Goal: Task Accomplishment & Management: Complete application form

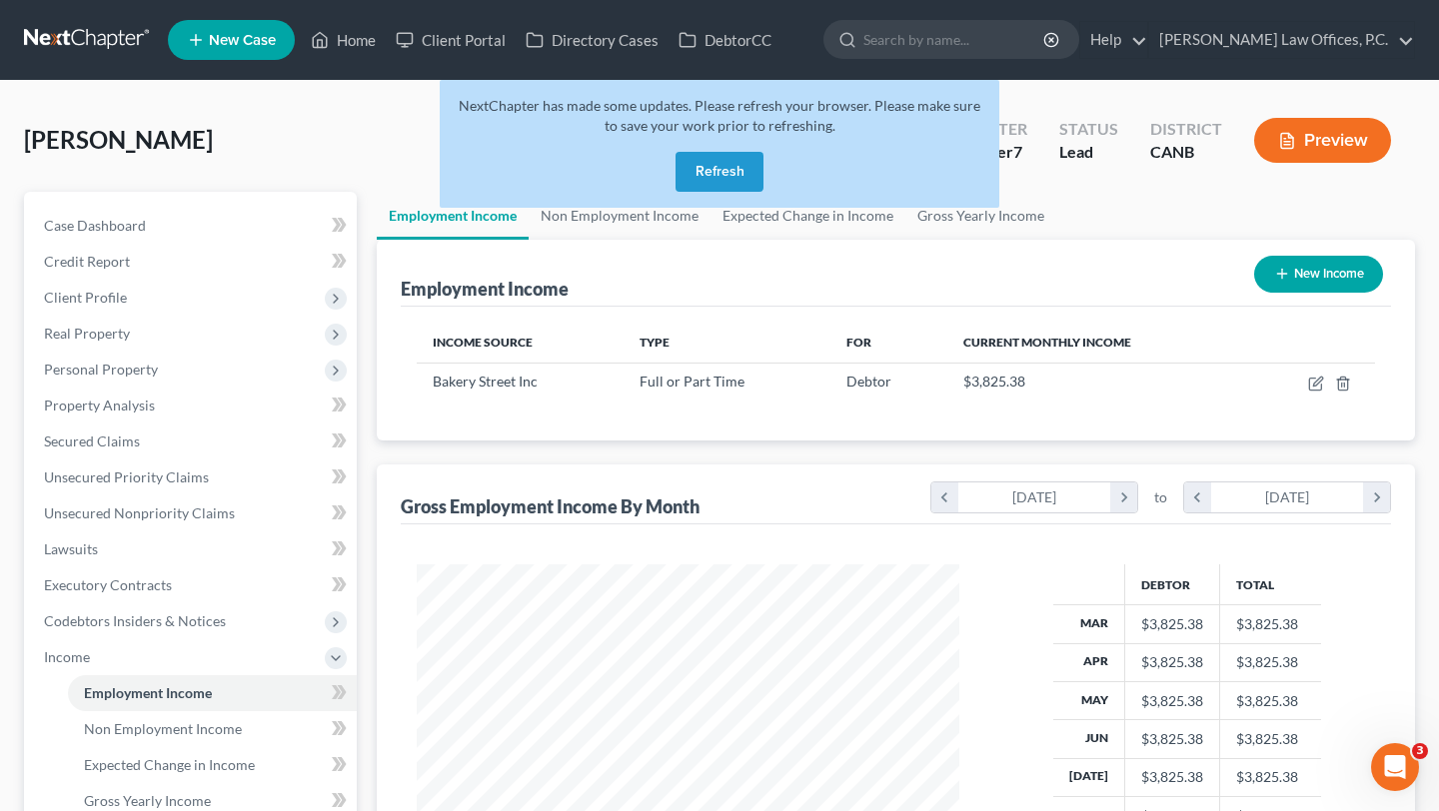
scroll to position [358, 582]
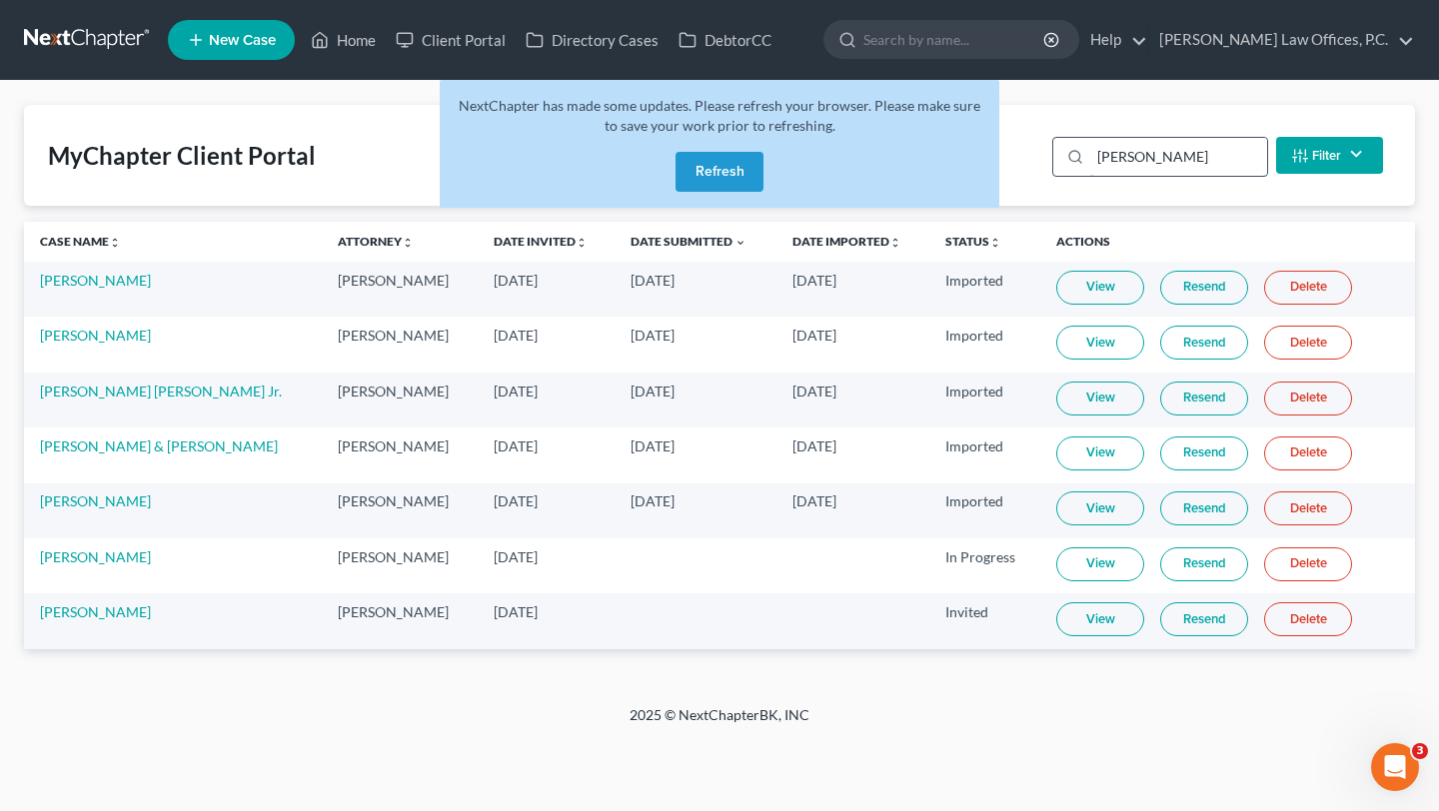
click at [1110, 162] on input "luis" at bounding box center [1178, 157] width 177 height 38
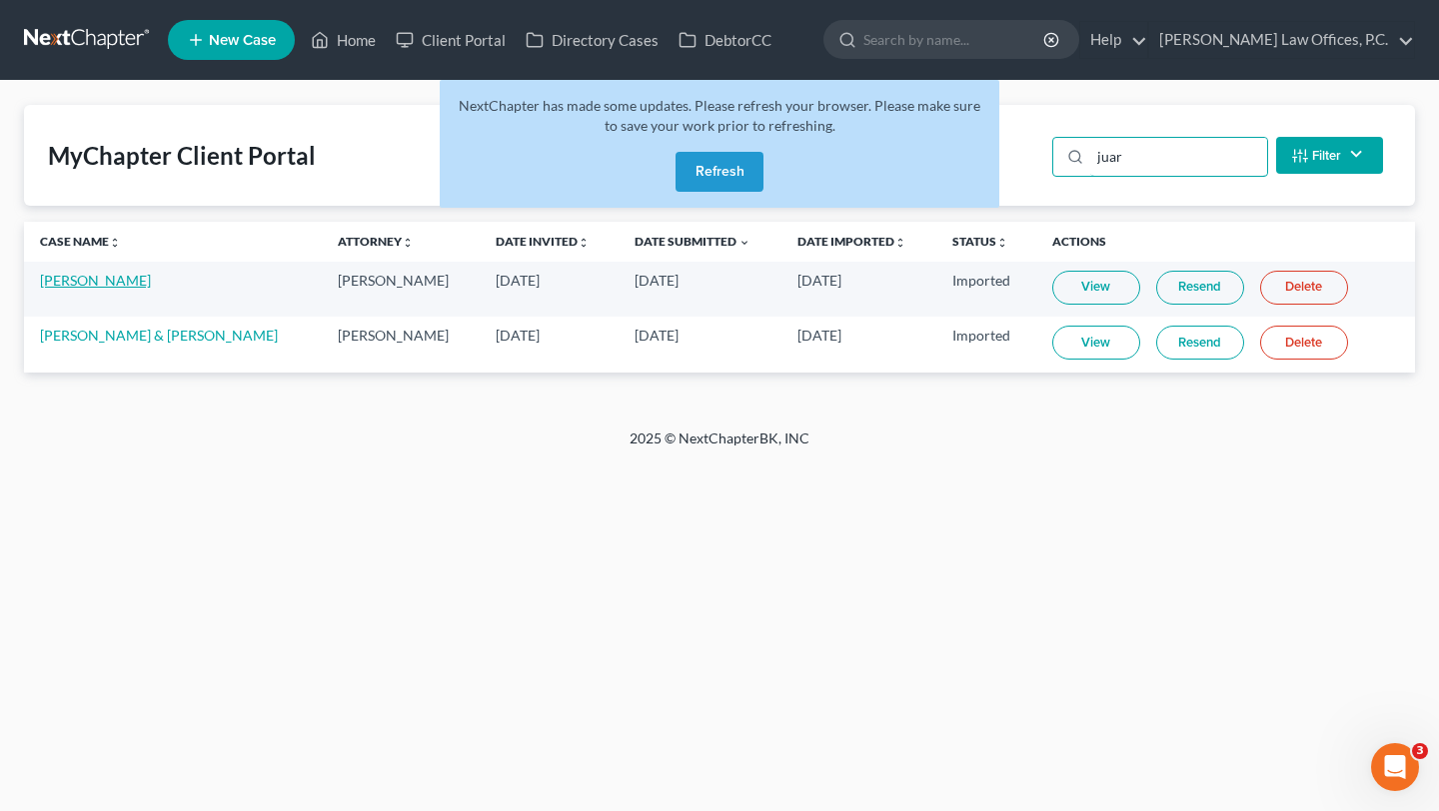
type input "juar"
click at [81, 282] on link "Casey Juarez" at bounding box center [95, 280] width 111 height 17
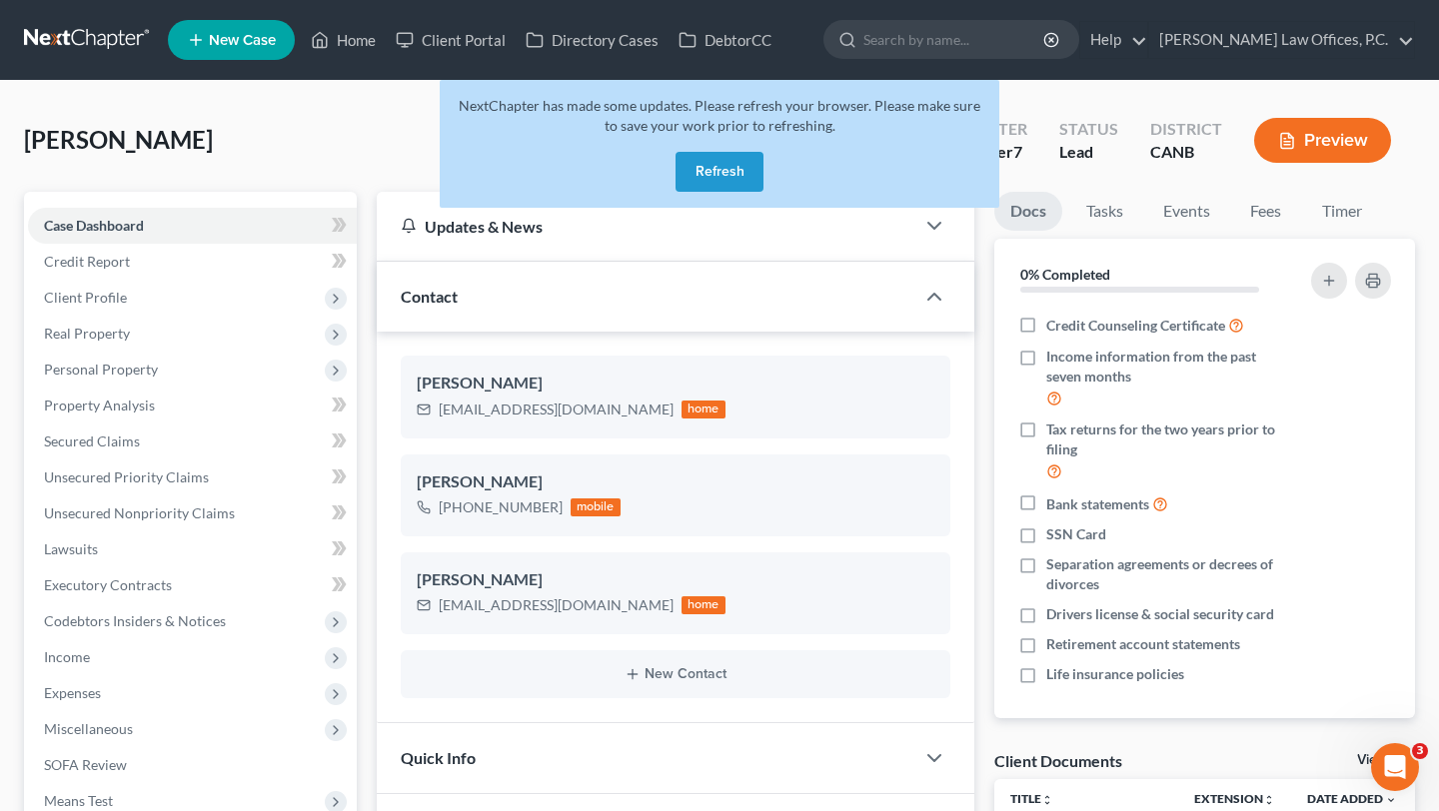
click at [731, 165] on button "Refresh" at bounding box center [719, 172] width 88 height 40
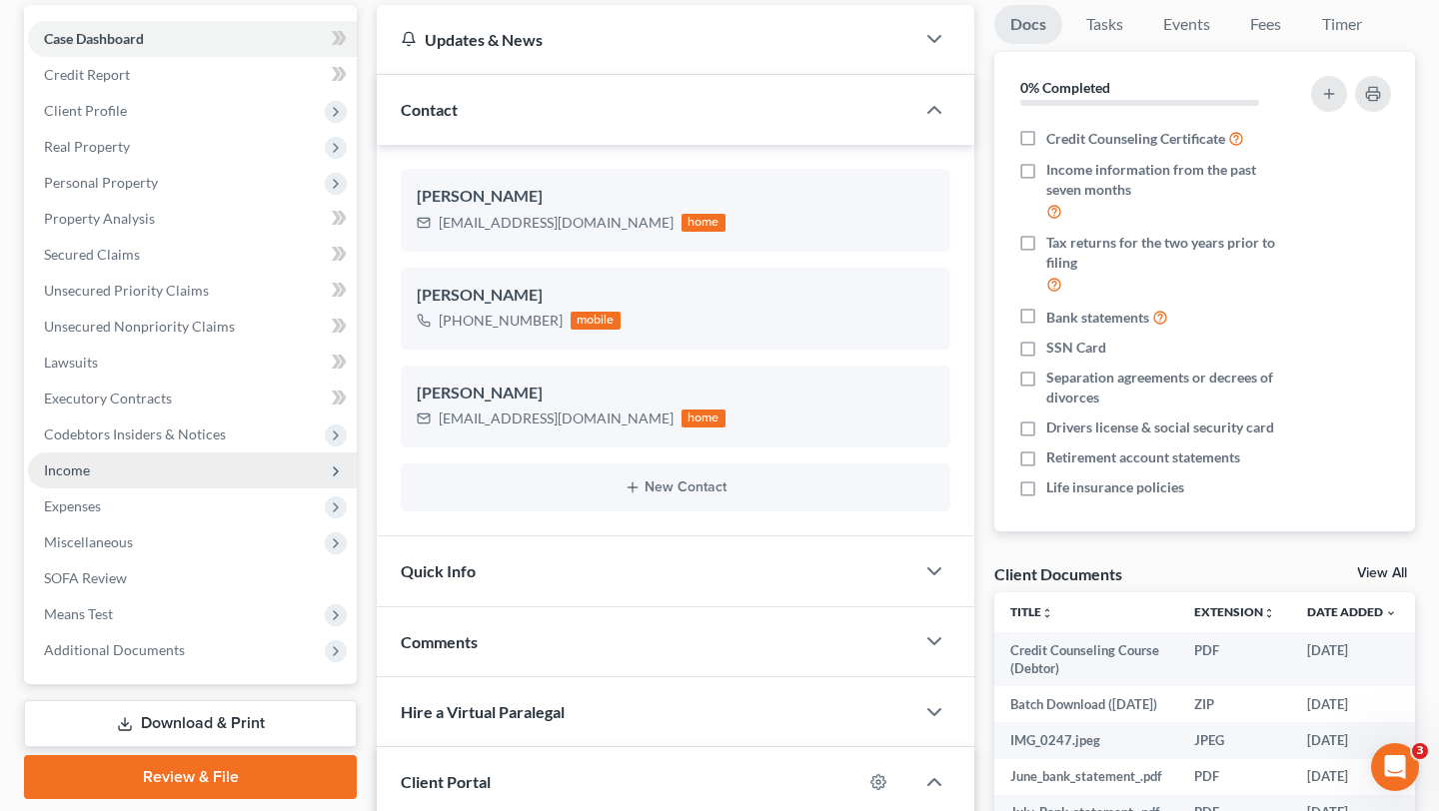
click at [153, 469] on span "Income" at bounding box center [192, 471] width 329 height 36
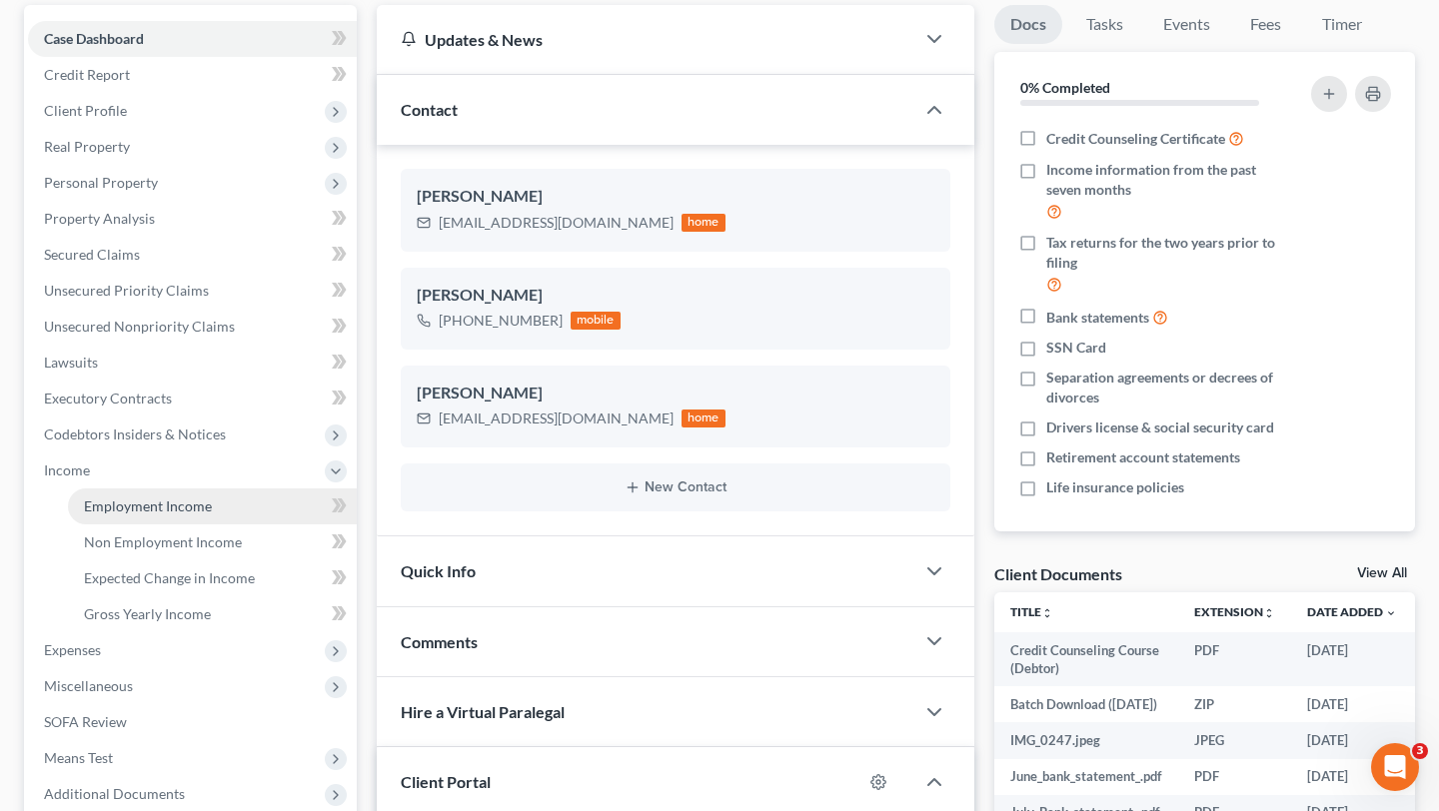
click at [160, 493] on link "Employment Income" at bounding box center [212, 507] width 289 height 36
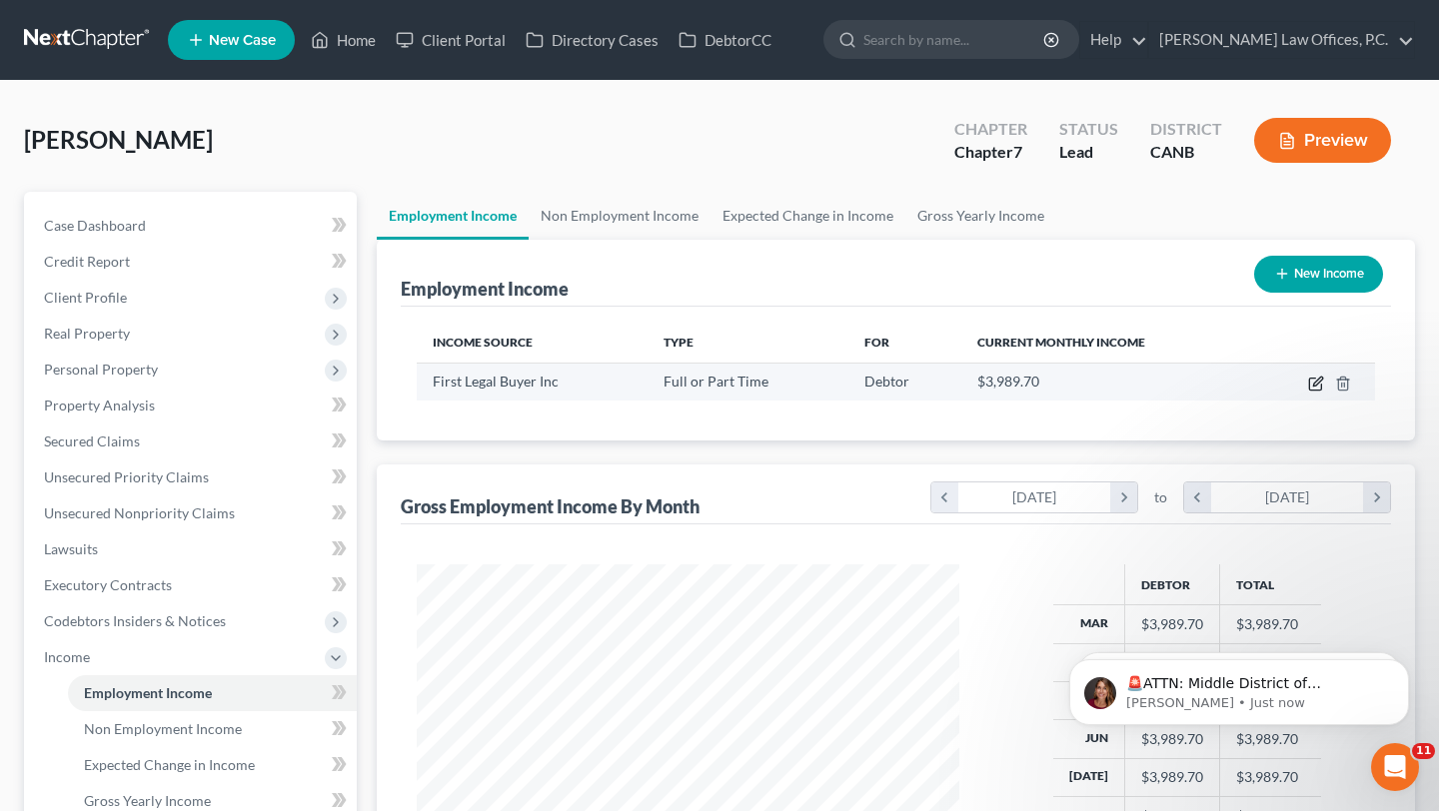
click at [1318, 387] on icon "button" at bounding box center [1316, 384] width 16 height 16
select select "0"
select select "4"
select select "2"
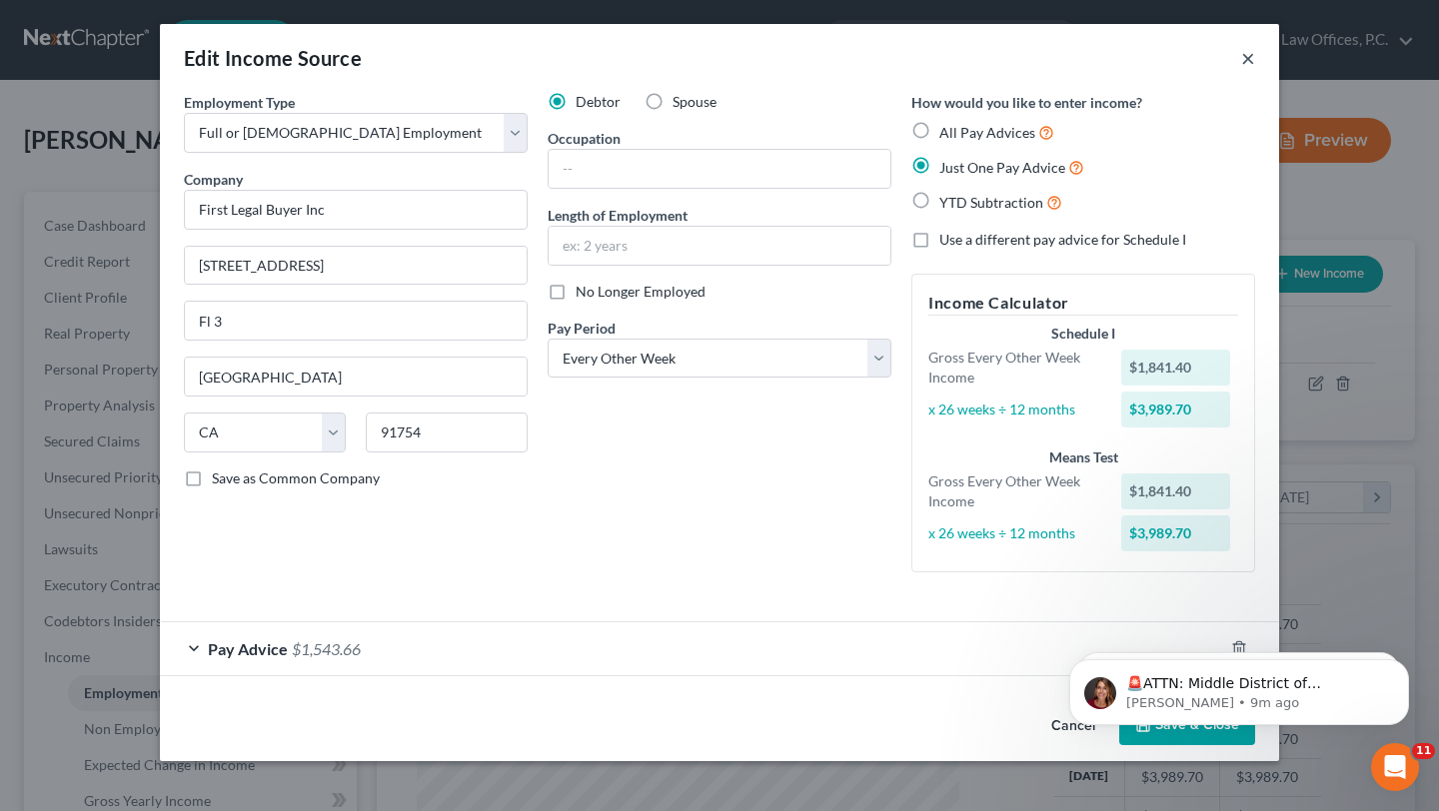
click at [1241, 61] on button "×" at bounding box center [1248, 58] width 14 height 24
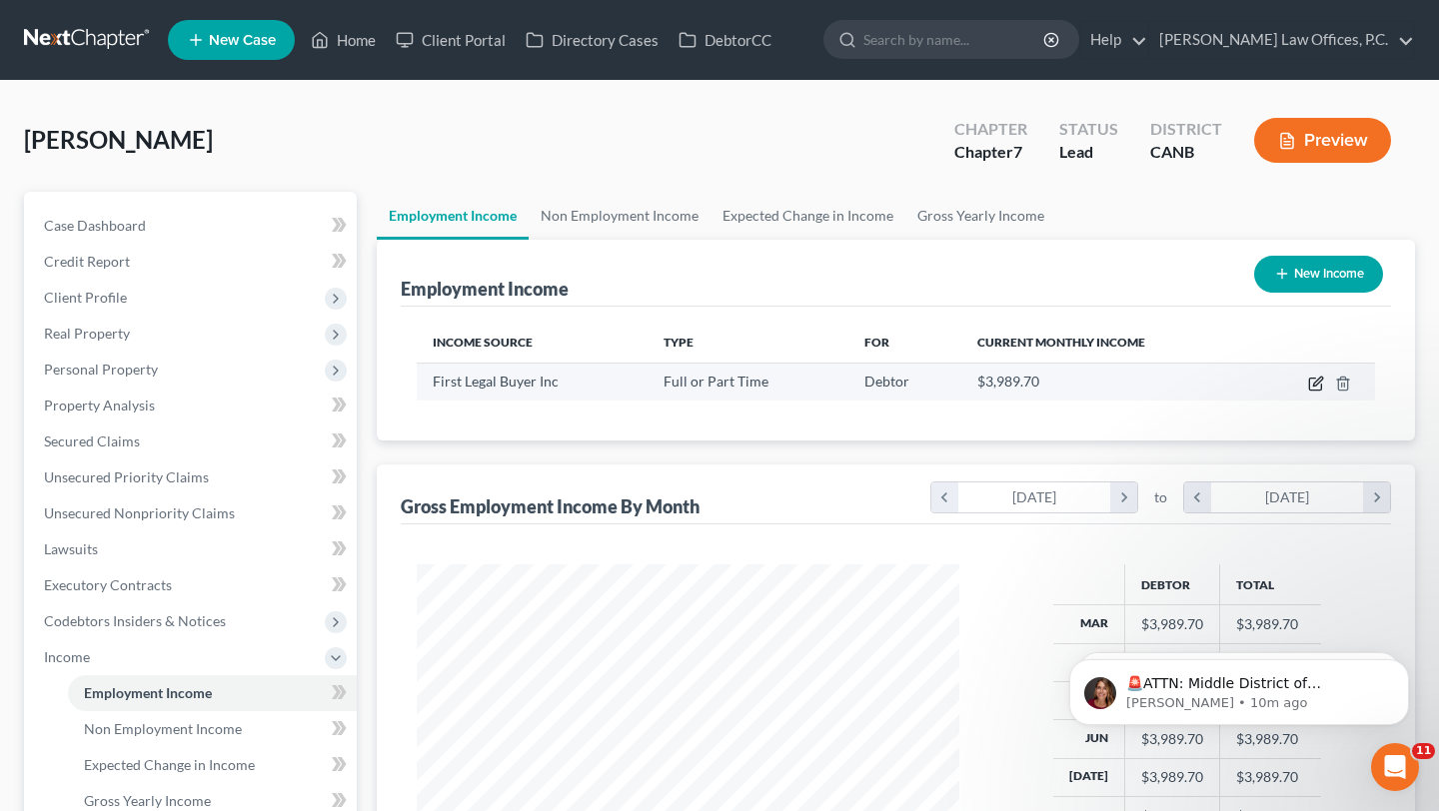
click at [1320, 385] on icon "button" at bounding box center [1316, 384] width 16 height 16
select select "0"
select select "4"
select select "2"
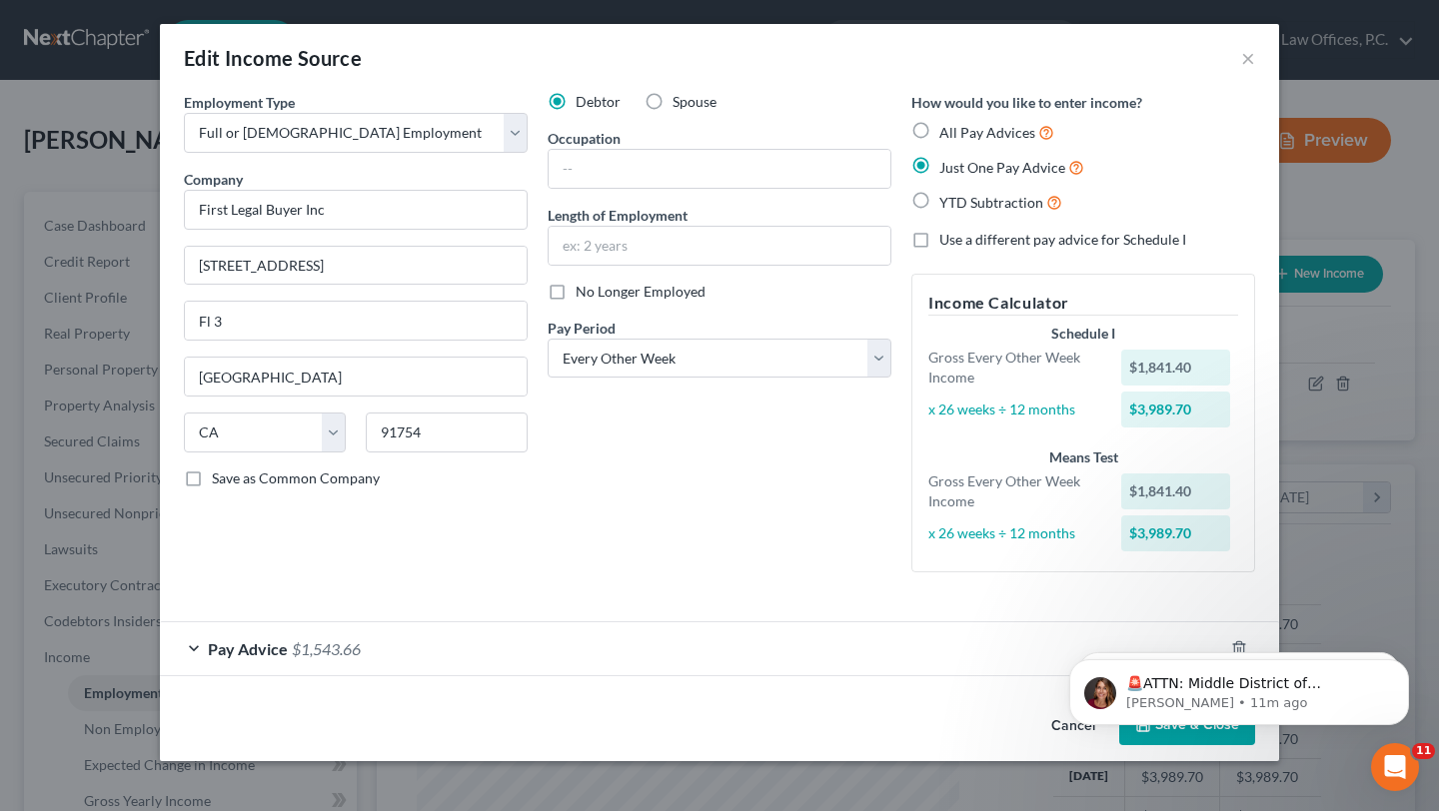
click at [994, 204] on span "YTD Subtraction" at bounding box center [991, 202] width 104 height 17
click at [960, 204] on input "YTD Subtraction" at bounding box center [953, 197] width 13 height 13
radio input "true"
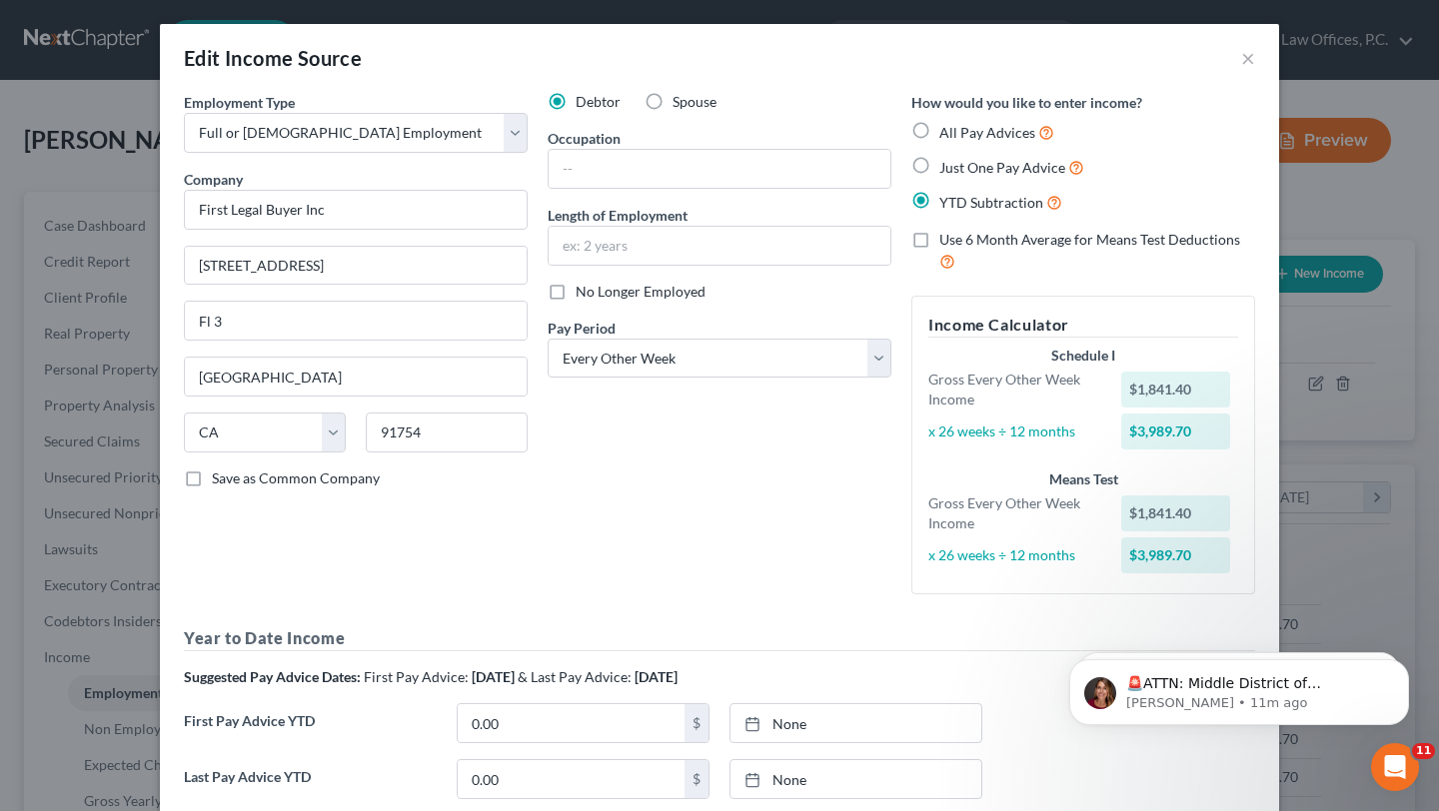
click at [994, 254] on label "Use 6 Month Average for Means Test Deductions" at bounding box center [1097, 251] width 316 height 43
click at [960, 243] on input "Use 6 Month Average for Means Test Deductions" at bounding box center [953, 236] width 13 height 13
checkbox input "true"
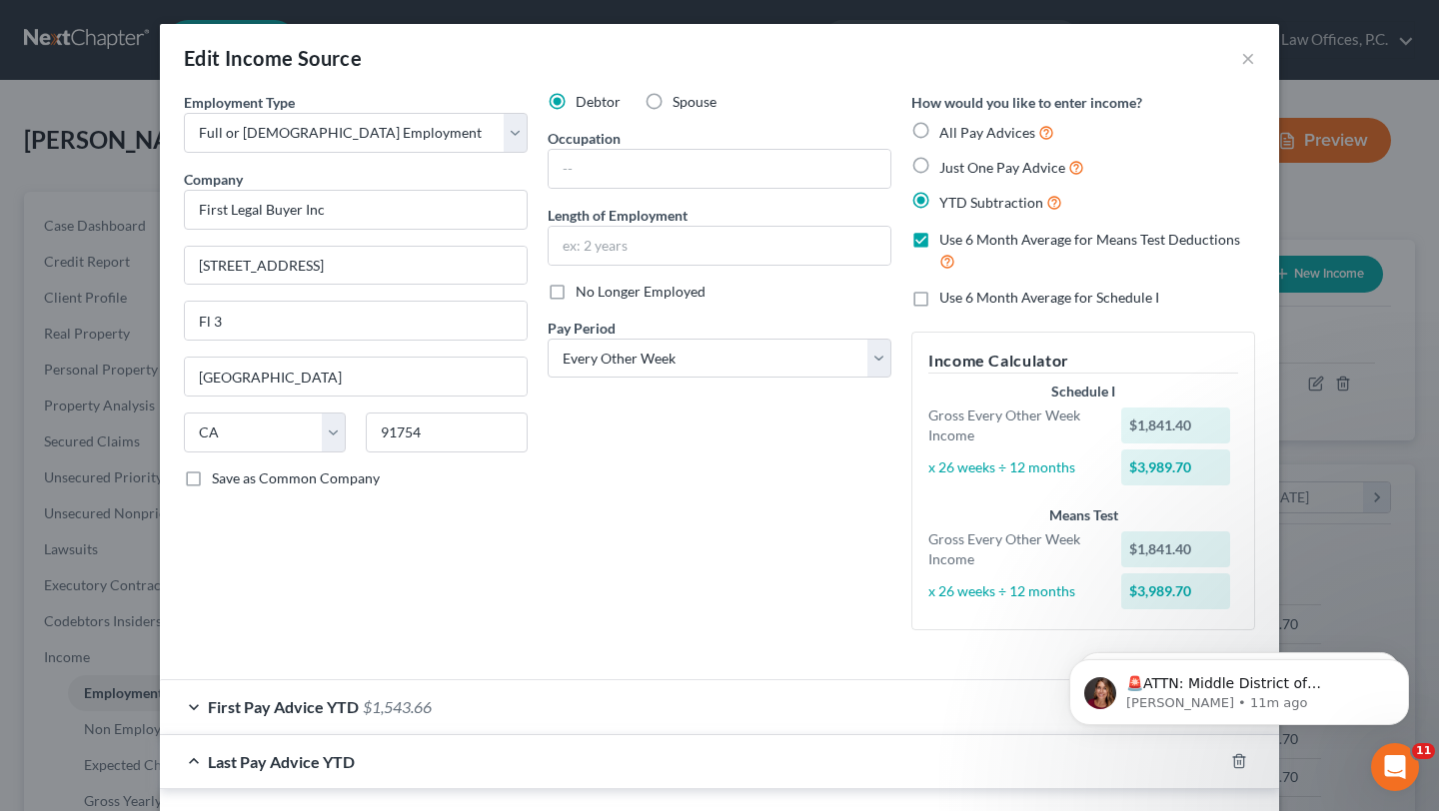
click at [976, 311] on div "How would you like to enter income? All Pay Advices Just One Pay Advice YTD Sub…" at bounding box center [1083, 369] width 364 height 555
click at [963, 305] on span "Use 6 Month Average for Schedule I" at bounding box center [1049, 297] width 220 height 17
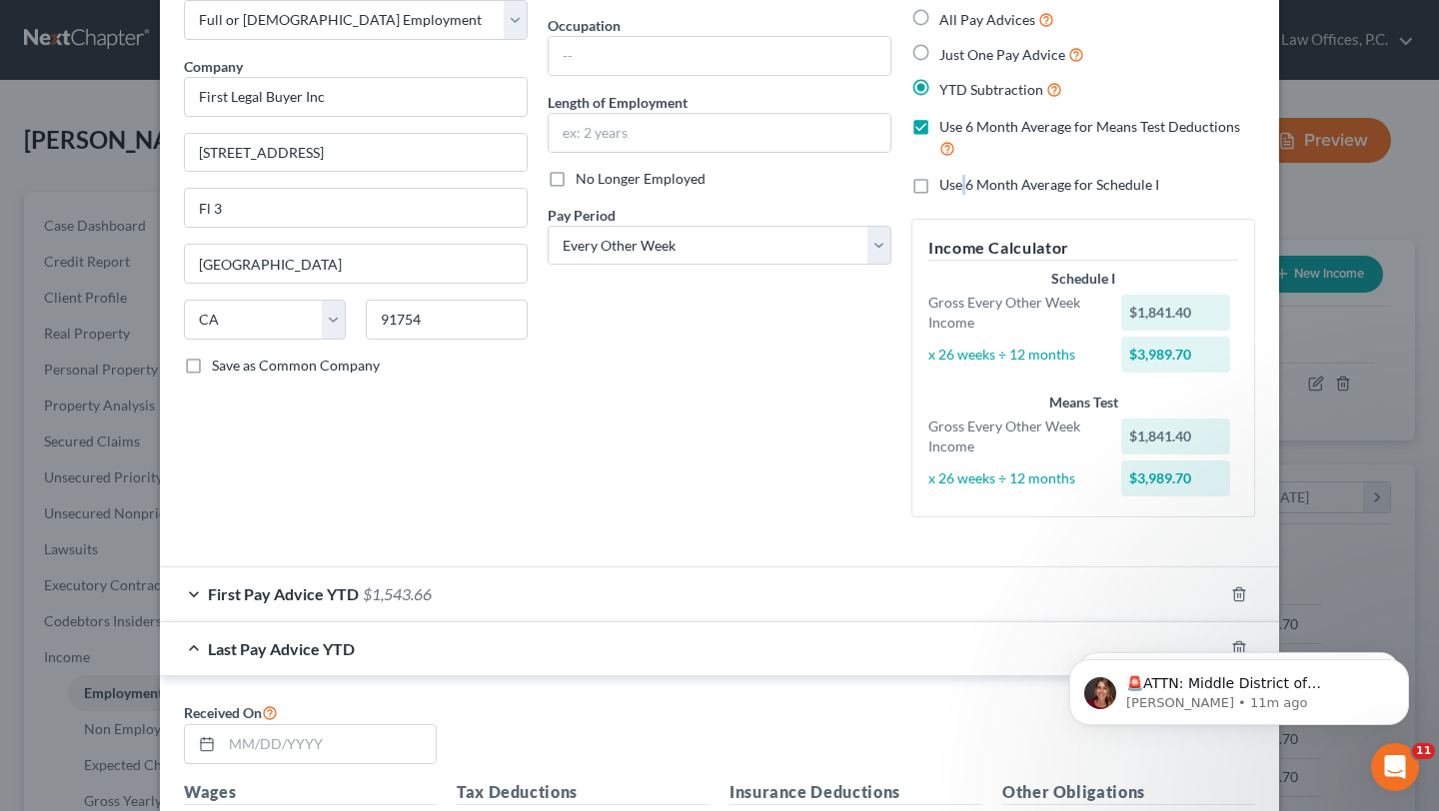
scroll to position [174, 0]
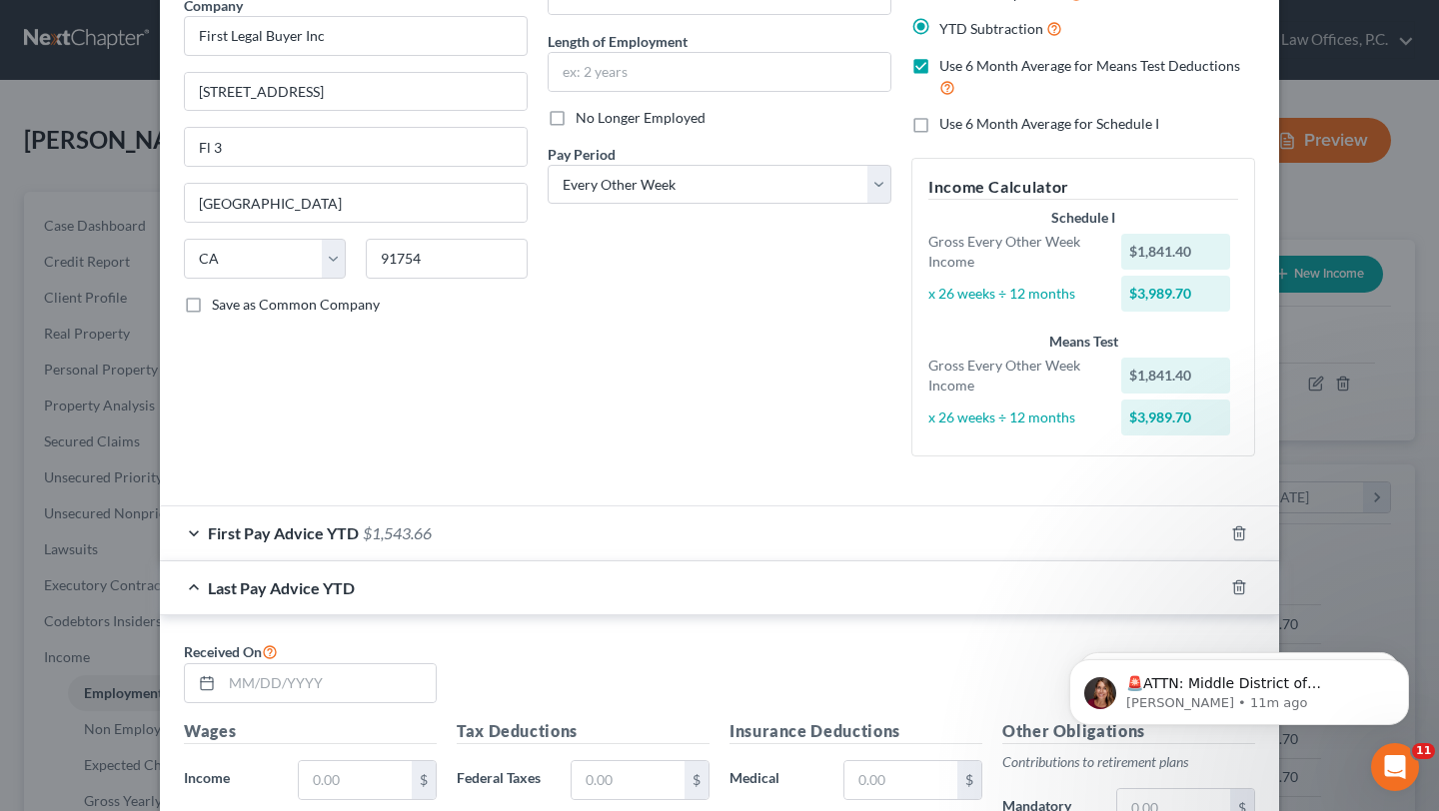
click at [1092, 118] on span "Use 6 Month Average for Schedule I" at bounding box center [1049, 123] width 220 height 17
click at [960, 118] on input "Use 6 Month Average for Schedule I" at bounding box center [953, 120] width 13 height 13
checkbox input "true"
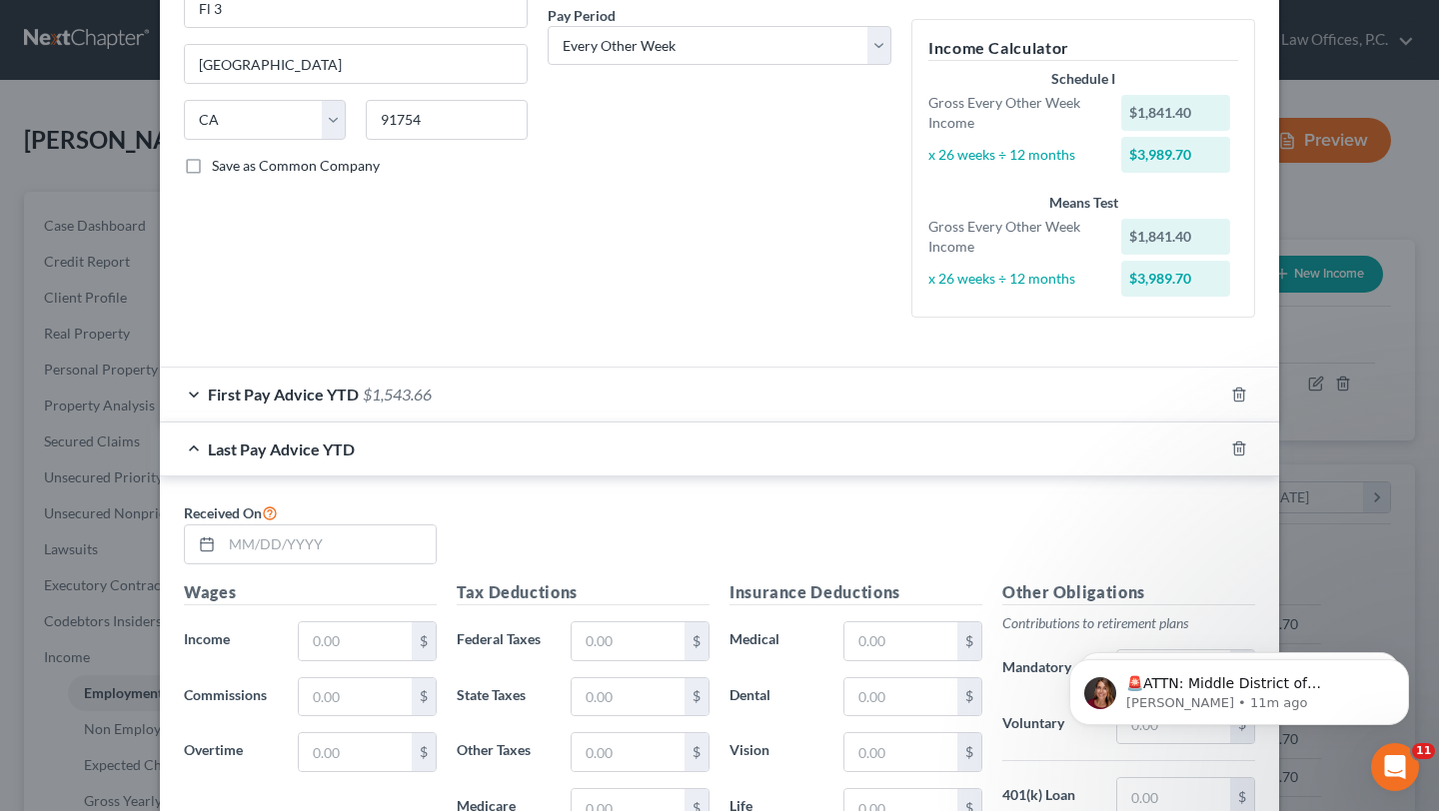
scroll to position [325, 0]
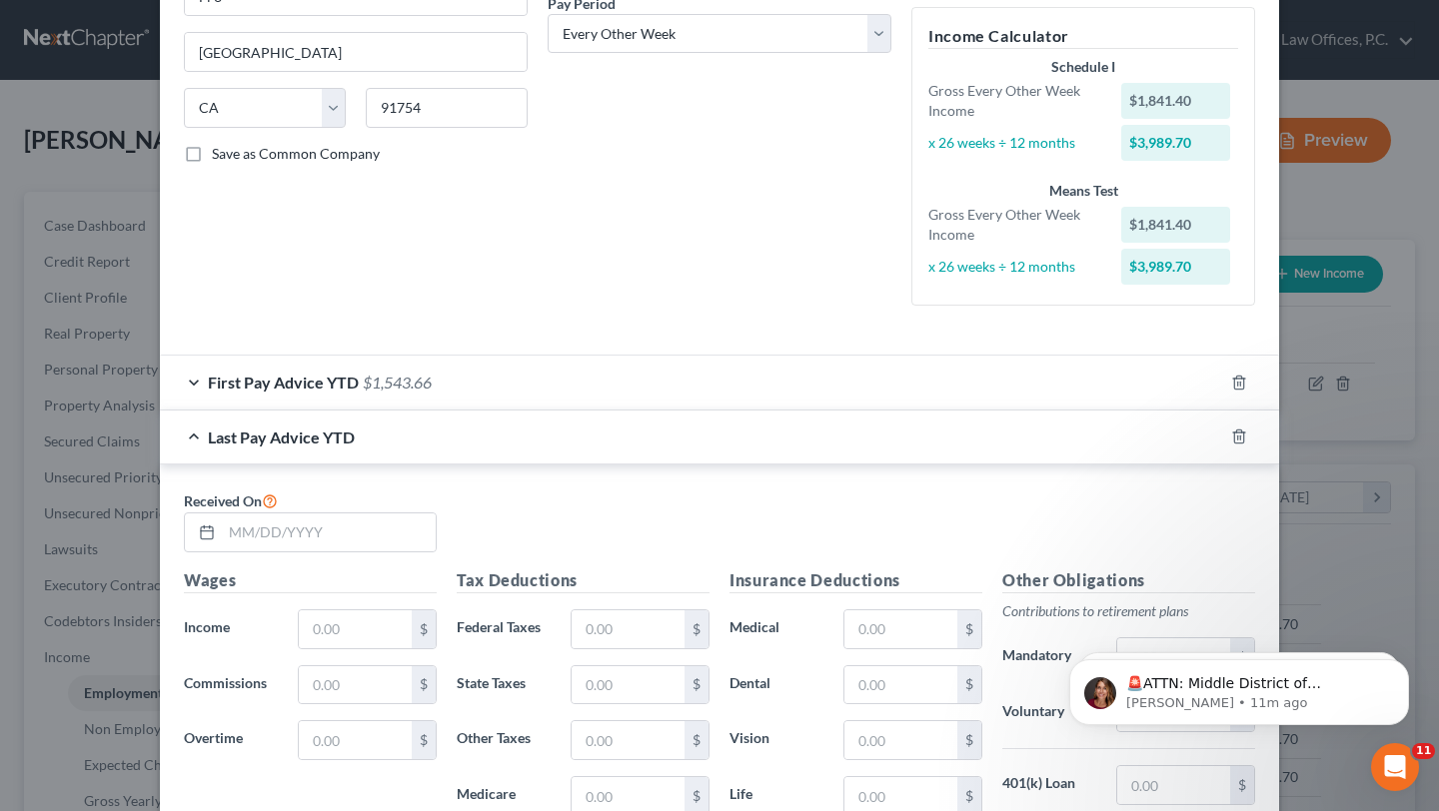
click at [665, 412] on div "Last Pay Advice YTD" at bounding box center [691, 437] width 1063 height 53
click at [665, 393] on div "First Pay Advice YTD $1,543.66" at bounding box center [691, 382] width 1063 height 53
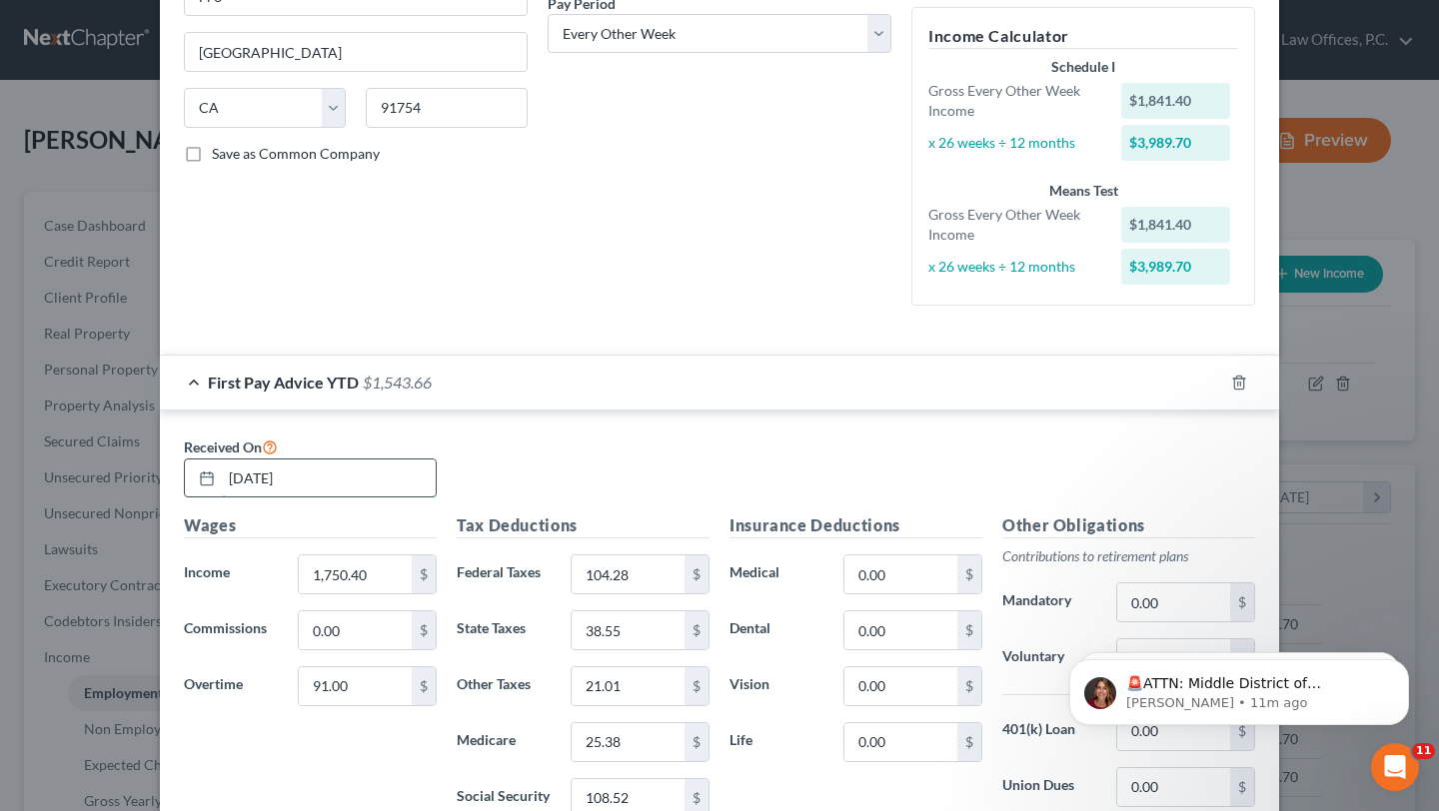
click at [349, 487] on input "02/25/2025" at bounding box center [329, 479] width 214 height 38
click at [490, 485] on div "Received On 02/25/2025" at bounding box center [719, 475] width 1091 height 80
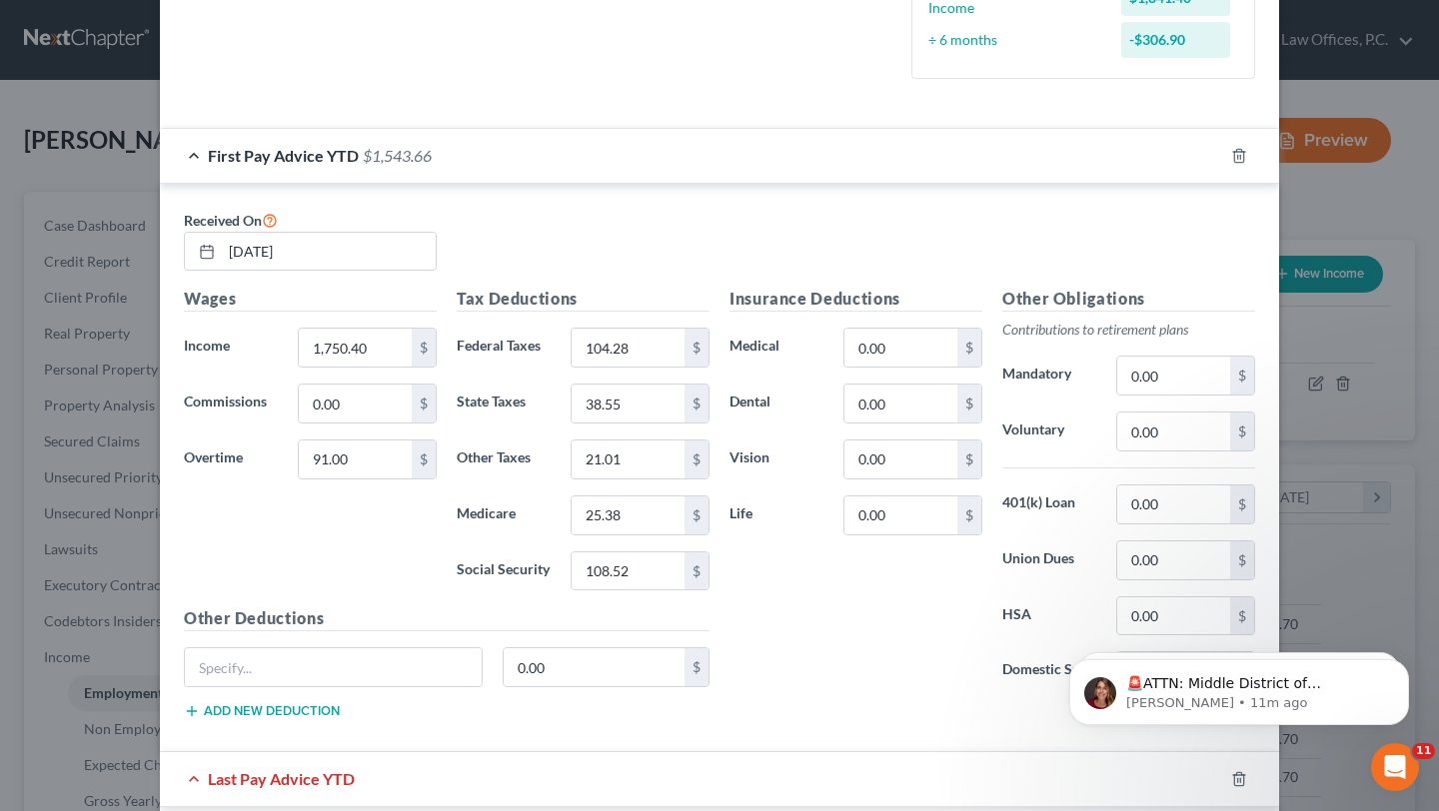
scroll to position [0, 0]
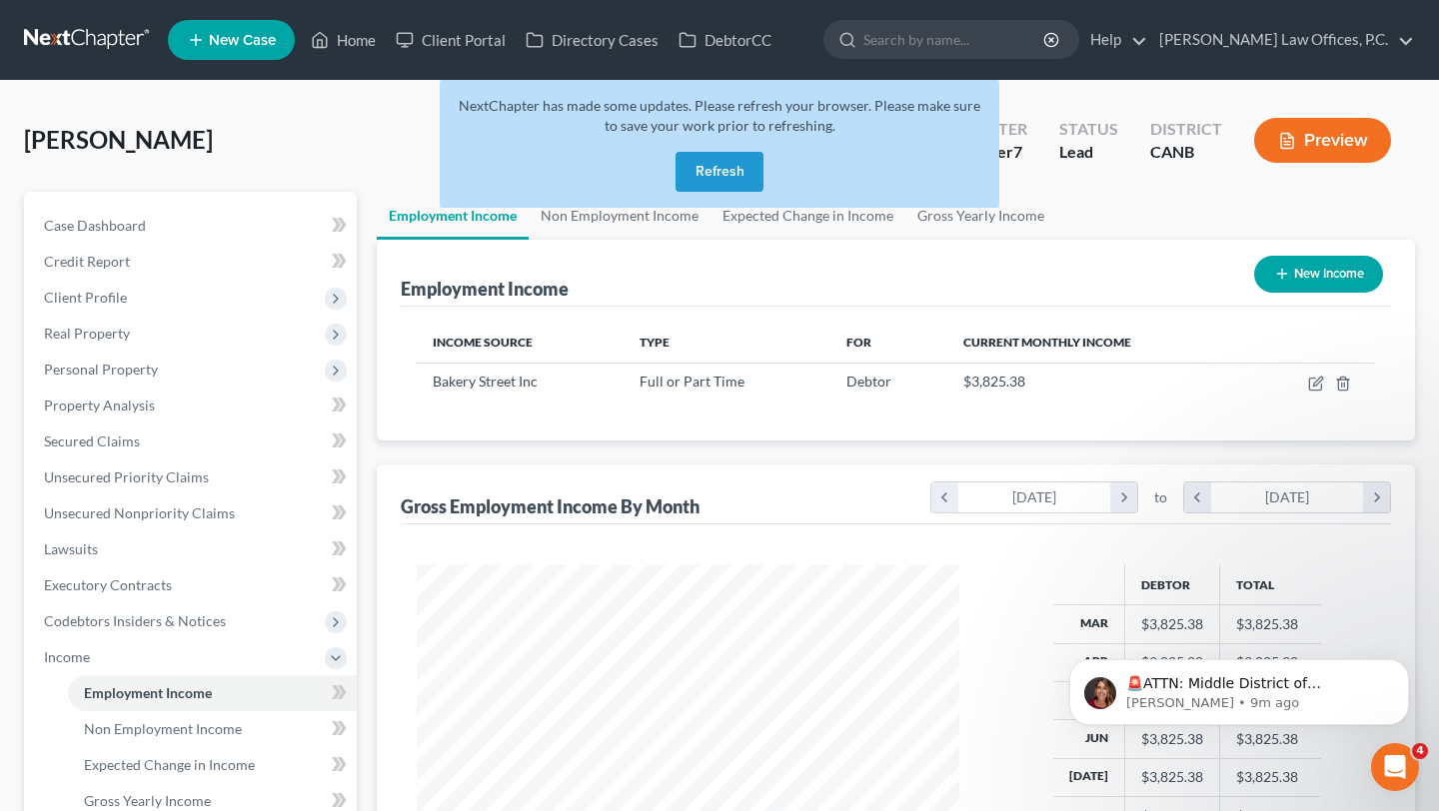
scroll to position [358, 582]
click at [719, 184] on button "Refresh" at bounding box center [719, 172] width 88 height 40
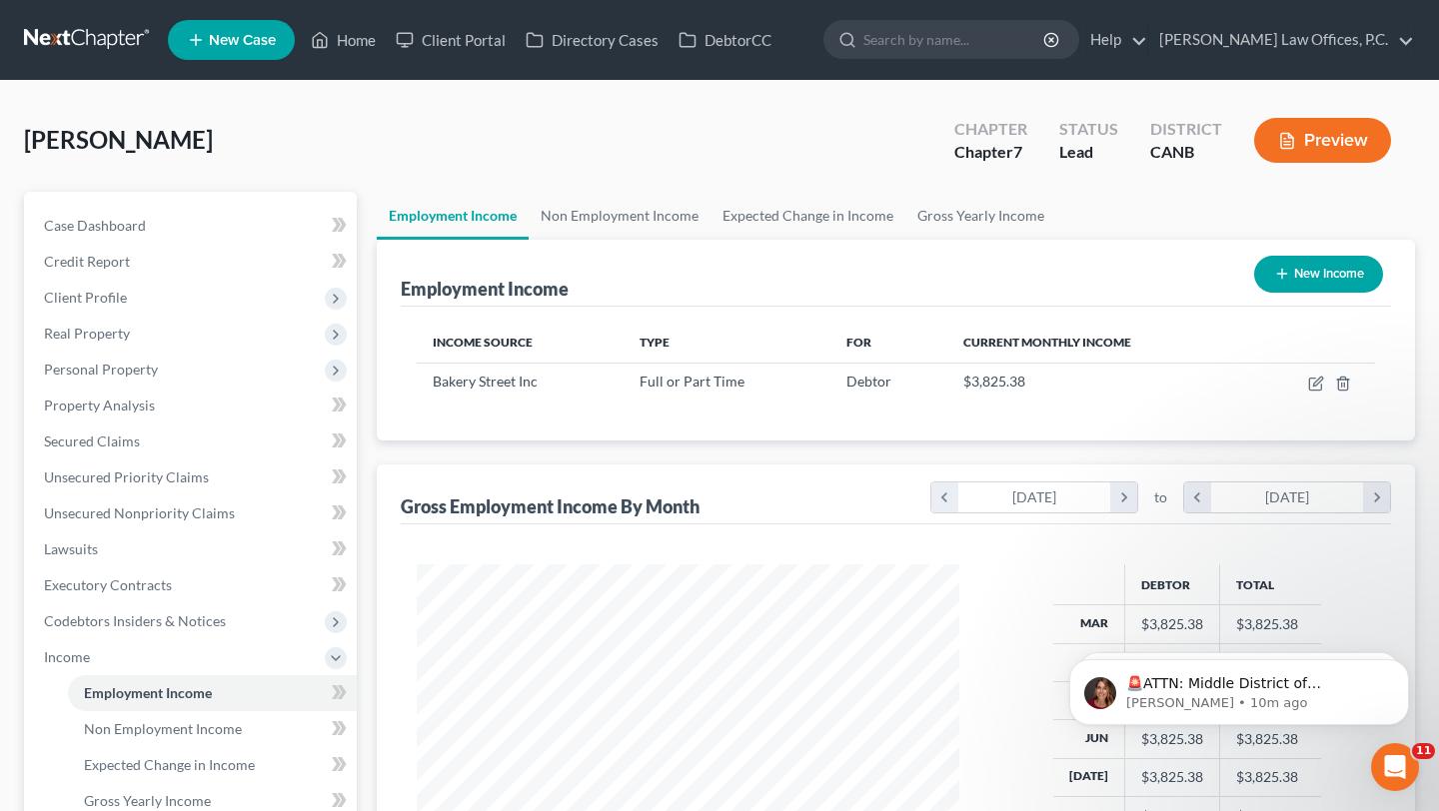
scroll to position [358, 582]
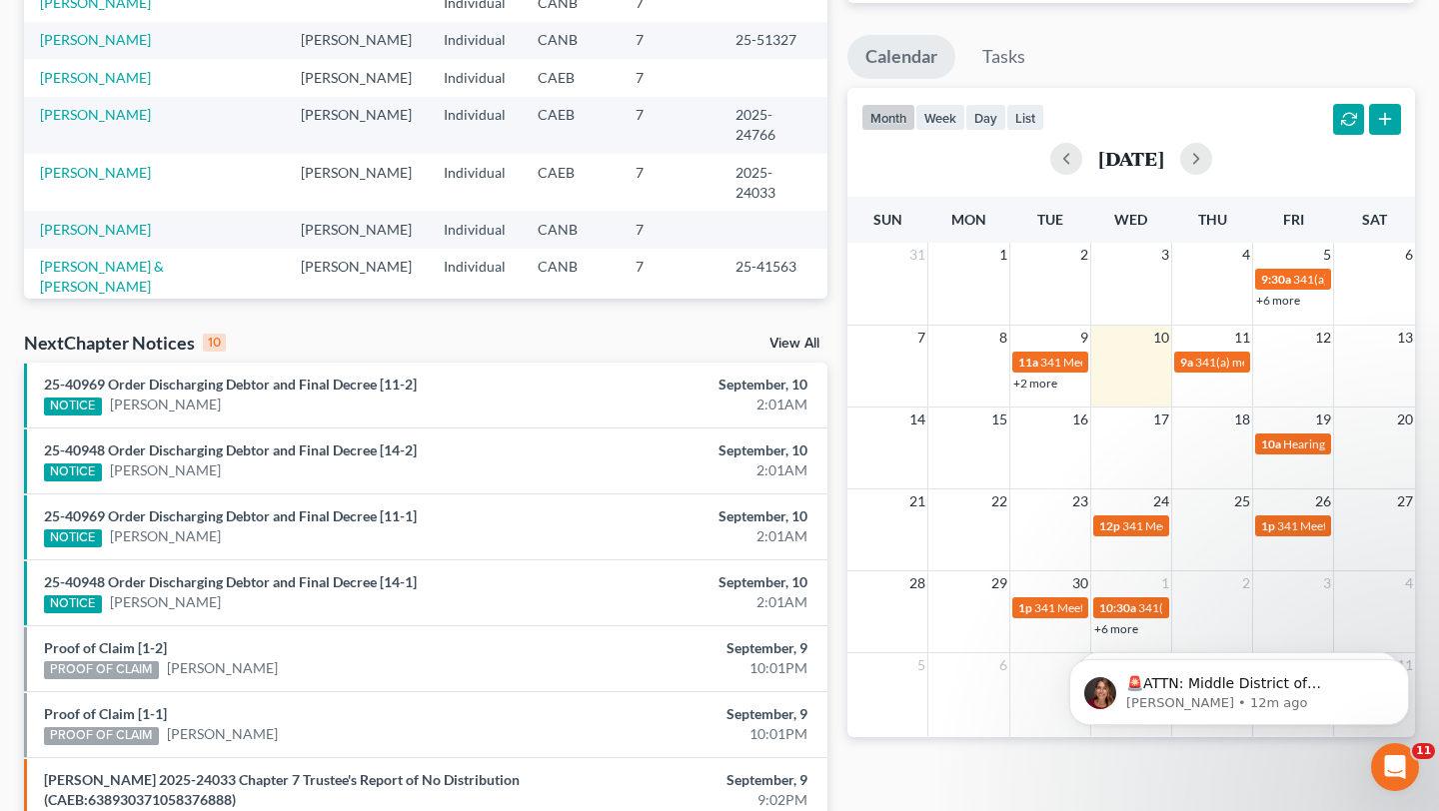
scroll to position [327, 0]
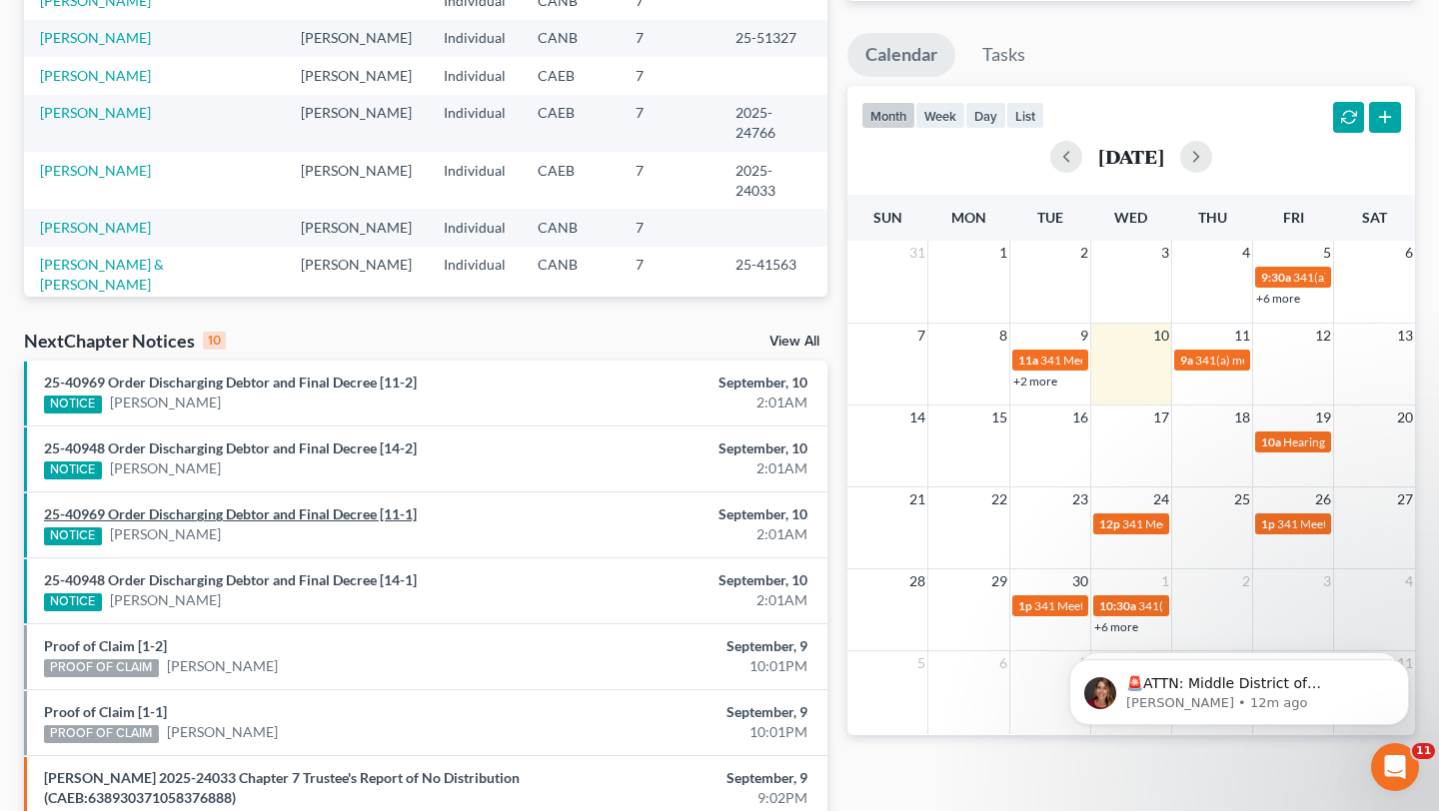
click at [301, 506] on link "25-40969 Order Discharging Debtor and Final Decree [11-1]" at bounding box center [230, 514] width 373 height 17
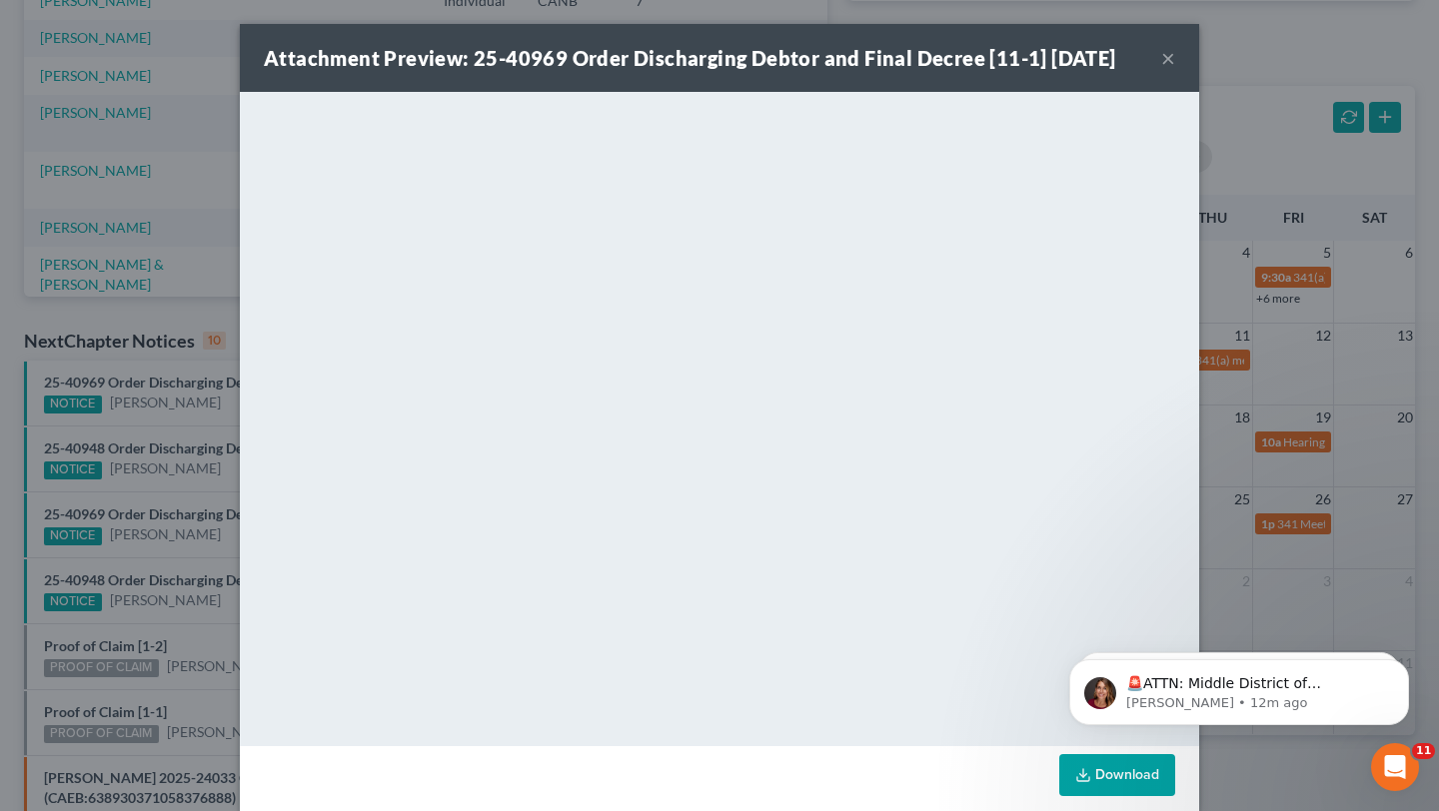
click at [1263, 25] on div "Attachment Preview: 25-40969 Order Discharging Debtor and Final Decree [11-1] 0…" at bounding box center [719, 405] width 1439 height 811
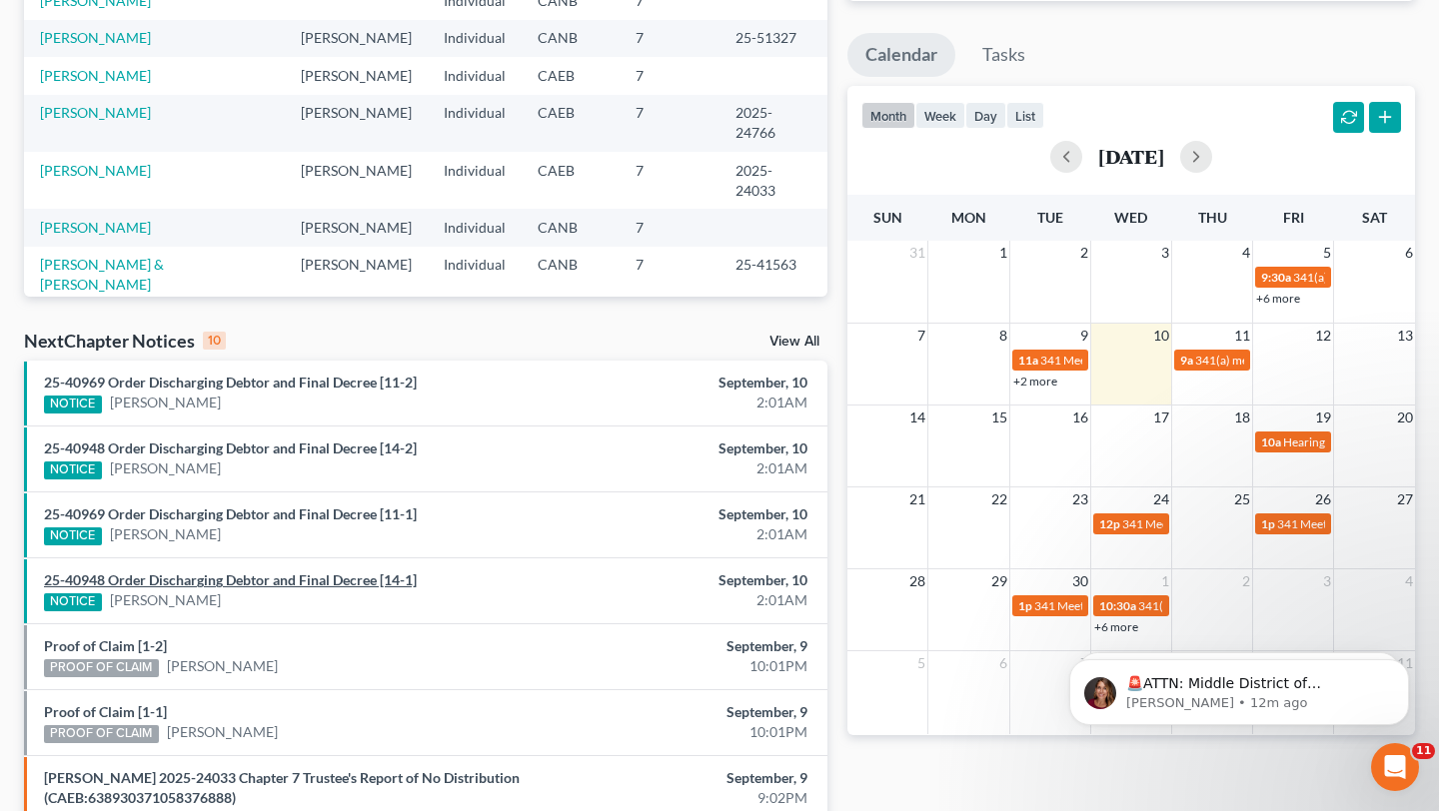
click at [259, 577] on link "25-40948 Order Discharging Debtor and Final Decree [14-1]" at bounding box center [230, 580] width 373 height 17
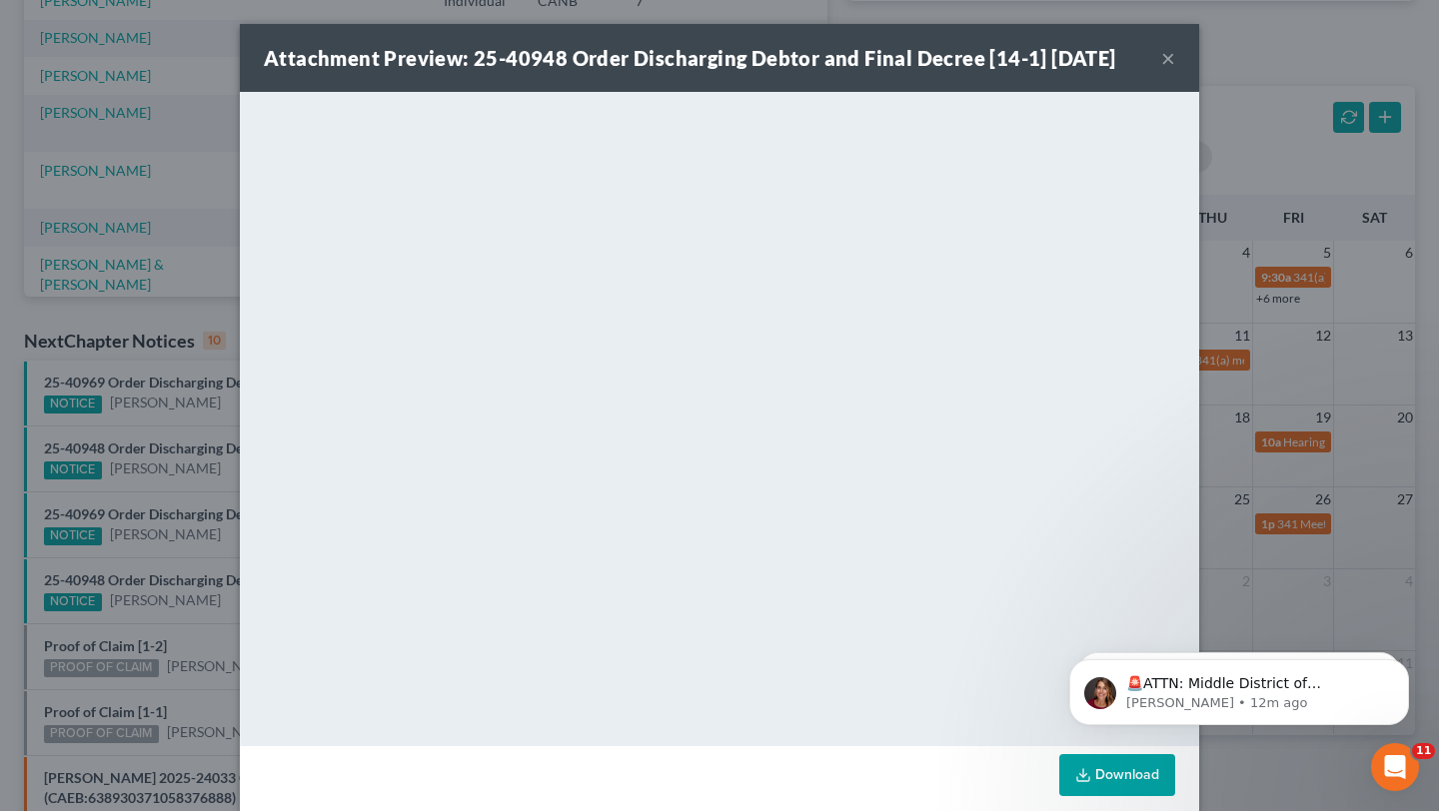
click at [1174, 57] on button "×" at bounding box center [1168, 58] width 14 height 24
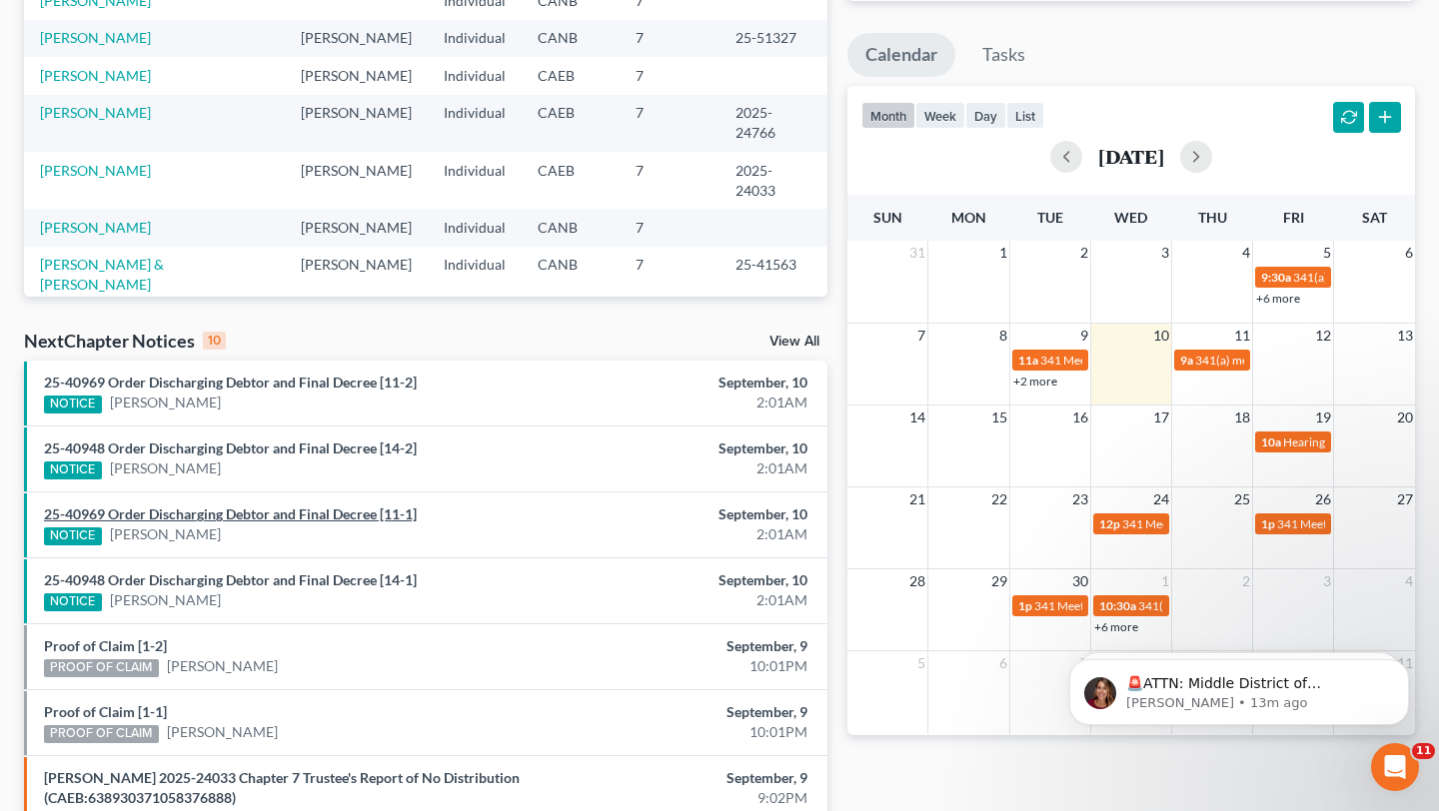
click at [171, 521] on link "25-40969 Order Discharging Debtor and Final Decree [11-1]" at bounding box center [230, 514] width 373 height 17
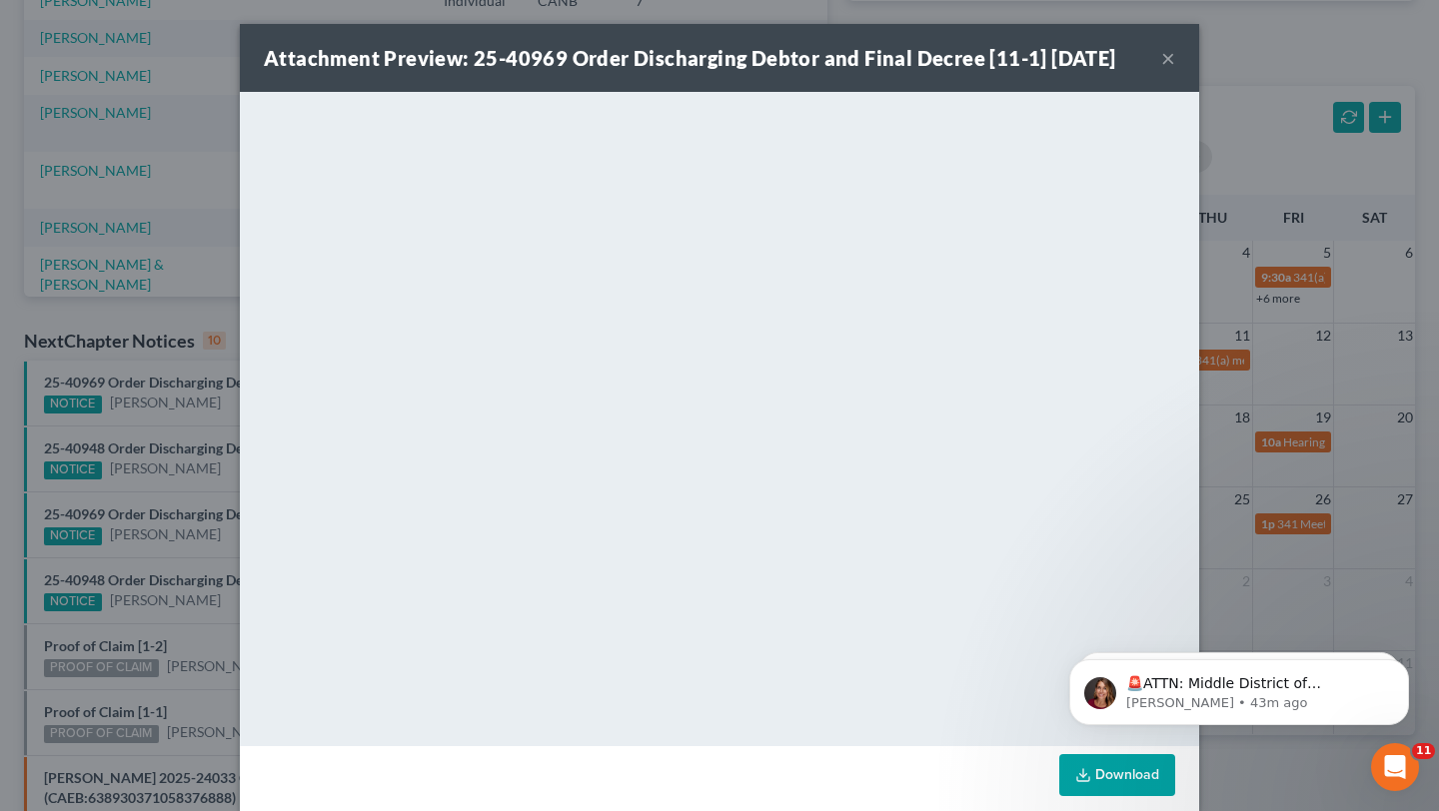
click at [62, 566] on div "Attachment Preview: 25-40969 Order Discharging Debtor and Final Decree [11-1] 0…" at bounding box center [719, 405] width 1439 height 811
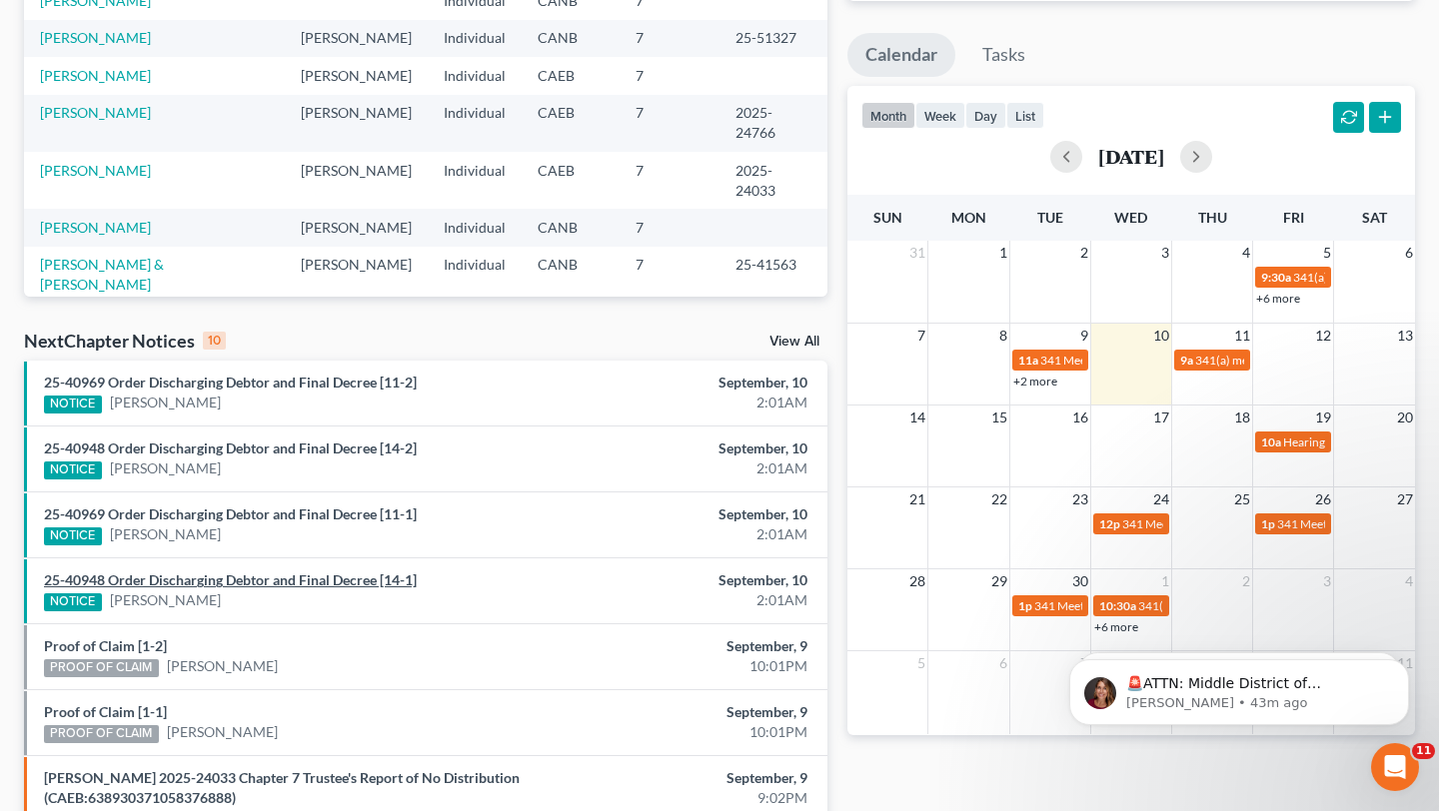
click at [214, 573] on link "25-40948 Order Discharging Debtor and Final Decree [14-1]" at bounding box center [230, 580] width 373 height 17
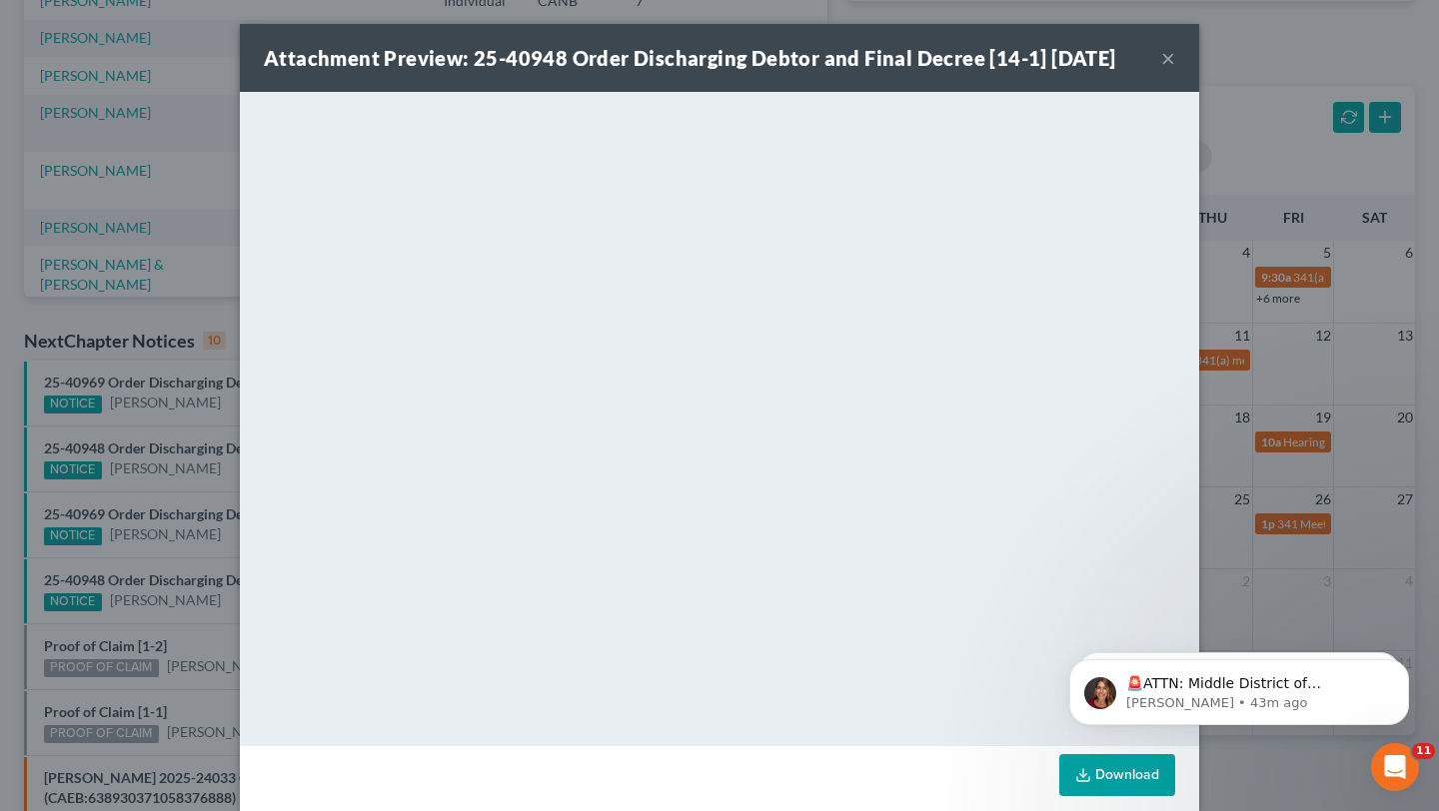
scroll to position [24, 0]
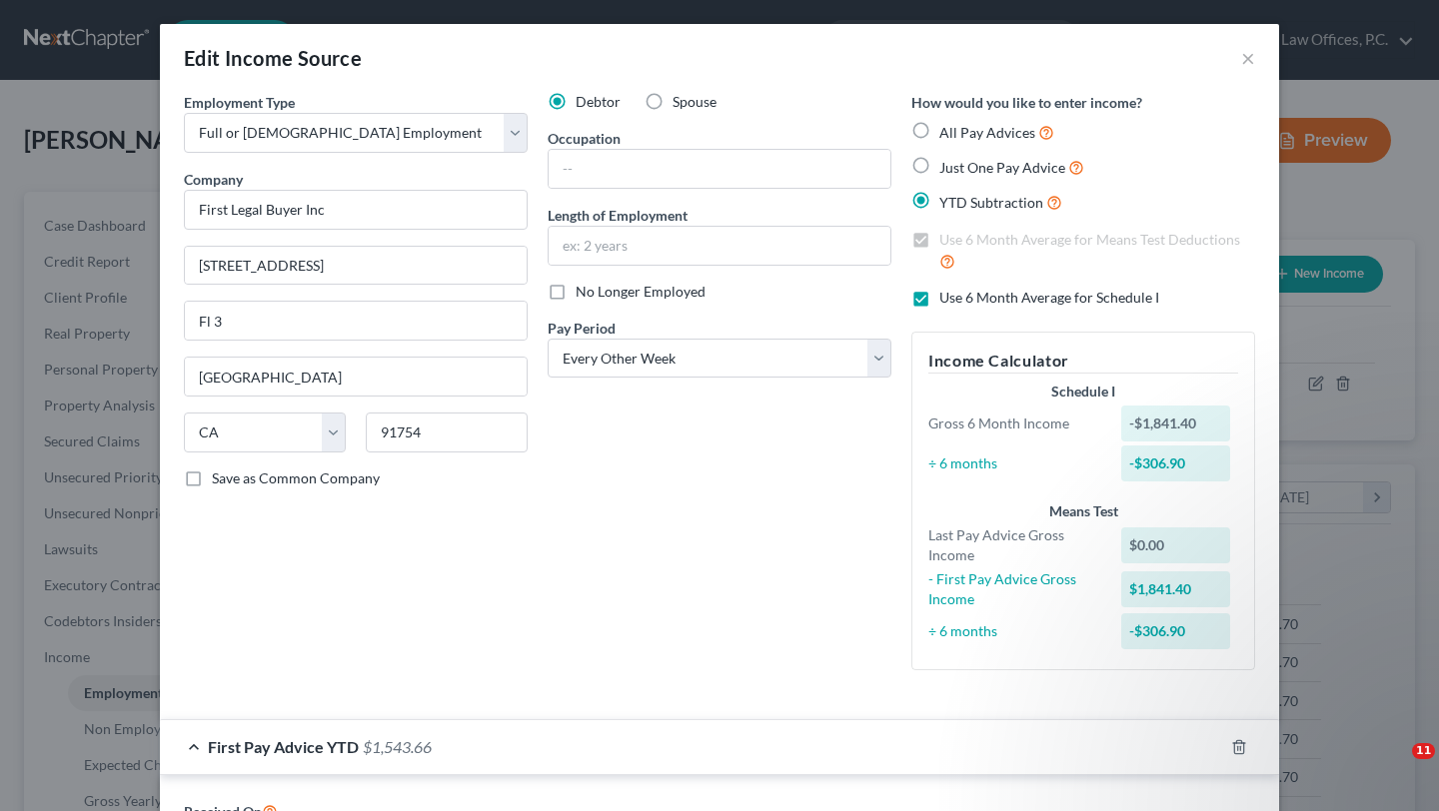
select select "0"
select select "4"
select select "2"
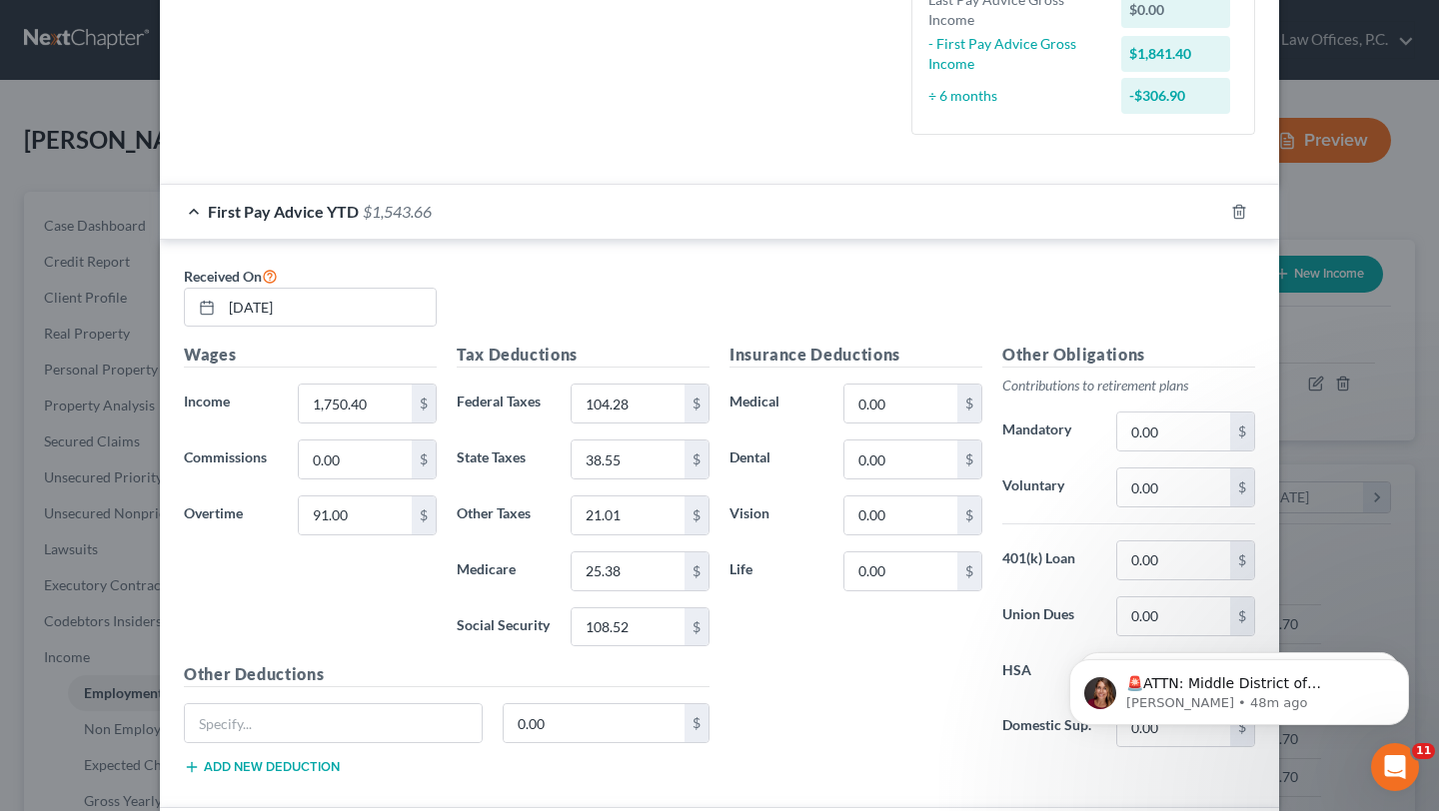
scroll to position [526, 0]
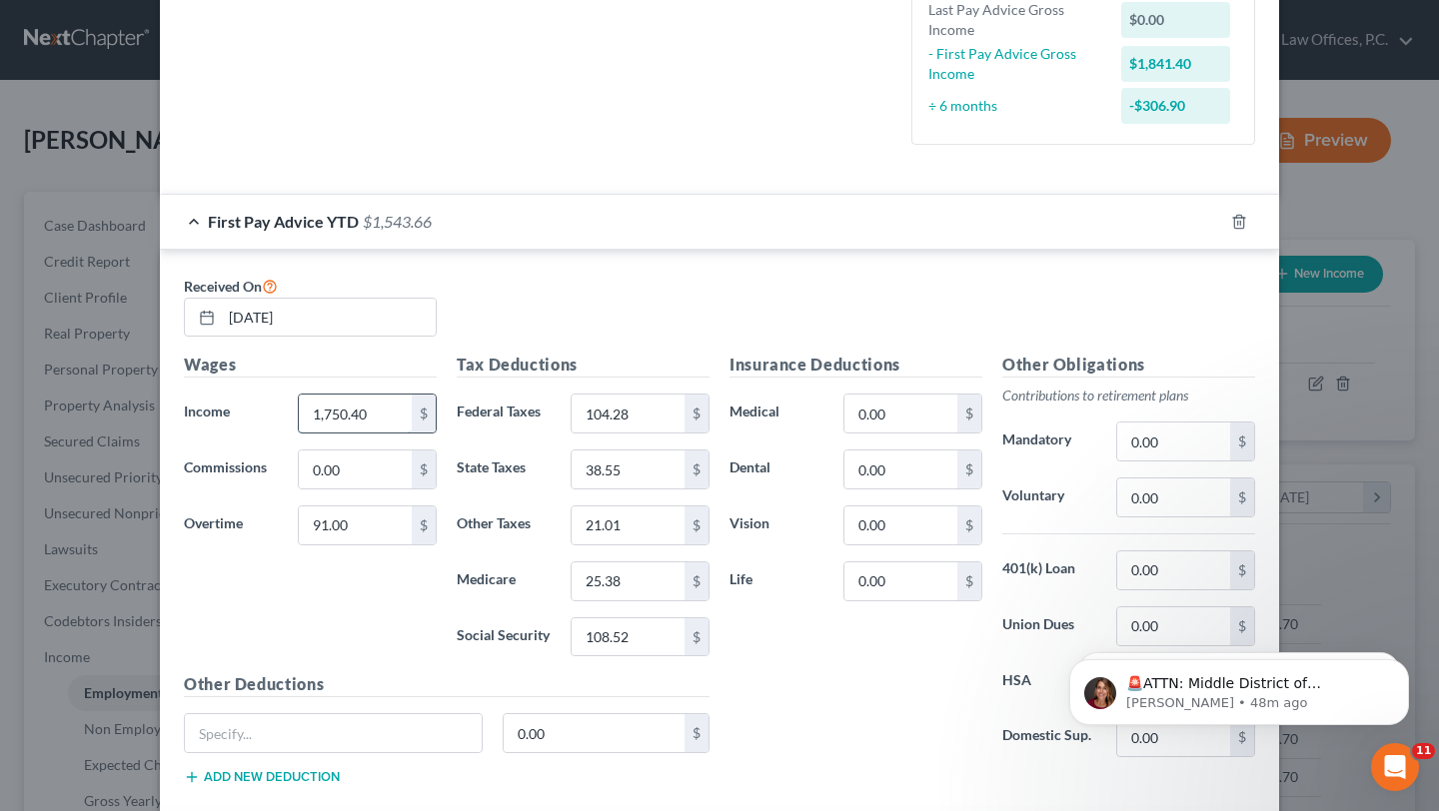
click at [354, 431] on input "1,750.40" at bounding box center [355, 414] width 113 height 38
type input "1,258.40"
click at [671, 395] on div "104.28 $" at bounding box center [640, 414] width 139 height 40
click at [658, 414] on input "104.28" at bounding box center [628, 414] width 113 height 38
type input "45.24"
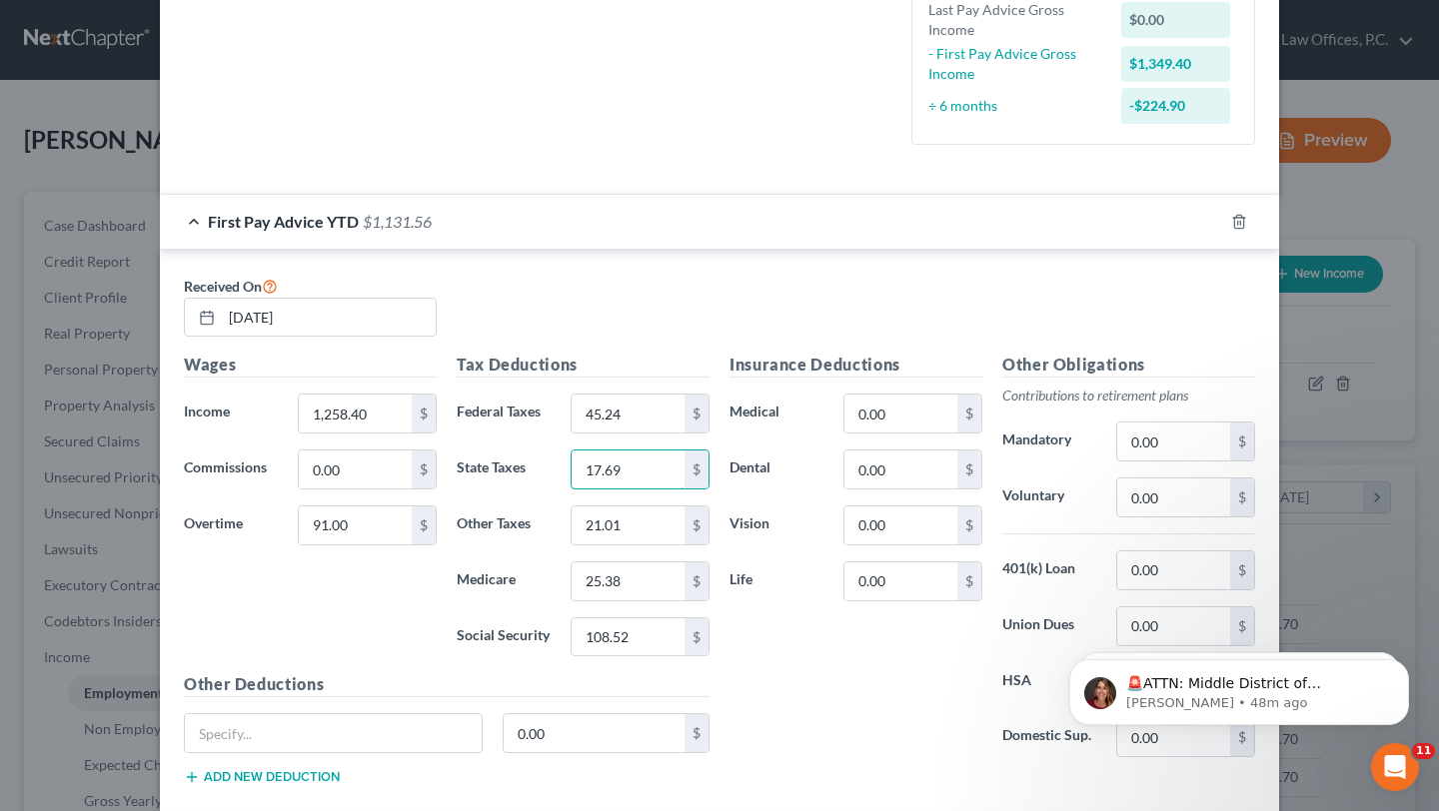
type input "17.69"
type input "5"
type input "15.10"
type input "18.25"
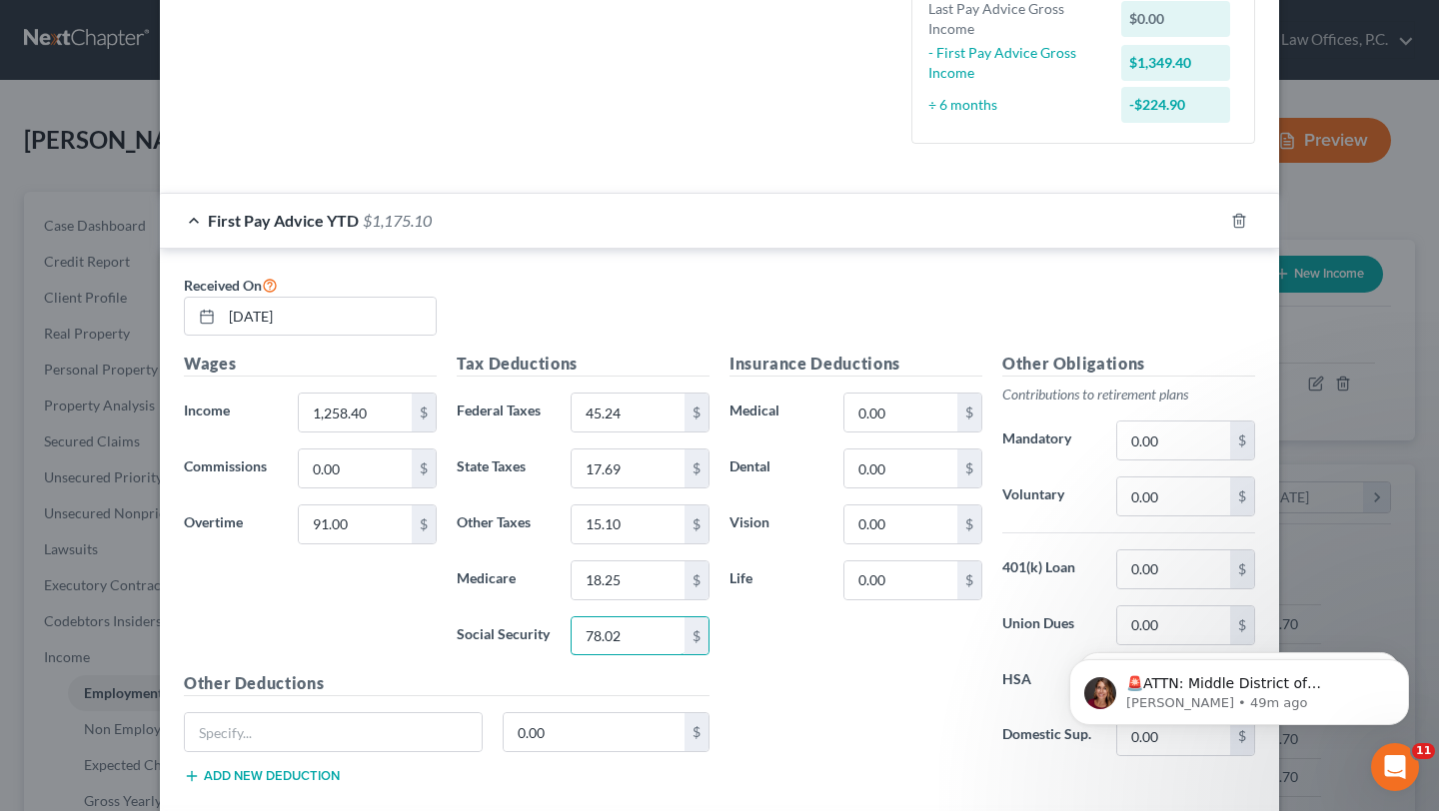
type input "78.02"
click at [694, 277] on div "Received On 02/25/2025" at bounding box center [719, 313] width 1091 height 80
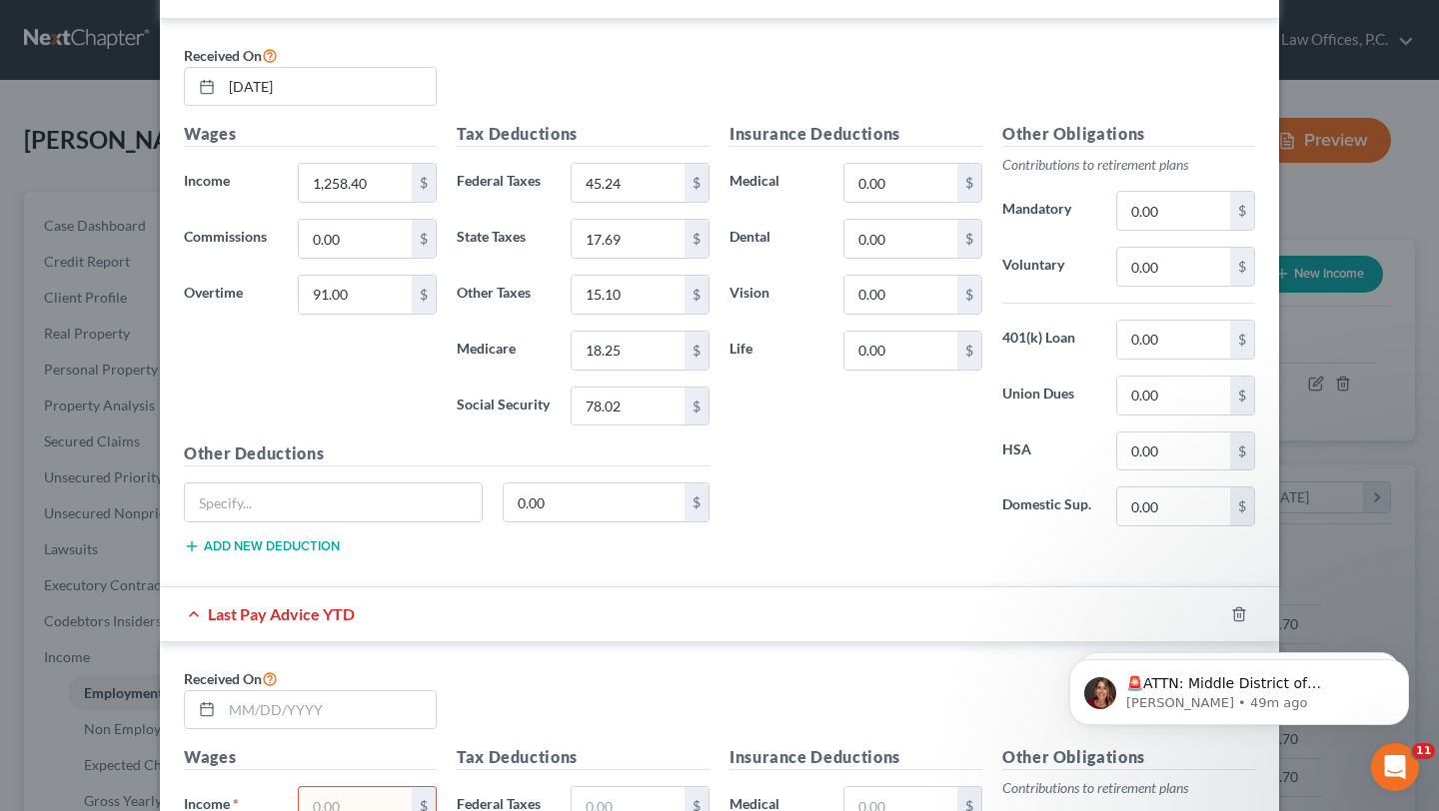
scroll to position [801, 0]
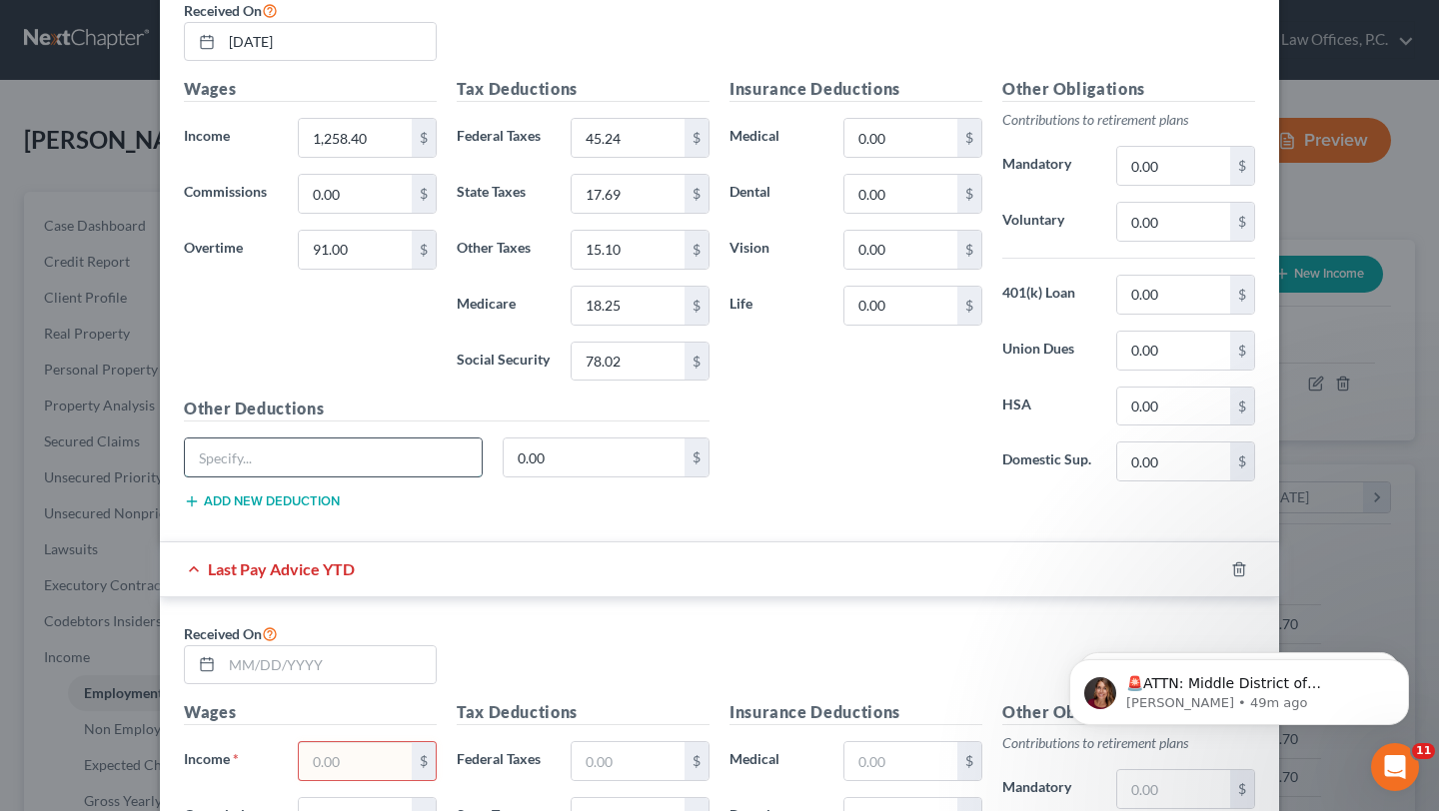
click at [355, 453] on input "text" at bounding box center [333, 458] width 297 height 38
type input "Internet Reimb"
type input "20"
click at [253, 505] on button "Add new deduction" at bounding box center [262, 502] width 156 height 16
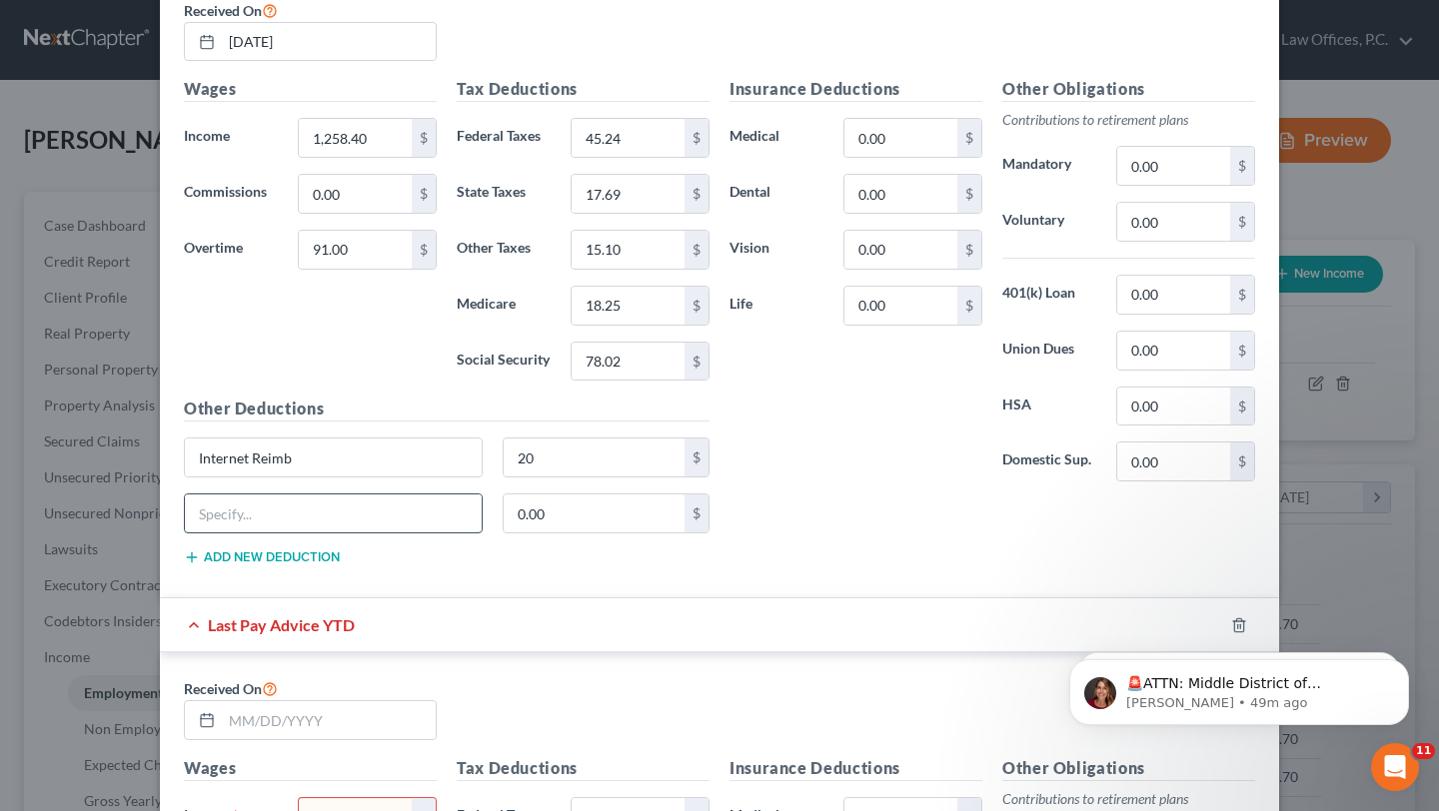
click at [361, 510] on input "text" at bounding box center [333, 514] width 297 height 38
type input "Mileage Reimb"
type input "122"
click at [751, 525] on div "Insurance Deductions Medical 0.00 $ Dental 0.00 $ Vision 0.00 $ Life 0.00 $ Oth…" at bounding box center [992, 329] width 546 height 504
click at [580, 456] on input "20" at bounding box center [595, 458] width 182 height 38
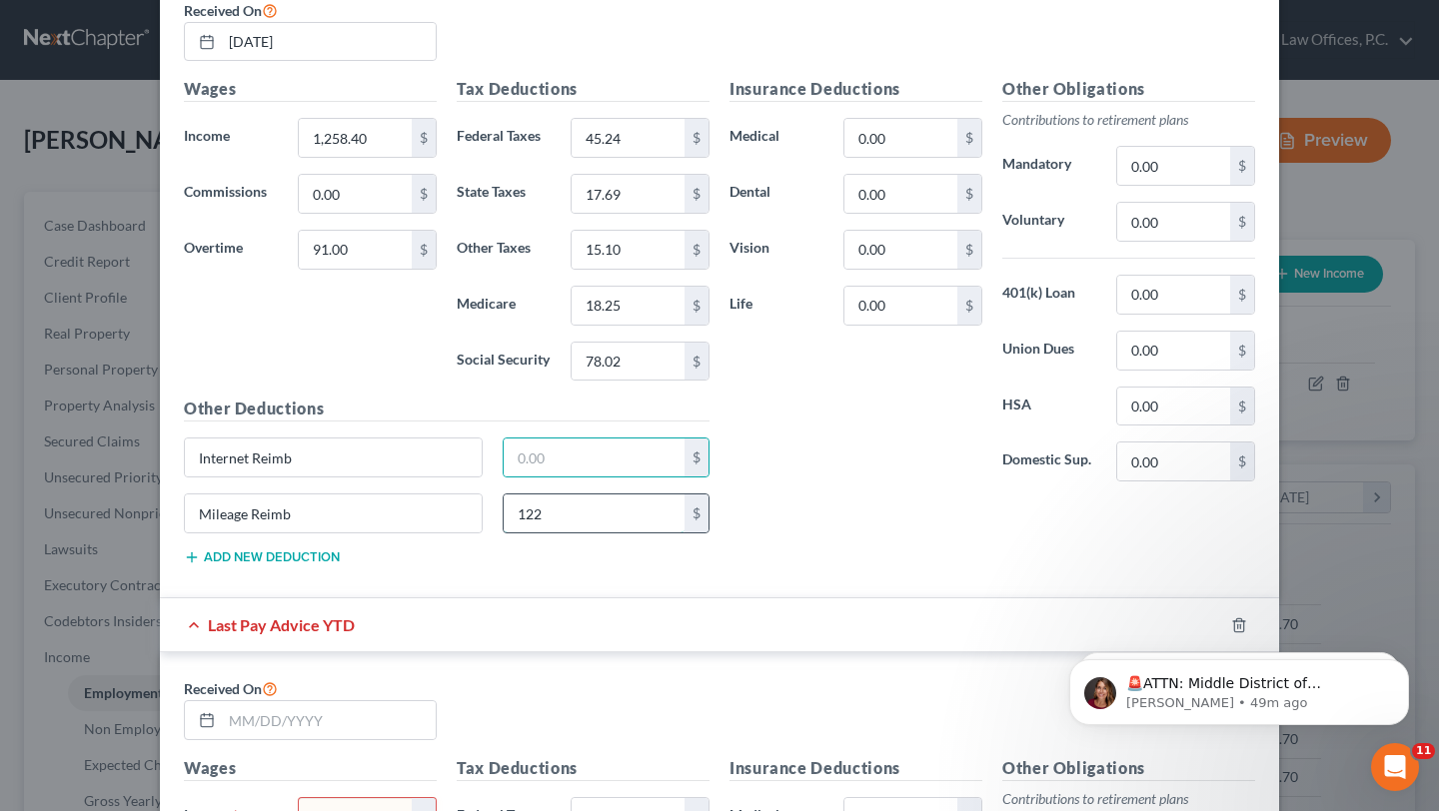
click at [573, 521] on input "122" at bounding box center [595, 514] width 182 height 38
click at [796, 485] on div "Insurance Deductions Medical 0.00 $ Dental 0.00 $ Vision 0.00 $ Life 0.00 $" at bounding box center [855, 287] width 273 height 421
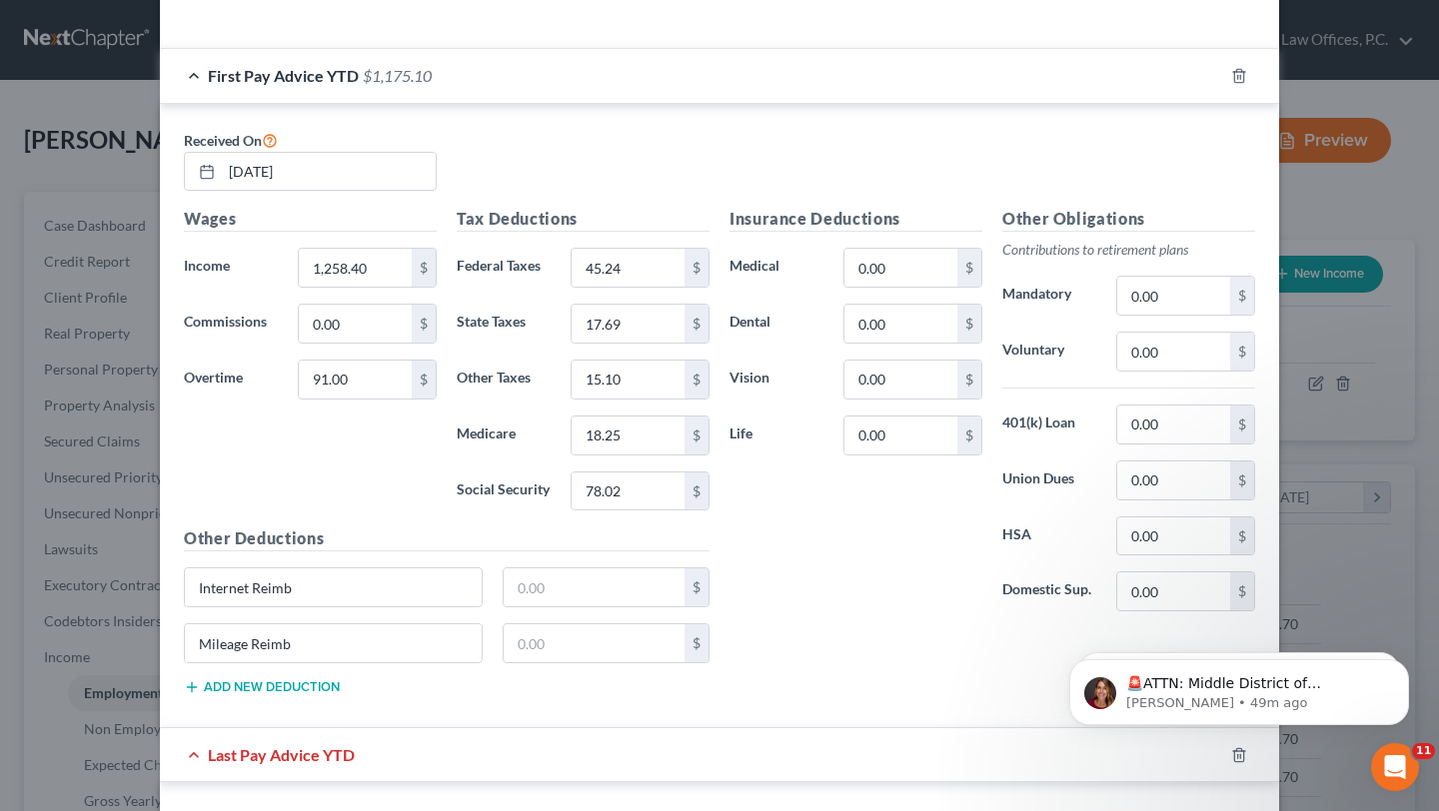
scroll to position [672, 0]
click at [399, 376] on input "91.00" at bounding box center [355, 379] width 113 height 38
click at [392, 408] on div "Wages Income * 1,258.40 $ Commissions 0.00 $ Overtime $" at bounding box center [310, 366] width 273 height 320
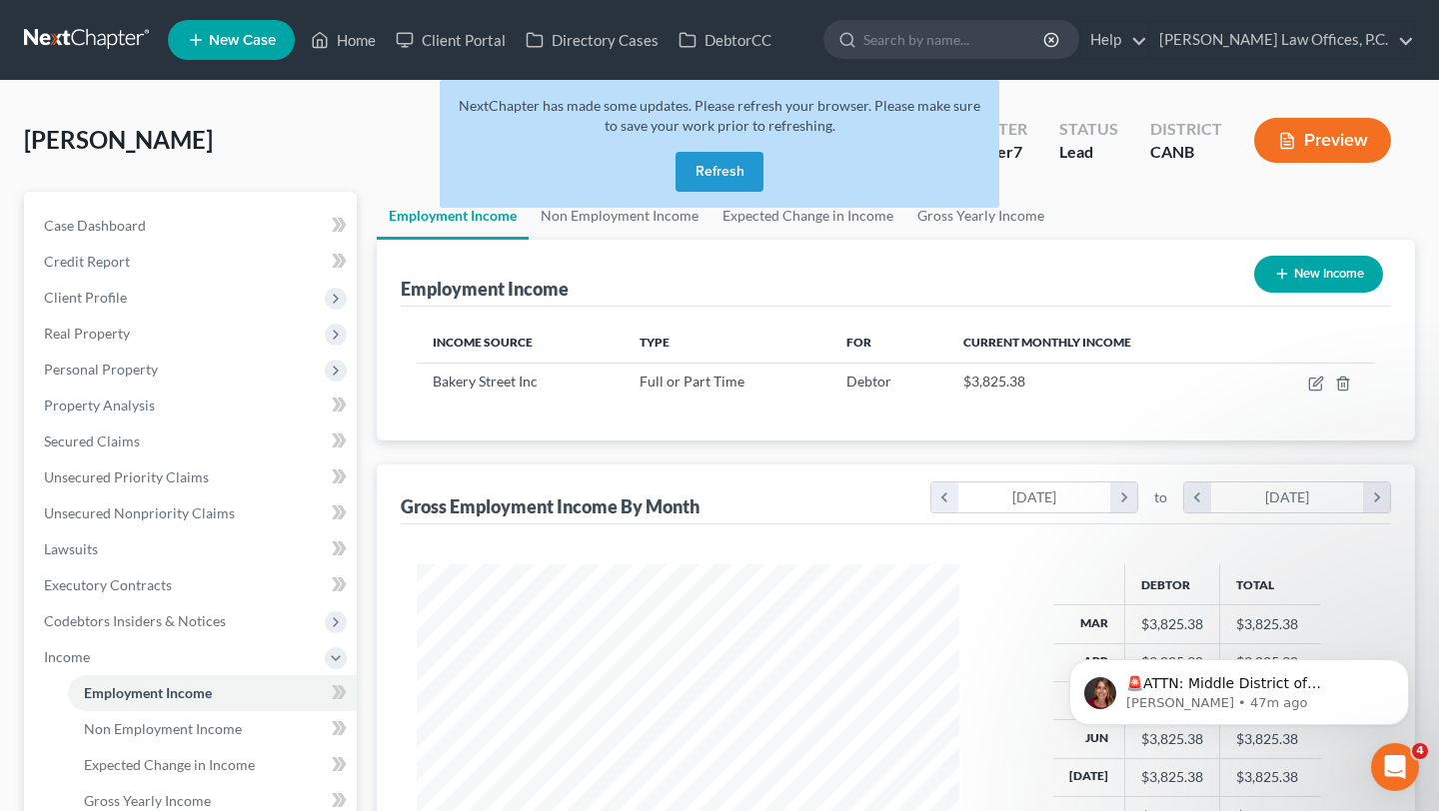
scroll to position [358, 582]
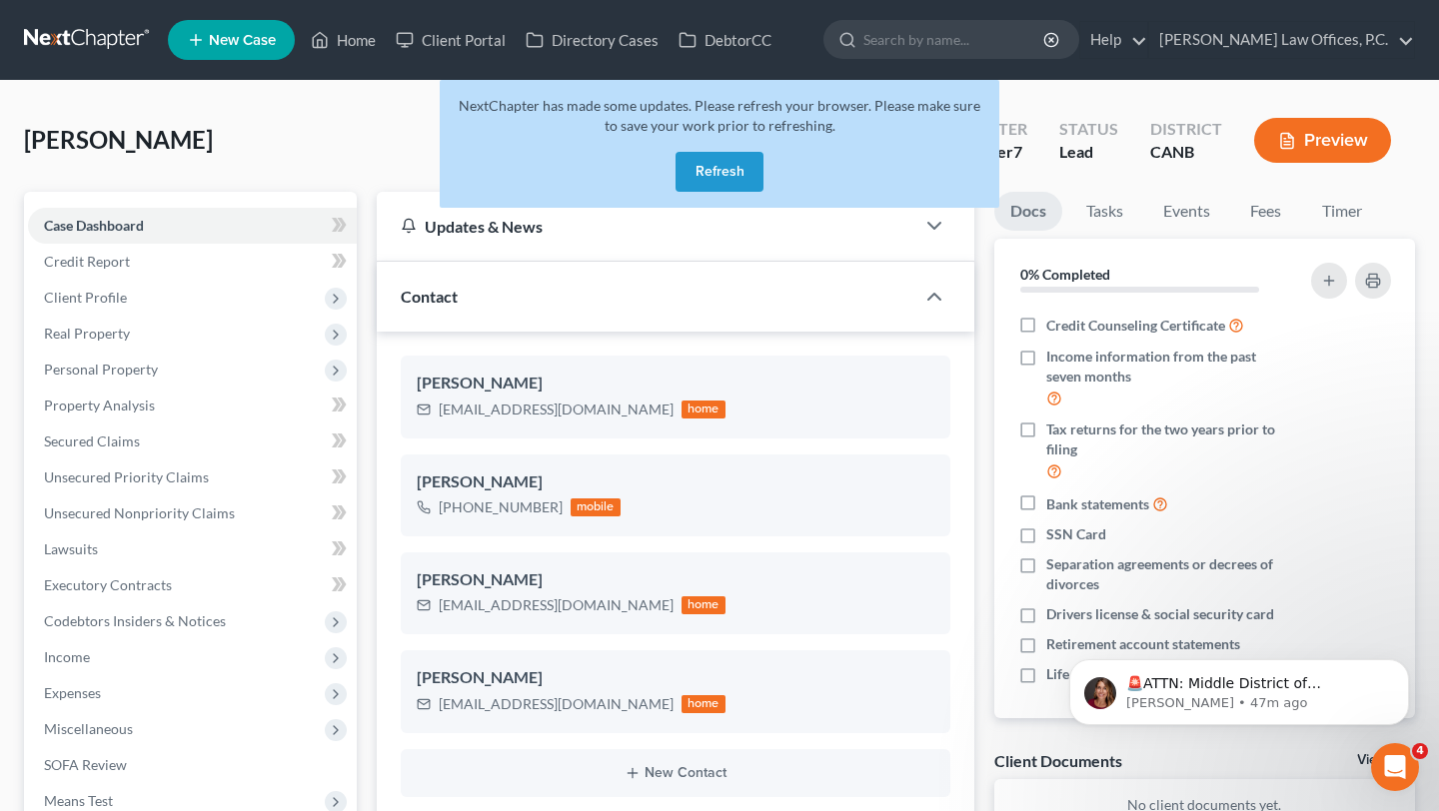
scroll to position [347, 0]
click at [724, 177] on button "Refresh" at bounding box center [719, 172] width 88 height 40
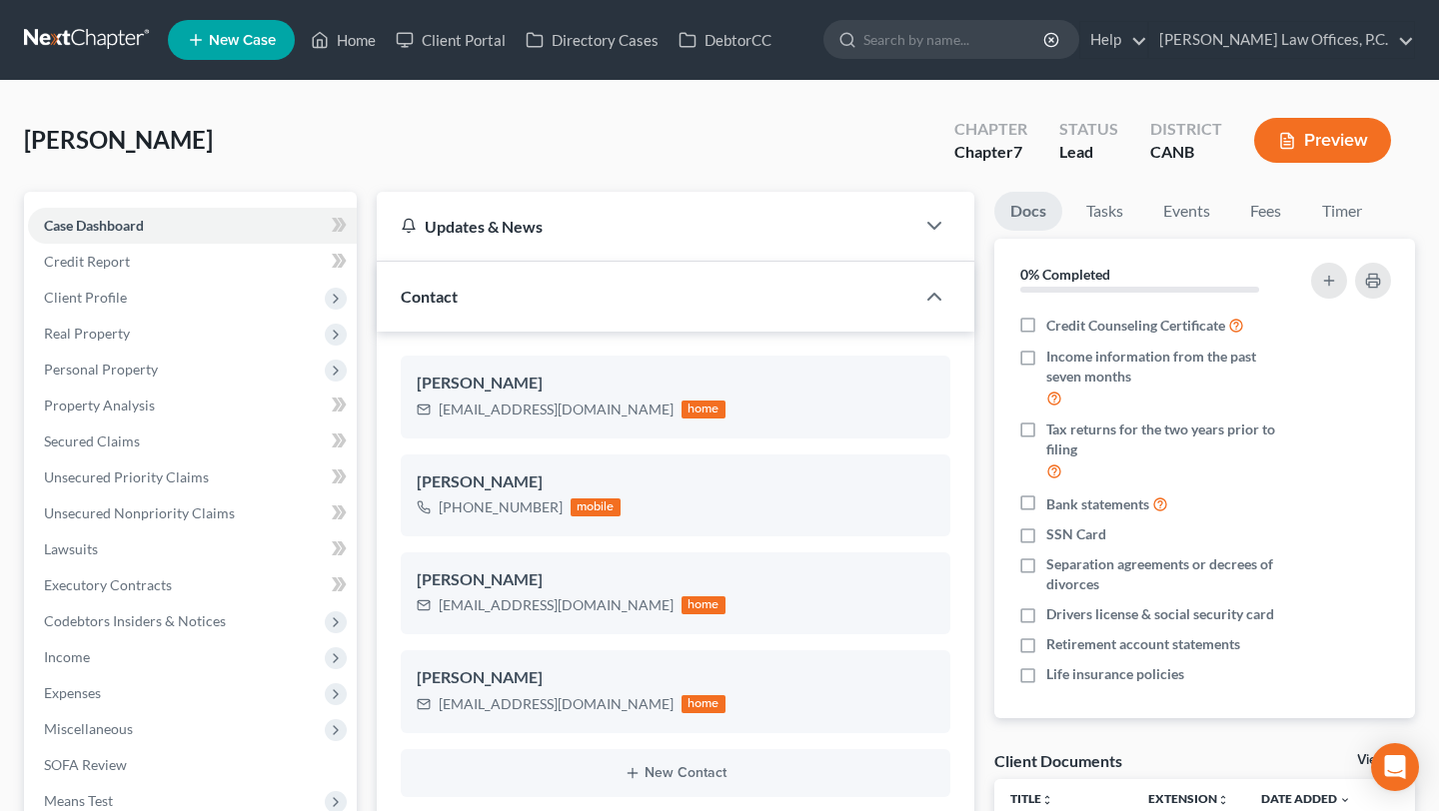
scroll to position [212, 0]
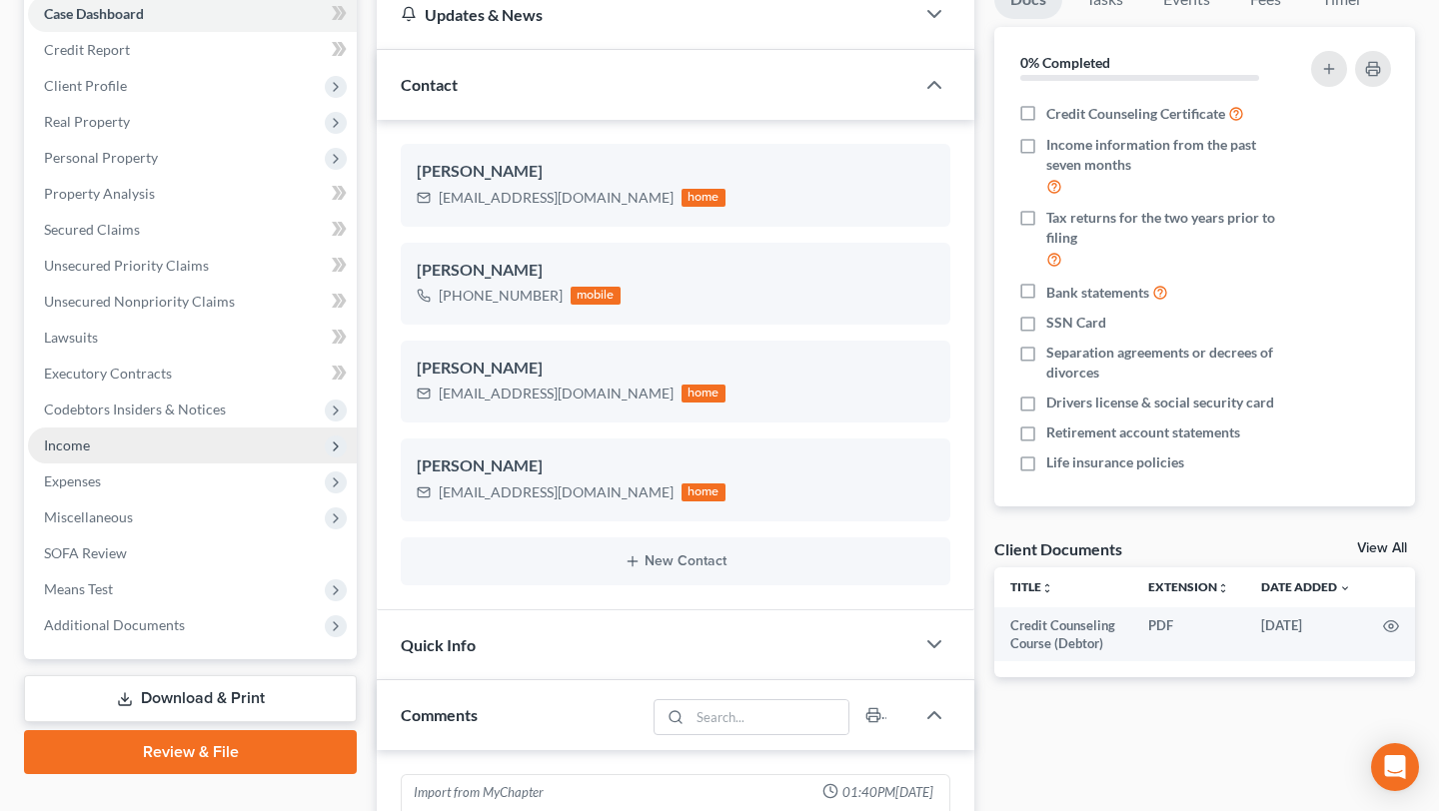
click at [136, 455] on span "Income" at bounding box center [192, 446] width 329 height 36
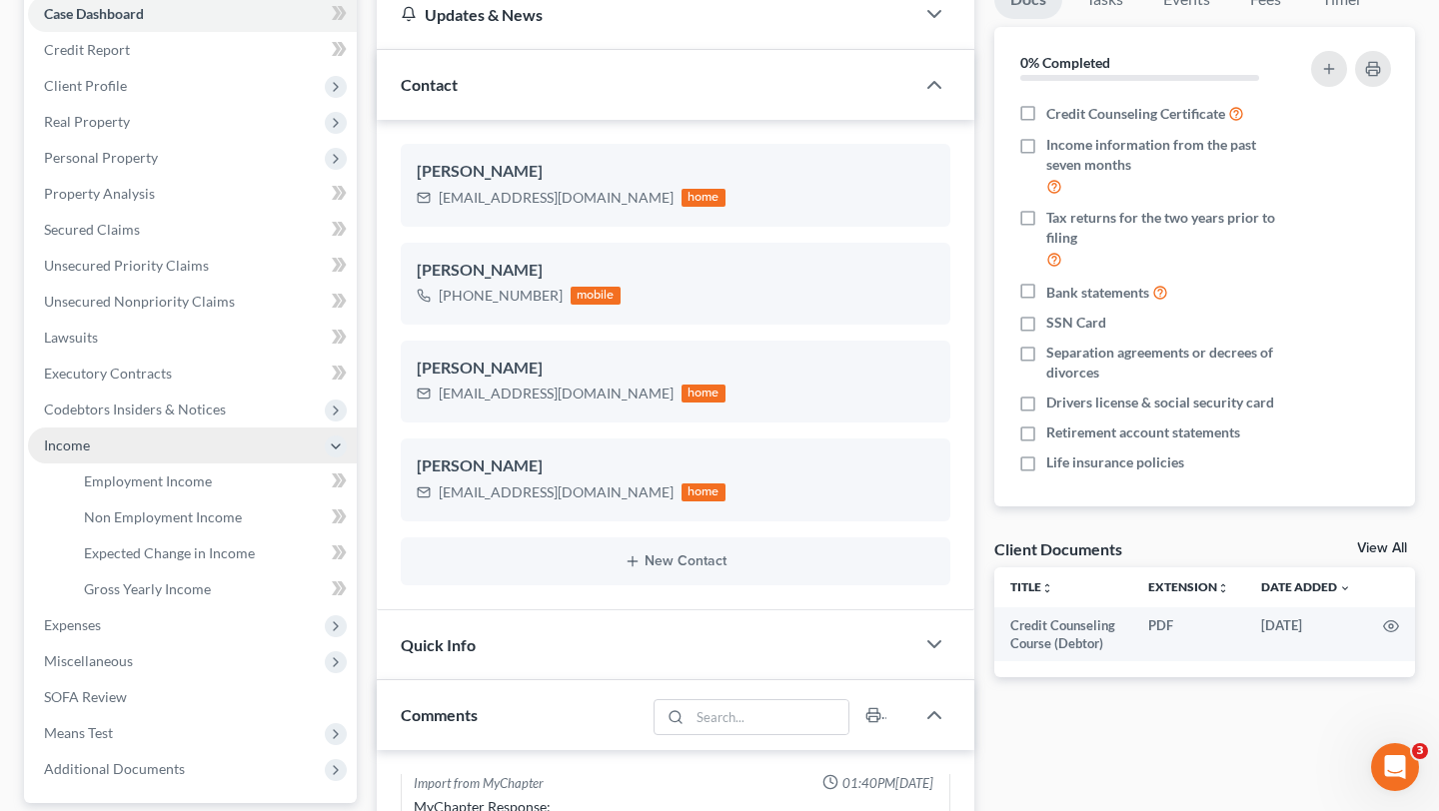
scroll to position [0, 0]
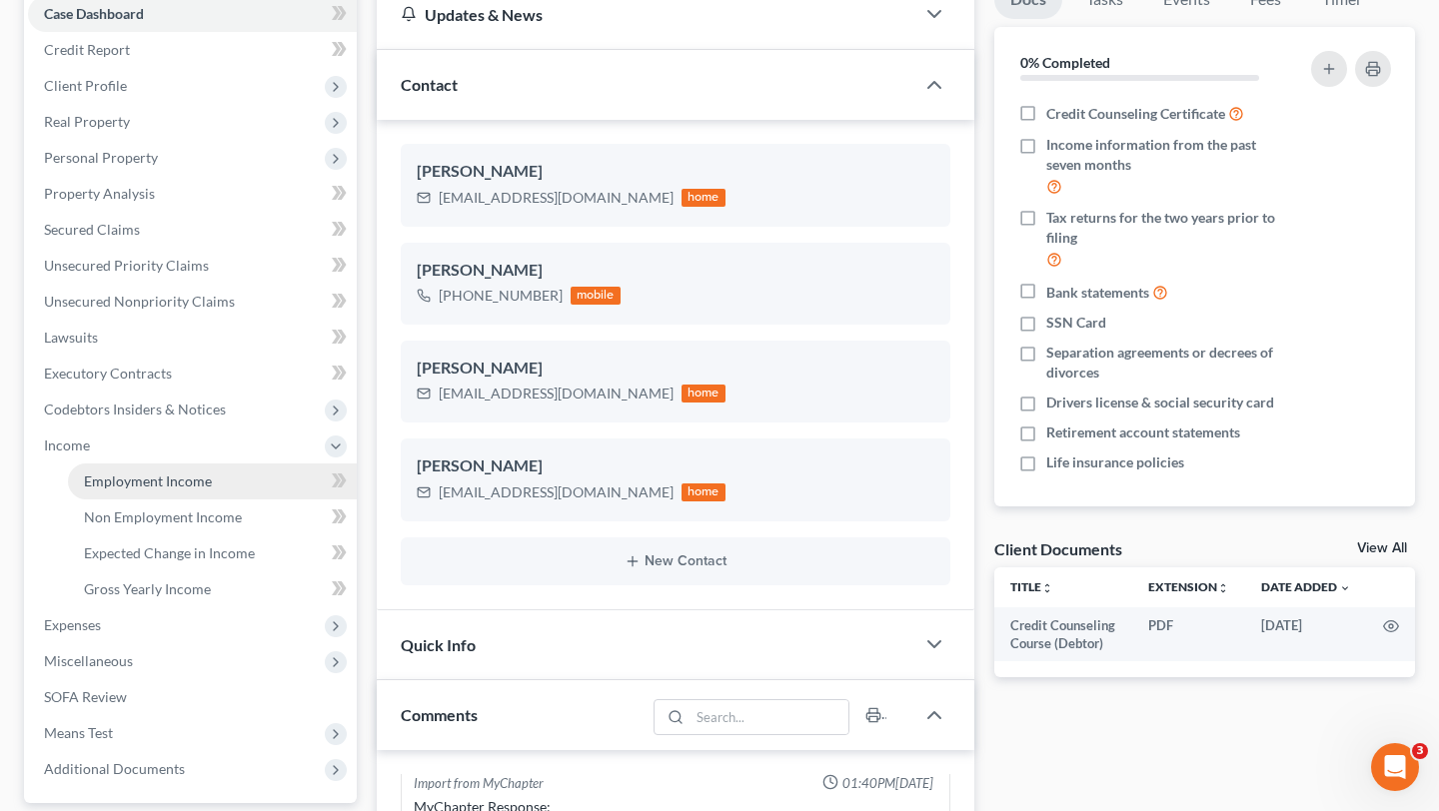
click at [138, 474] on span "Employment Income" at bounding box center [148, 481] width 128 height 17
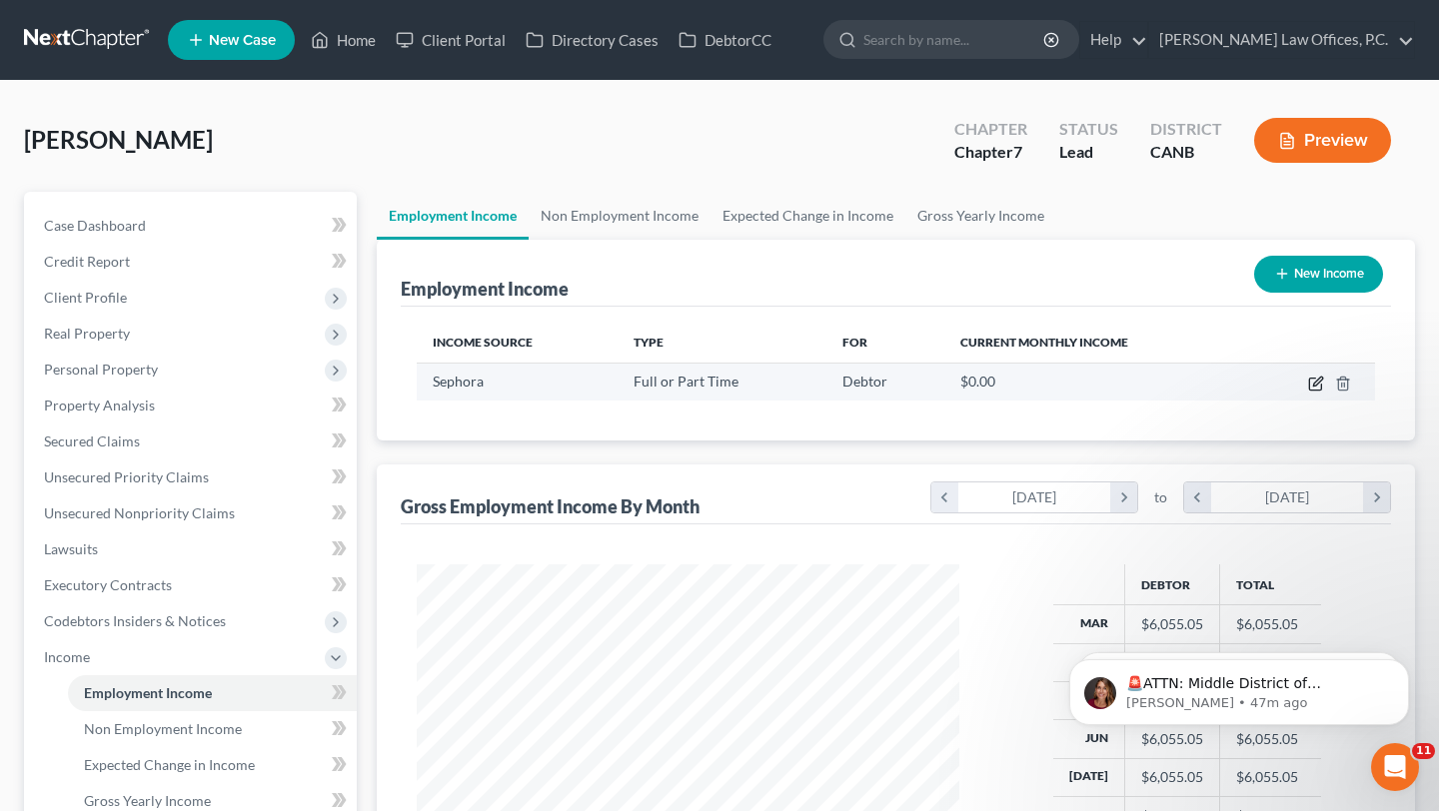
click at [1321, 379] on icon "button" at bounding box center [1317, 381] width 9 height 9
select select "0"
select select "4"
select select "2"
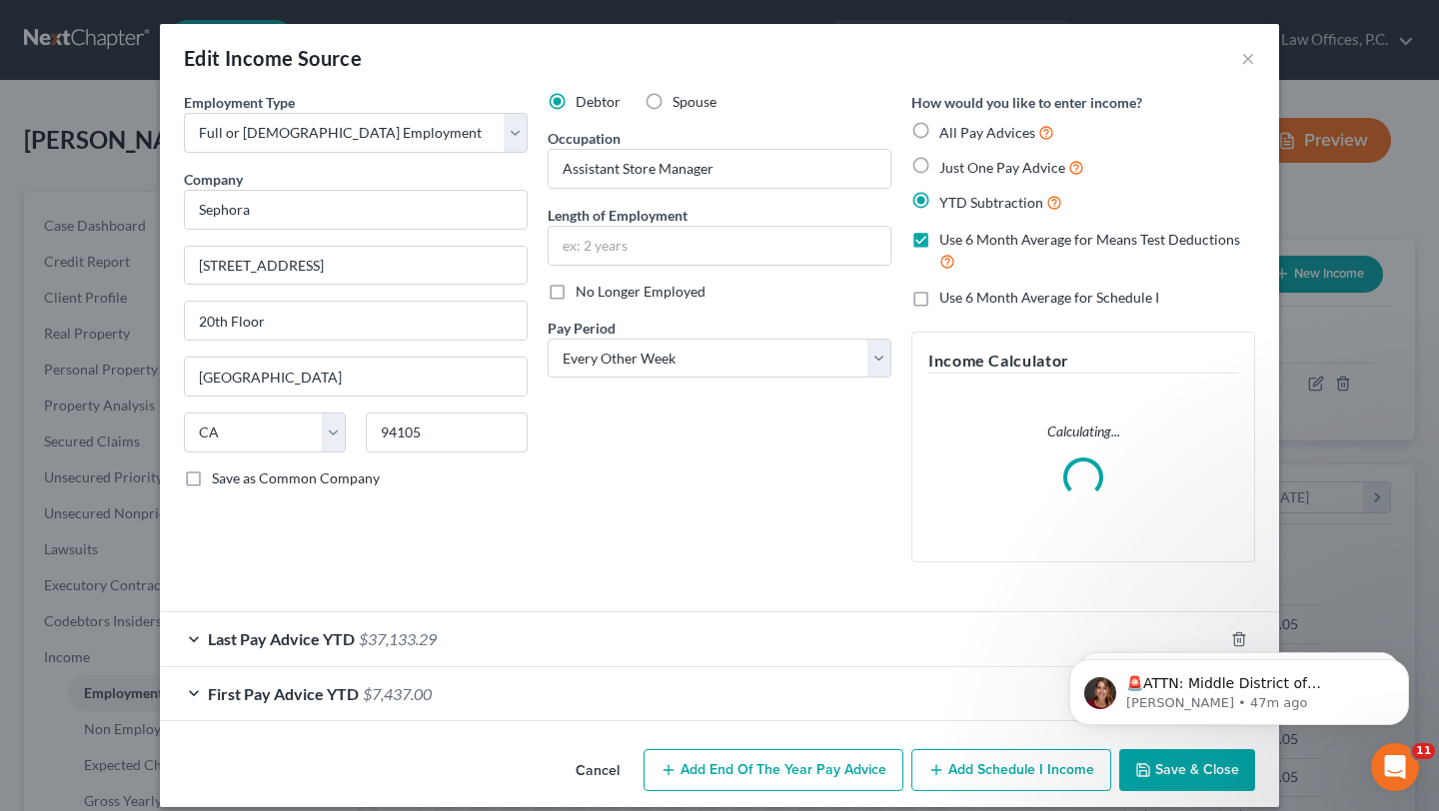
scroll to position [19, 0]
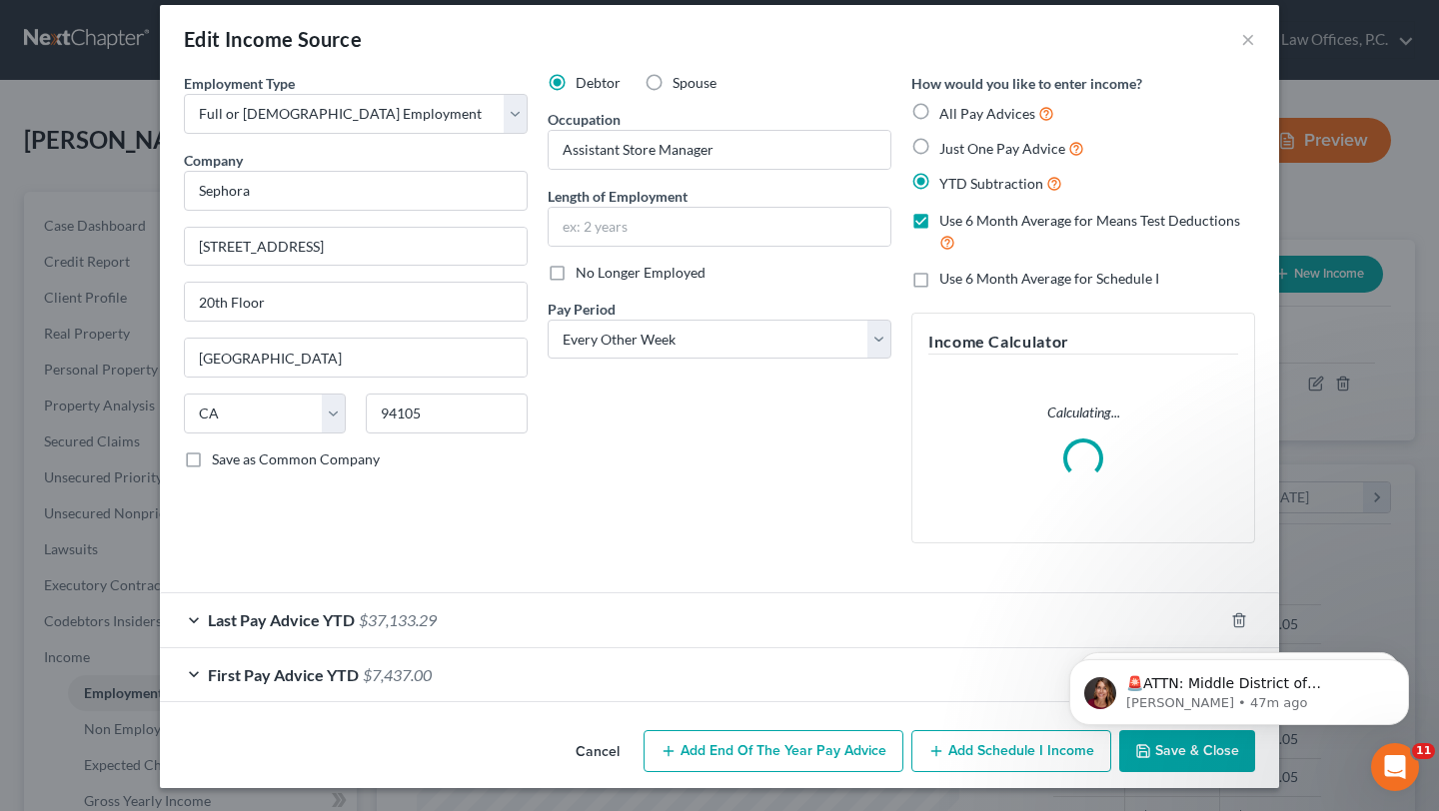
click at [559, 639] on div "Last Pay Advice YTD $37,133.29" at bounding box center [691, 620] width 1063 height 53
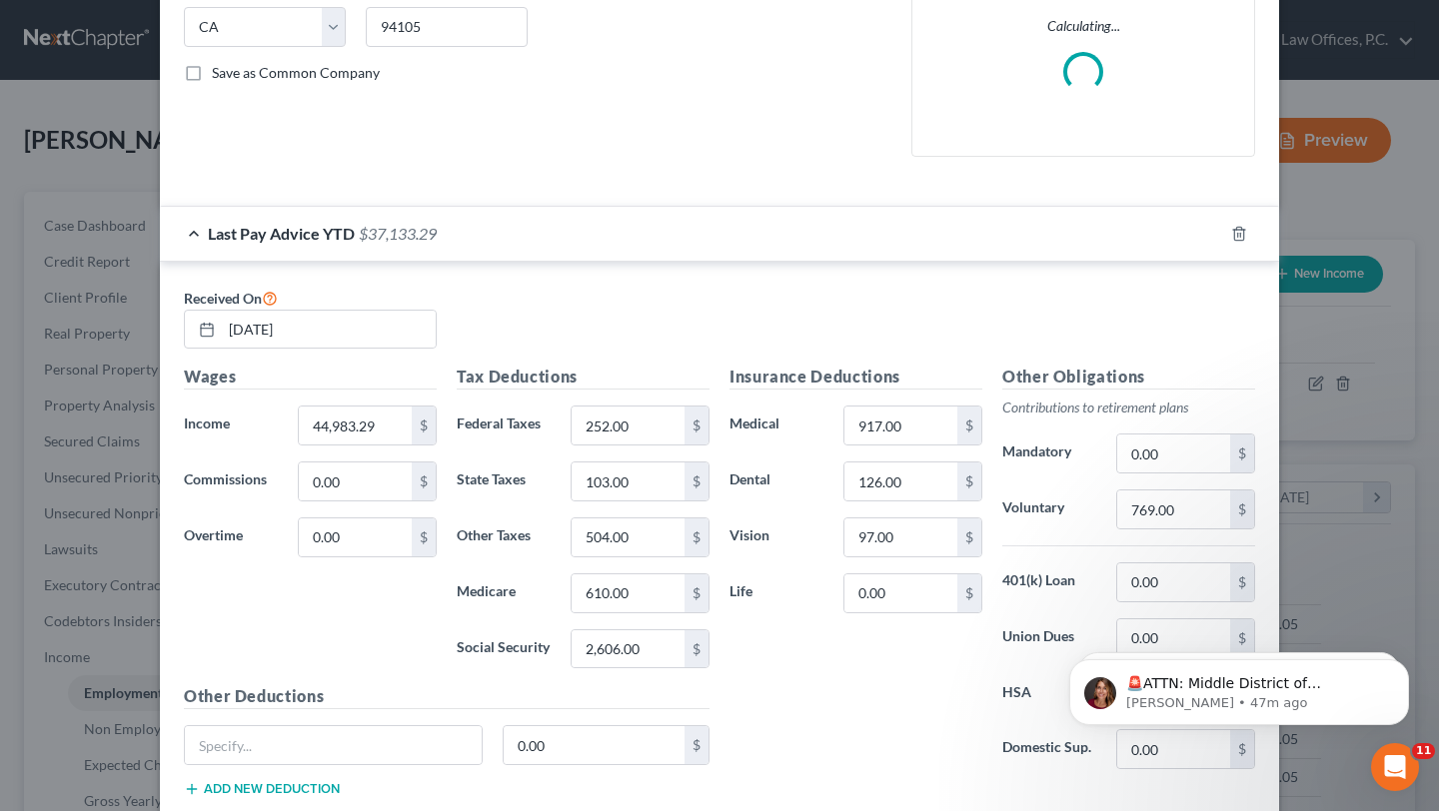
scroll to position [0, 0]
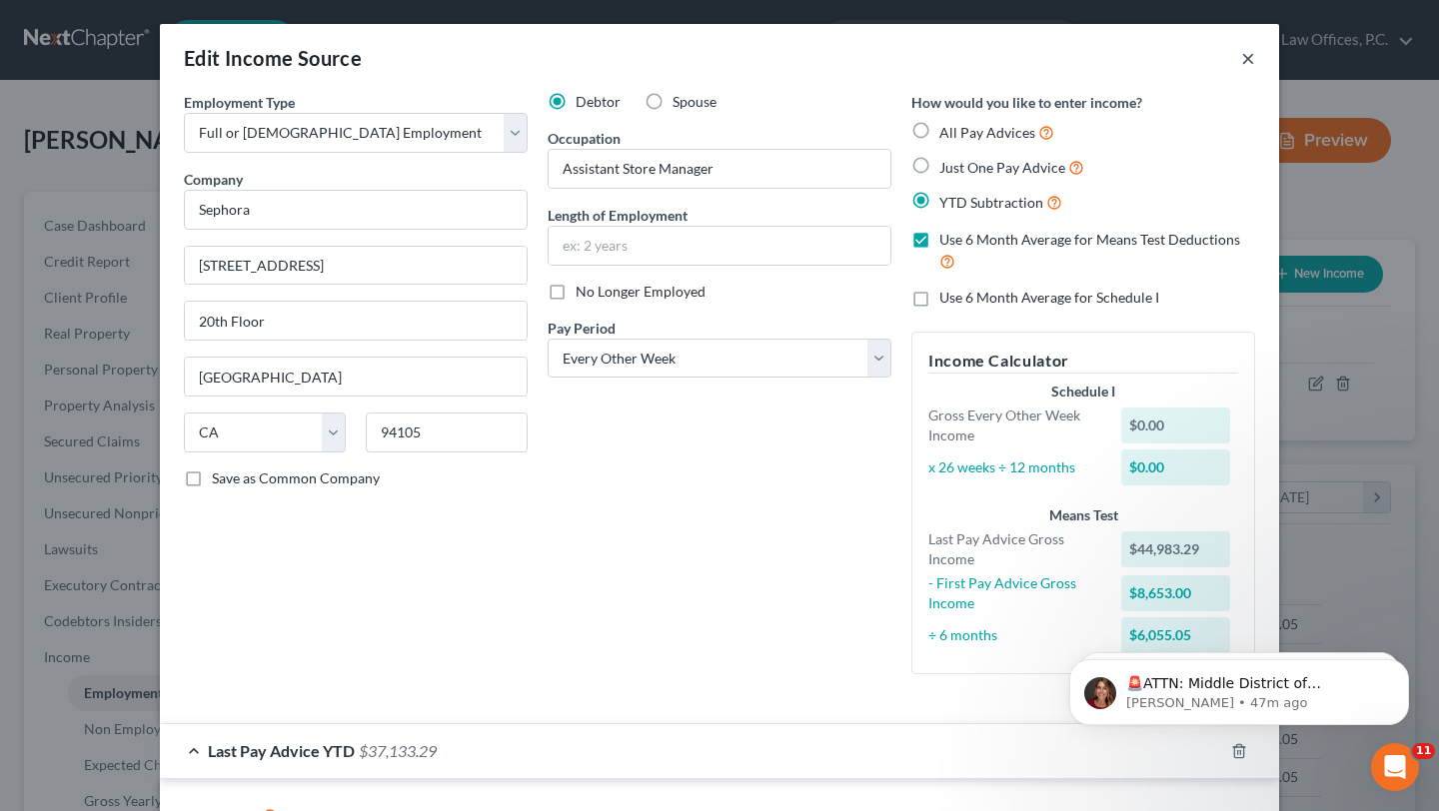
click at [1245, 57] on button "×" at bounding box center [1248, 58] width 14 height 24
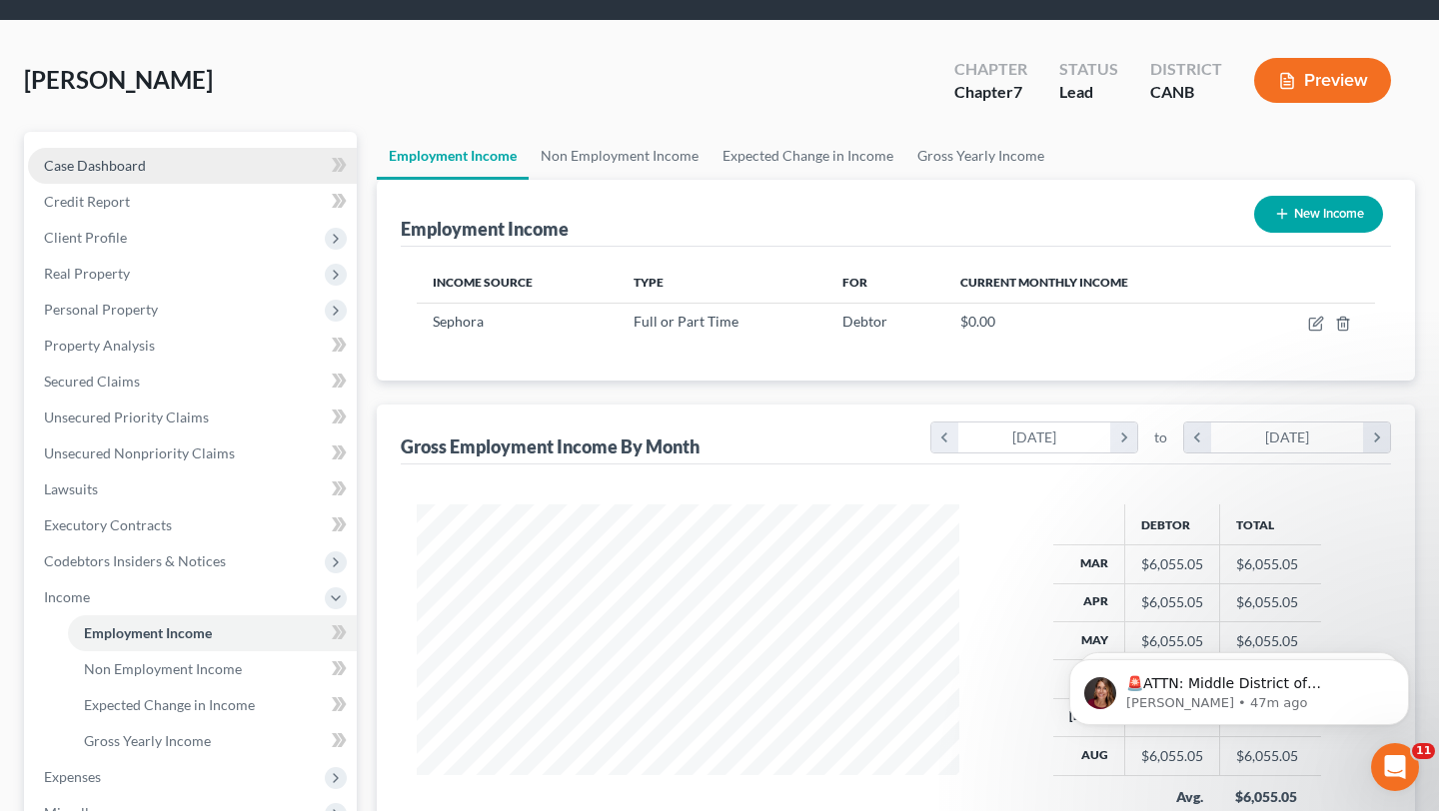
click at [235, 168] on link "Case Dashboard" at bounding box center [192, 166] width 329 height 36
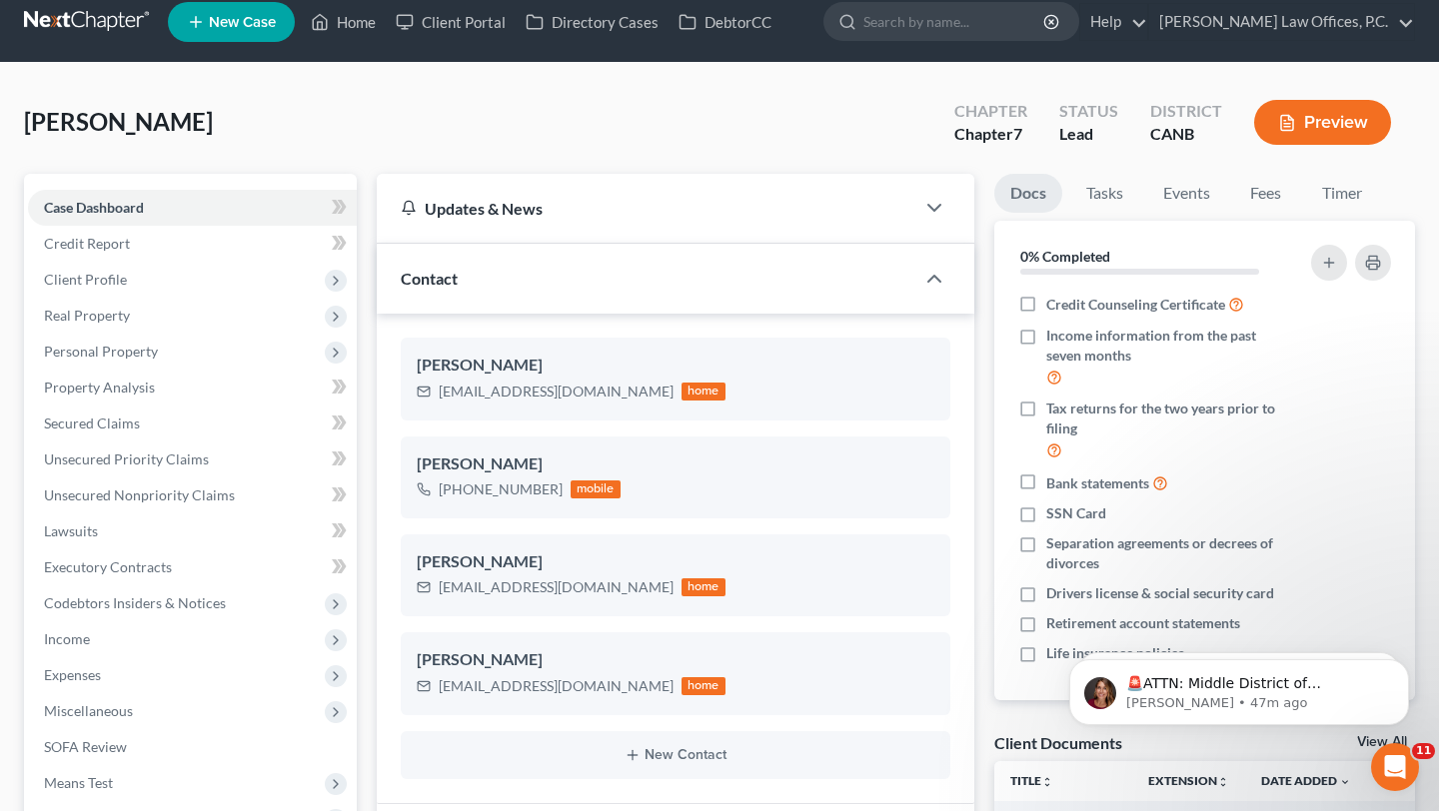
scroll to position [4, 0]
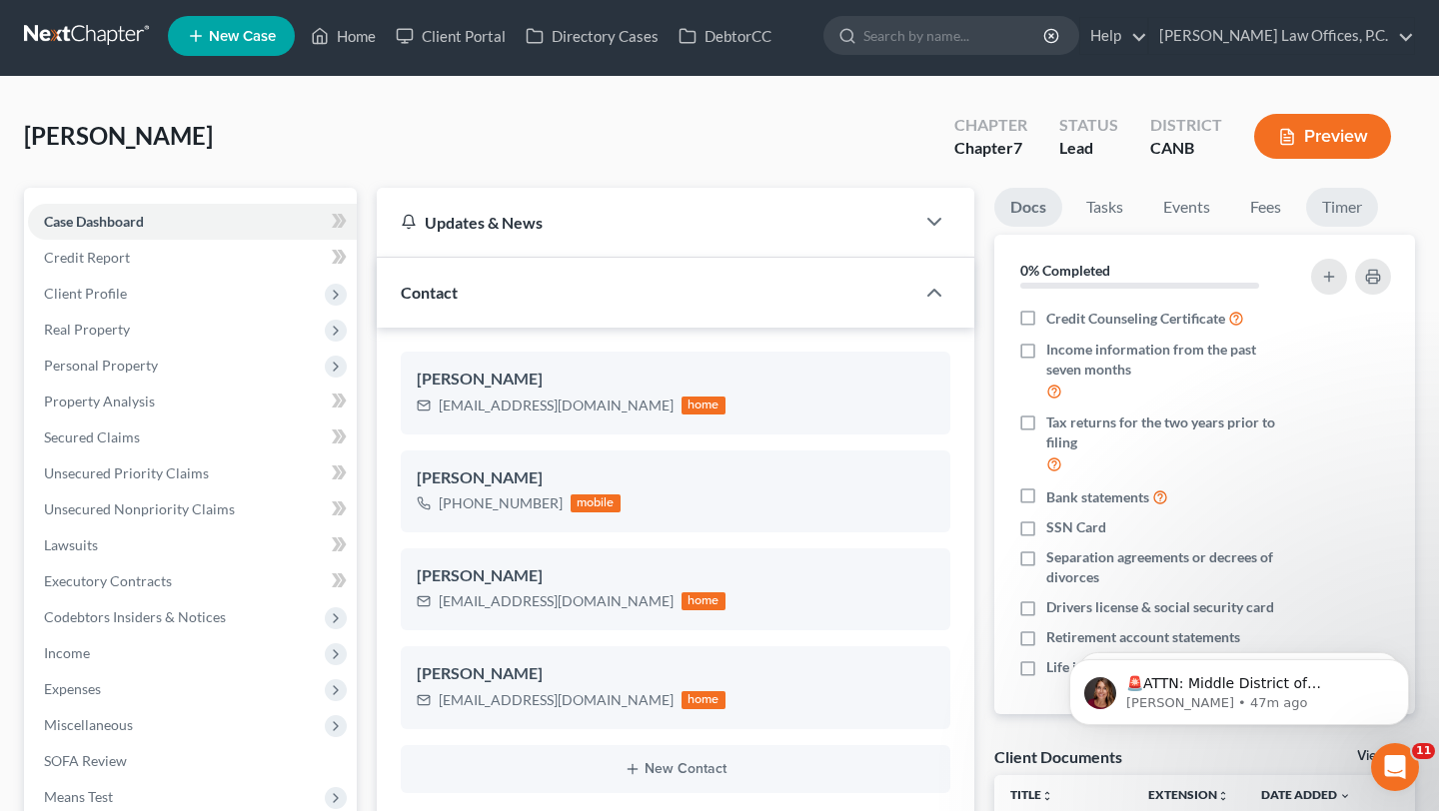
click at [1347, 206] on link "Timer" at bounding box center [1342, 207] width 72 height 39
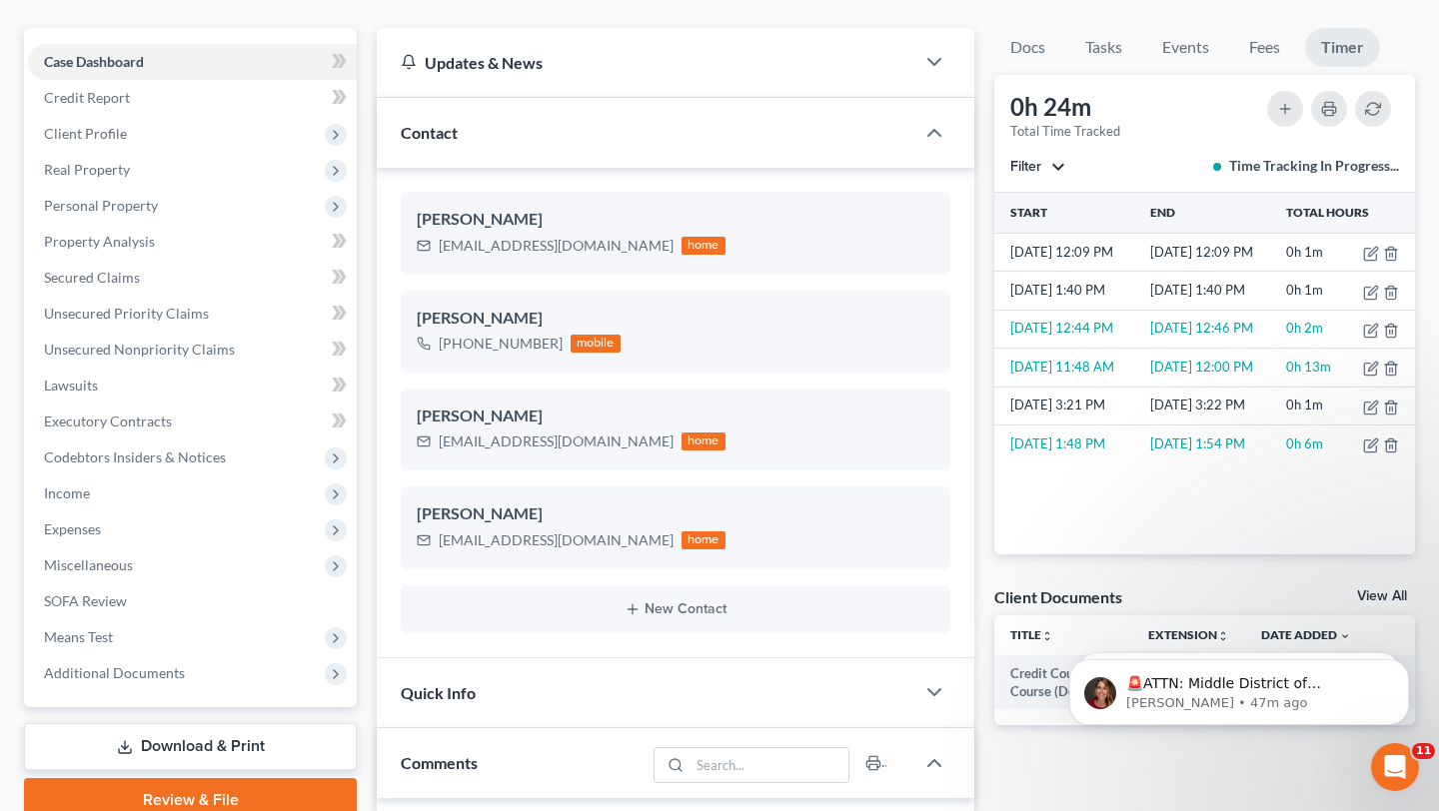
scroll to position [167, 0]
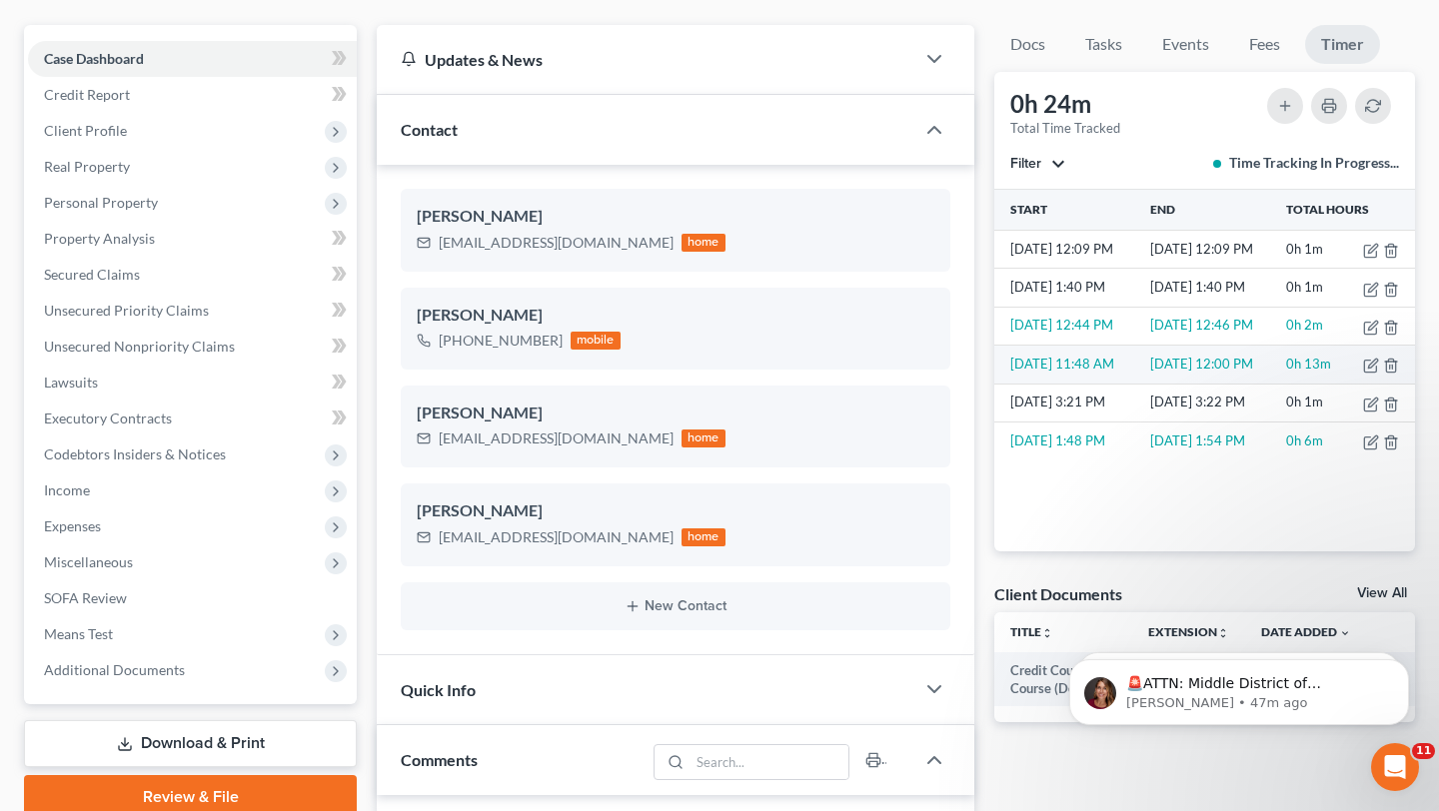
click at [1227, 361] on td "[DATE] 12:00 PM" at bounding box center [1214, 365] width 136 height 38
drag, startPoint x: 1129, startPoint y: 359, endPoint x: 1254, endPoint y: 360, distance: 124.9
click at [1254, 360] on tr "[DATE] 11:48 AM [DATE] 12:00 PM 0h 13m" at bounding box center [1204, 365] width 421 height 38
click at [1255, 361] on td "[DATE] 12:00 PM" at bounding box center [1214, 365] width 136 height 38
click at [1027, 165] on span "Filter" at bounding box center [1025, 163] width 31 height 17
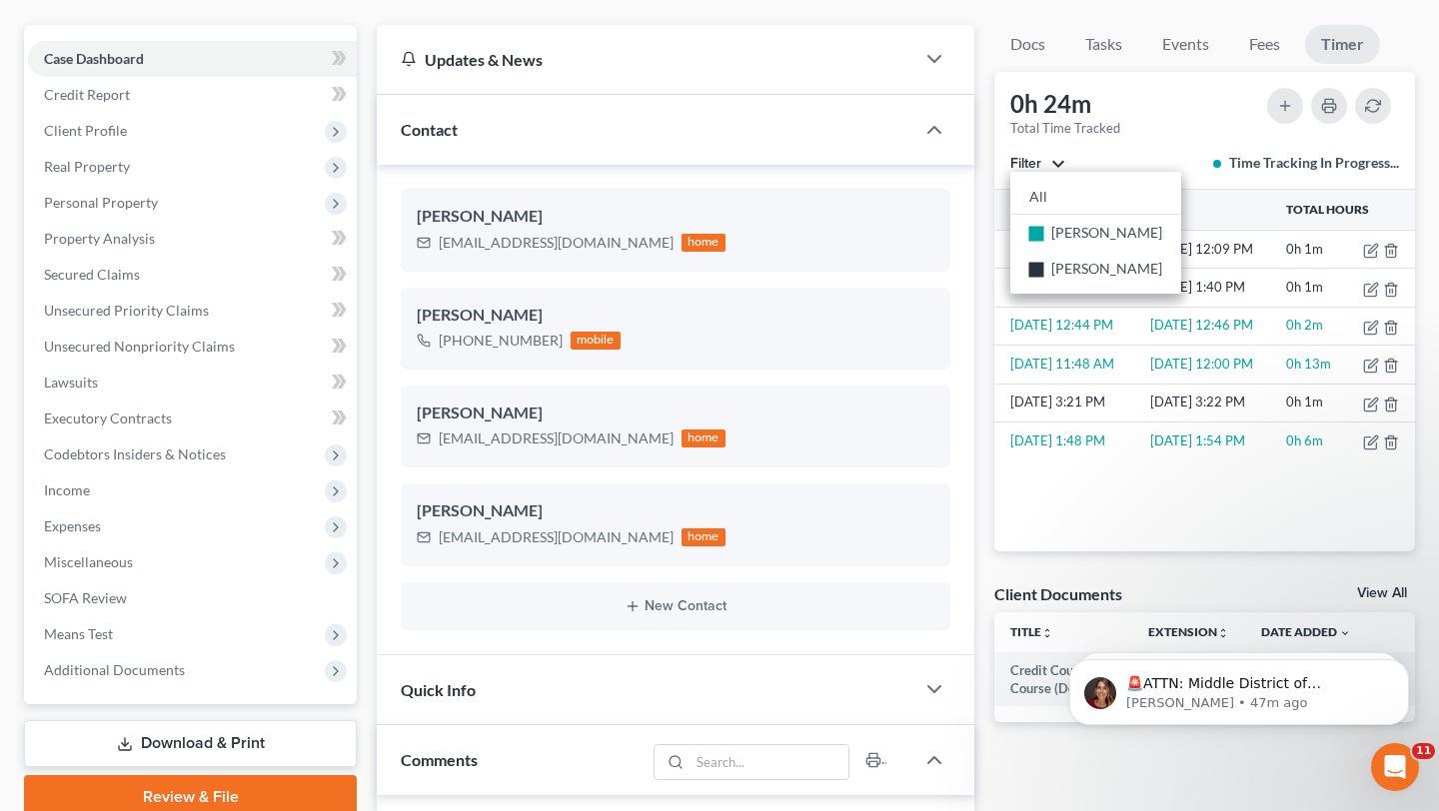
click at [1051, 159] on button "Filter" at bounding box center [1037, 164] width 55 height 14
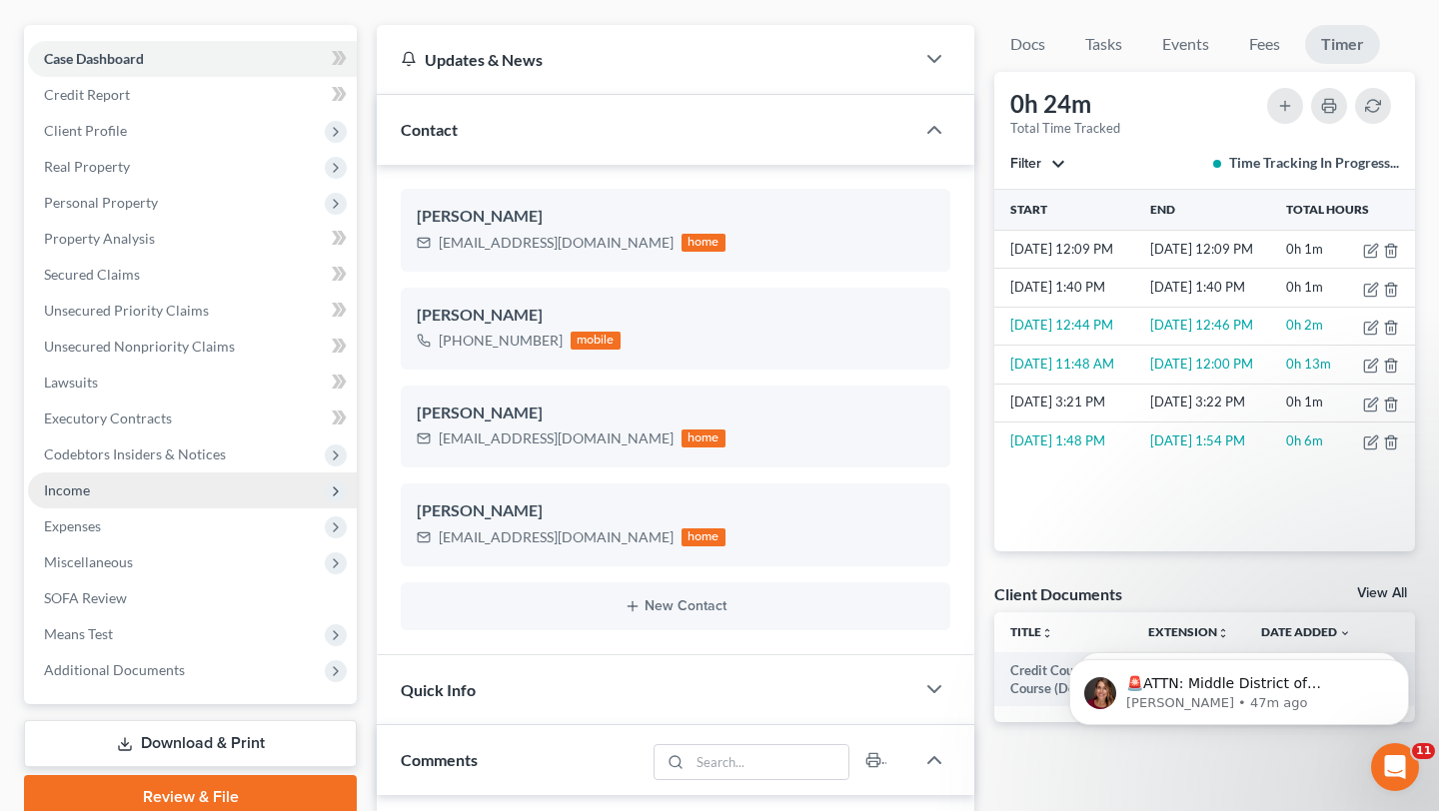
click at [210, 487] on span "Income" at bounding box center [192, 491] width 329 height 36
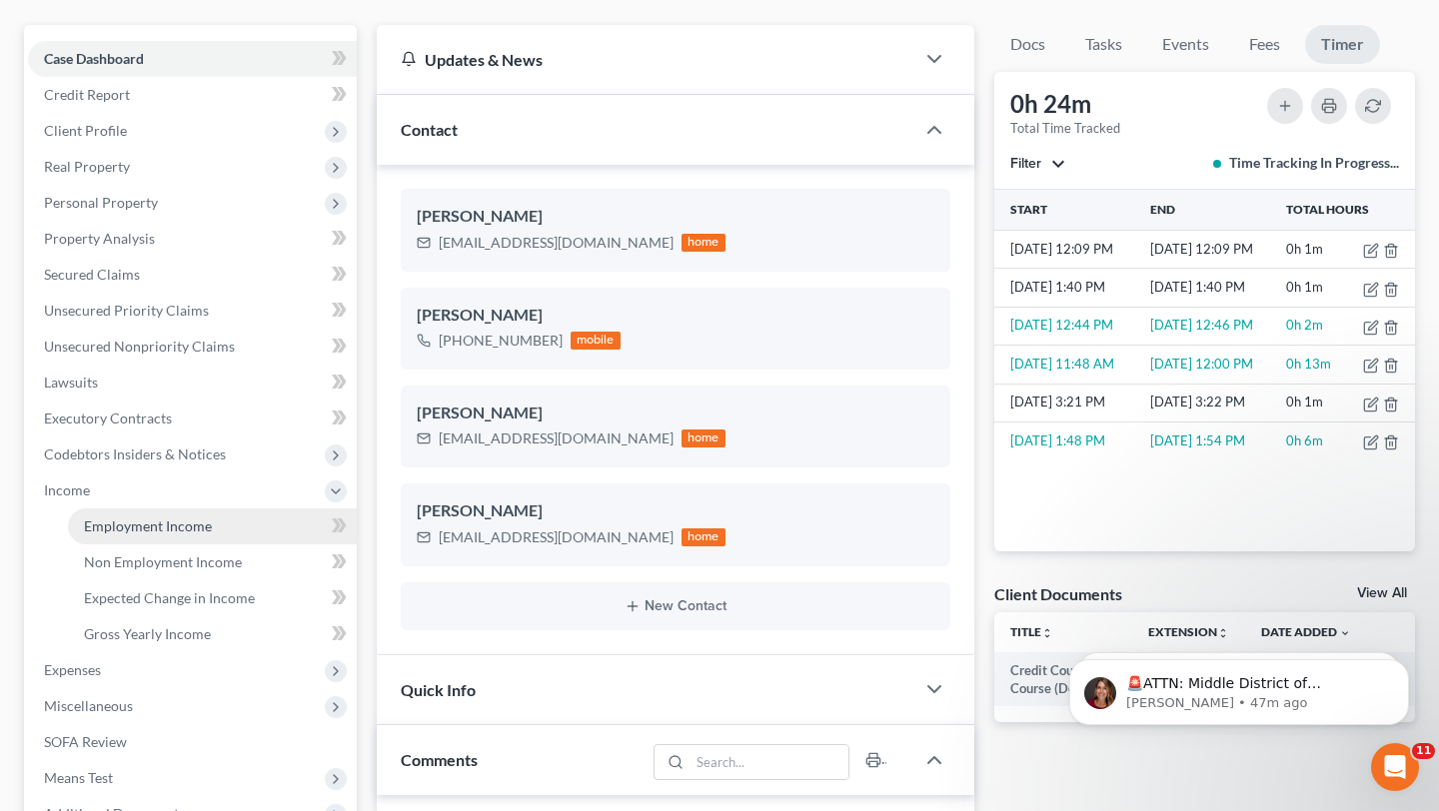
click at [210, 521] on link "Employment Income" at bounding box center [212, 527] width 289 height 36
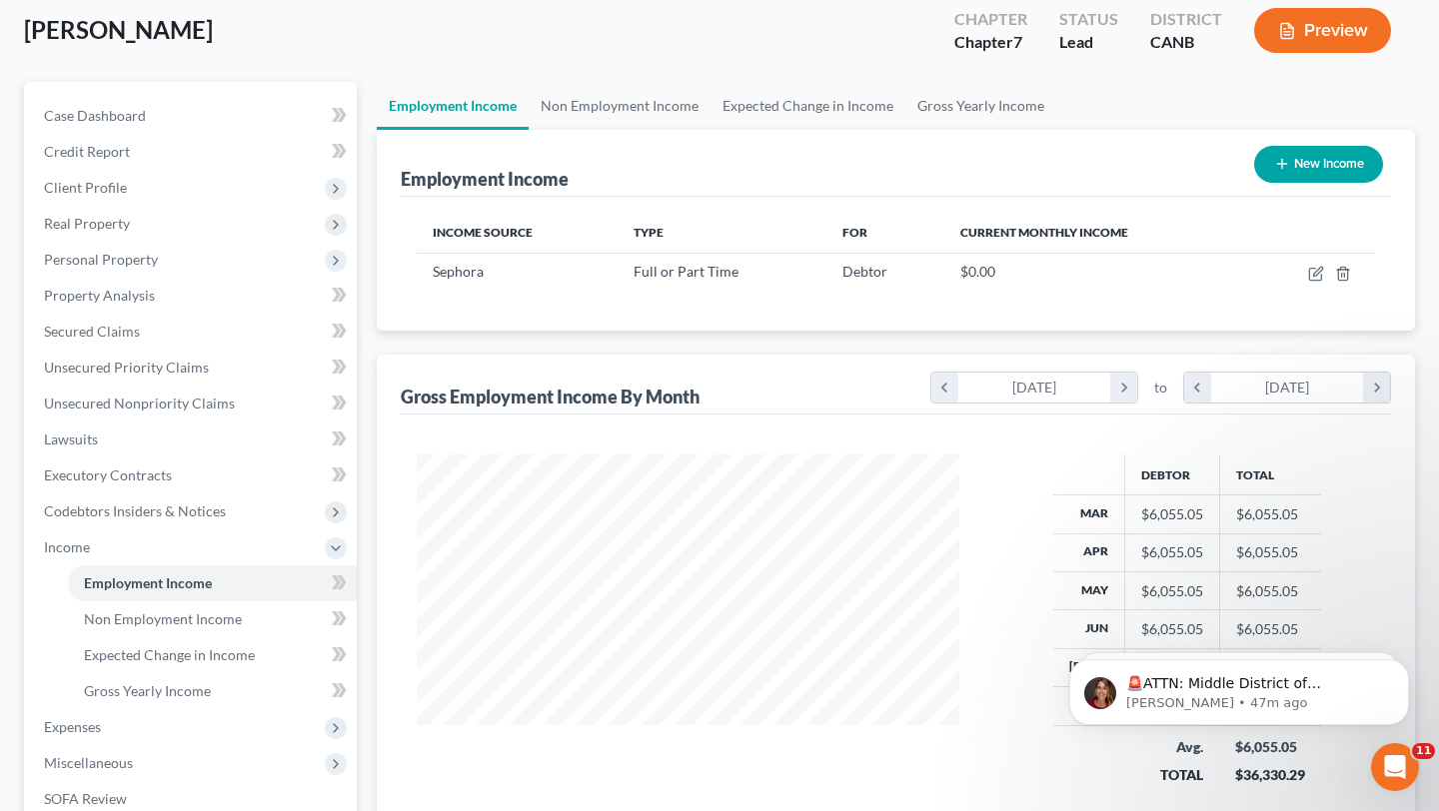
scroll to position [121, 0]
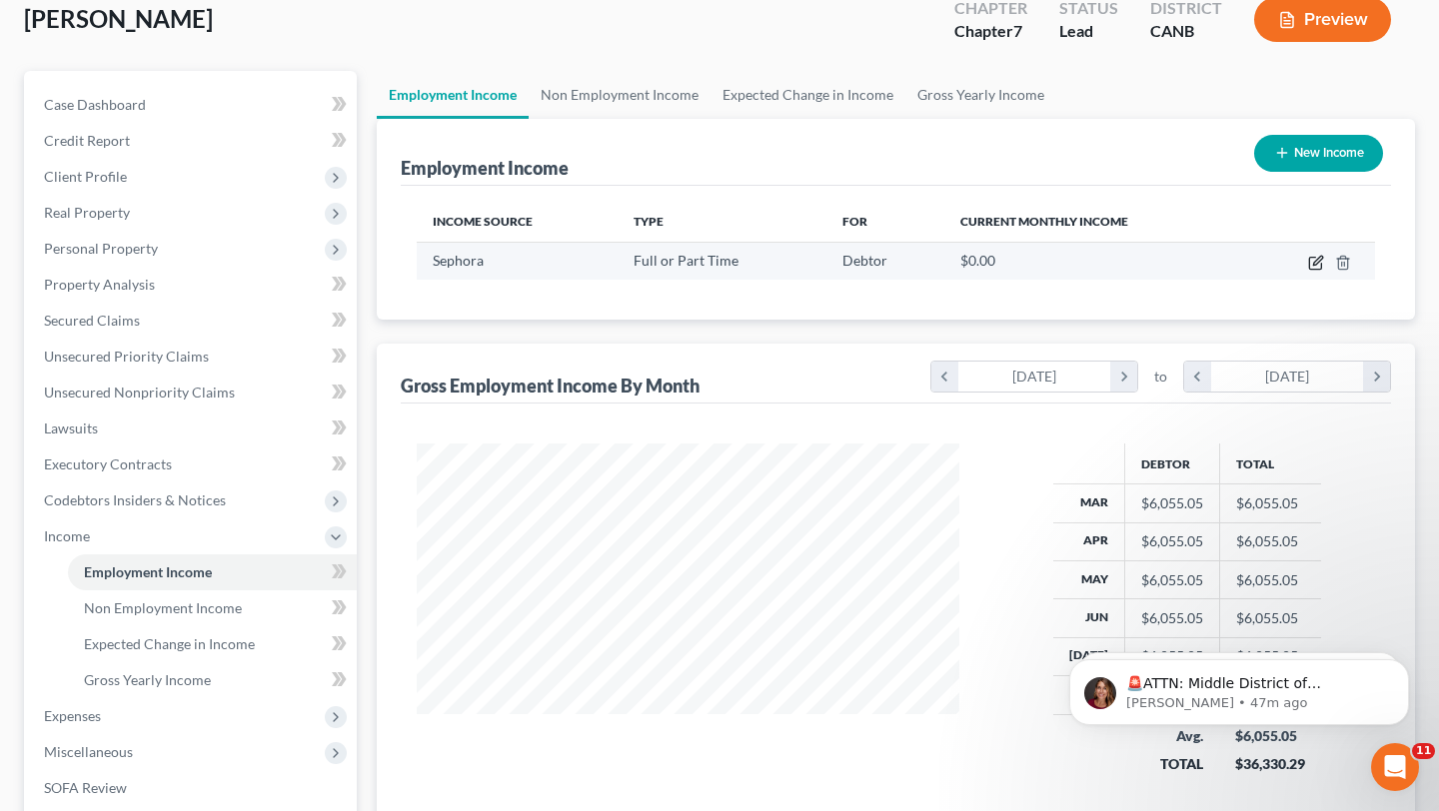
click at [1320, 259] on icon "button" at bounding box center [1317, 260] width 9 height 9
select select "0"
select select "4"
select select "2"
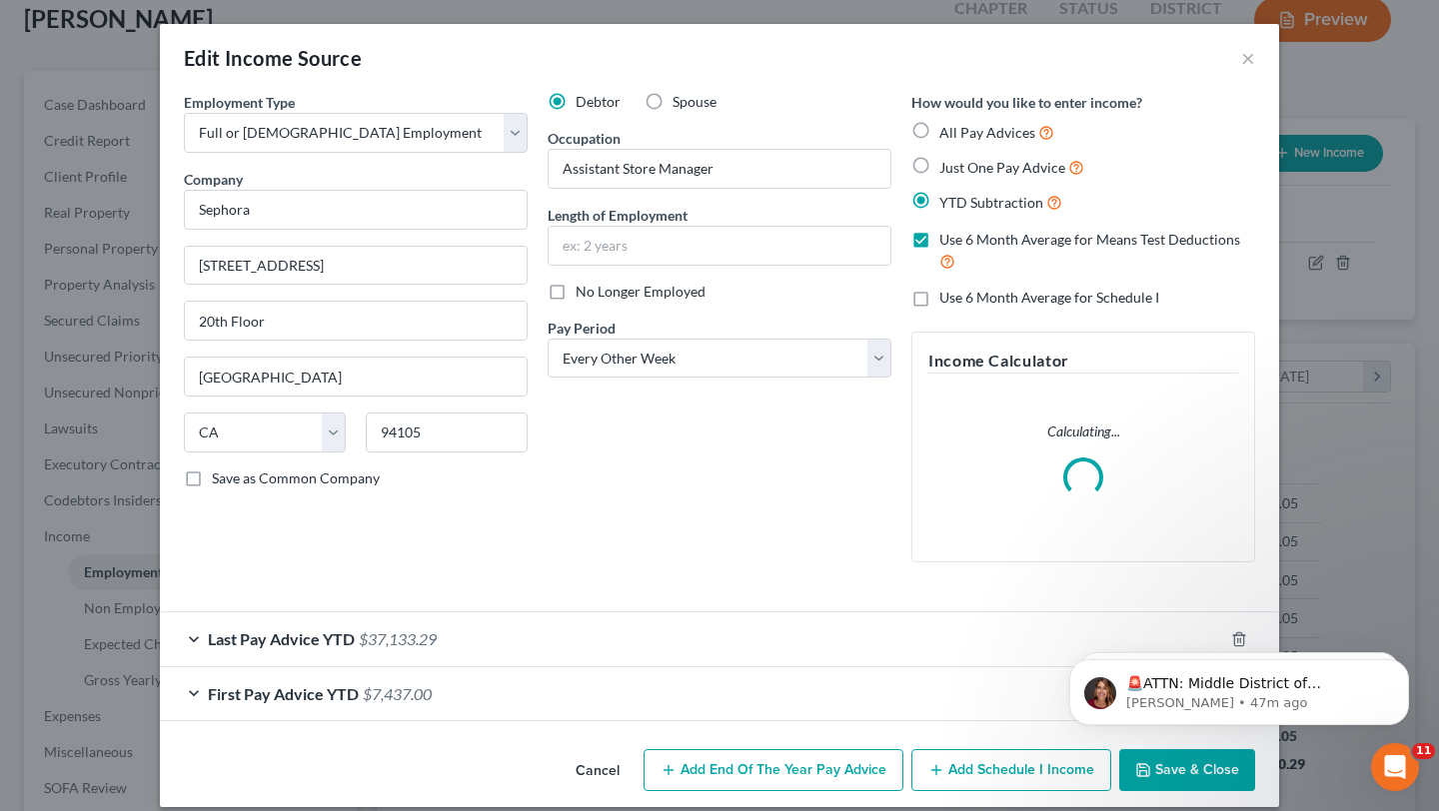
scroll to position [19, 0]
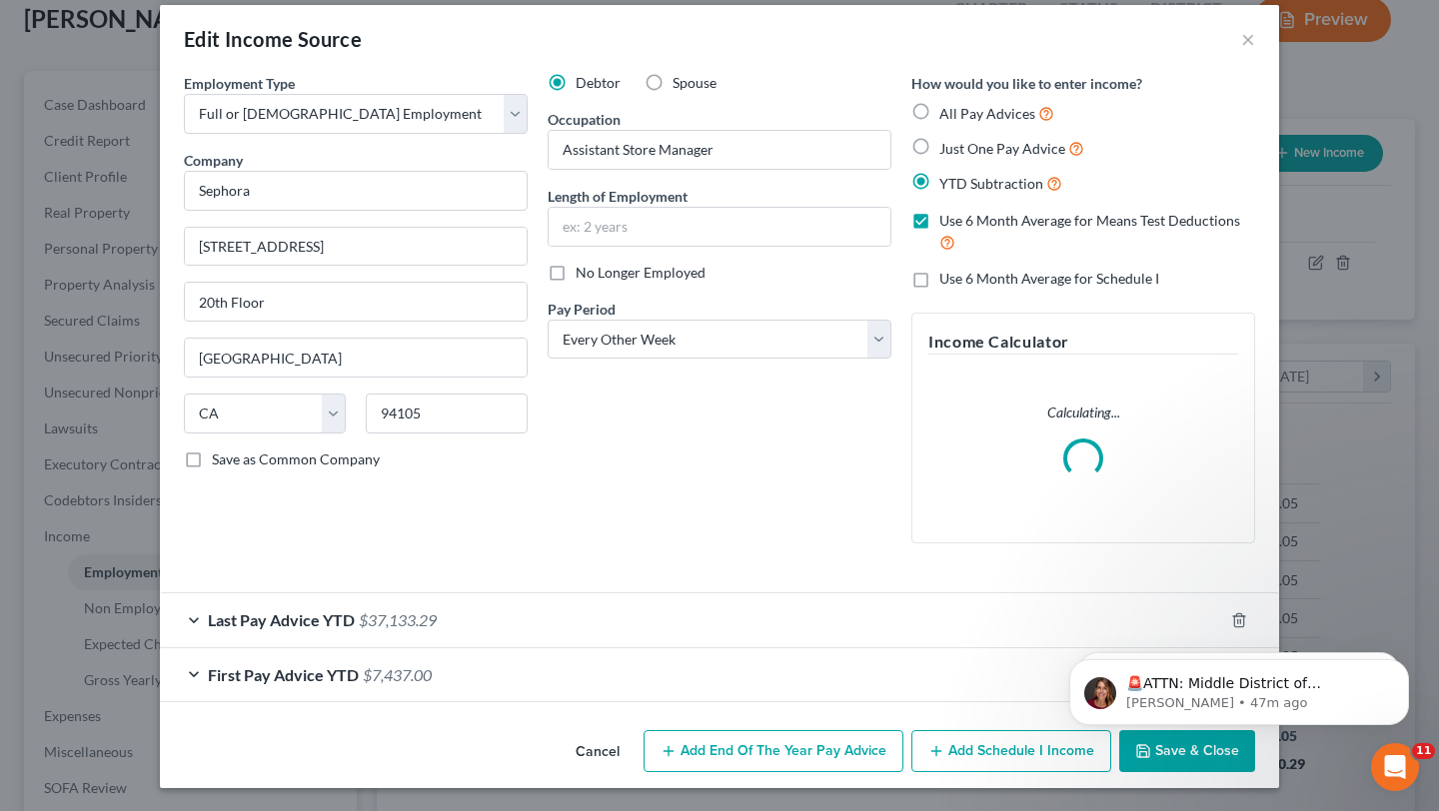
click at [477, 681] on div "First Pay Advice YTD $7,437.00" at bounding box center [691, 674] width 1063 height 53
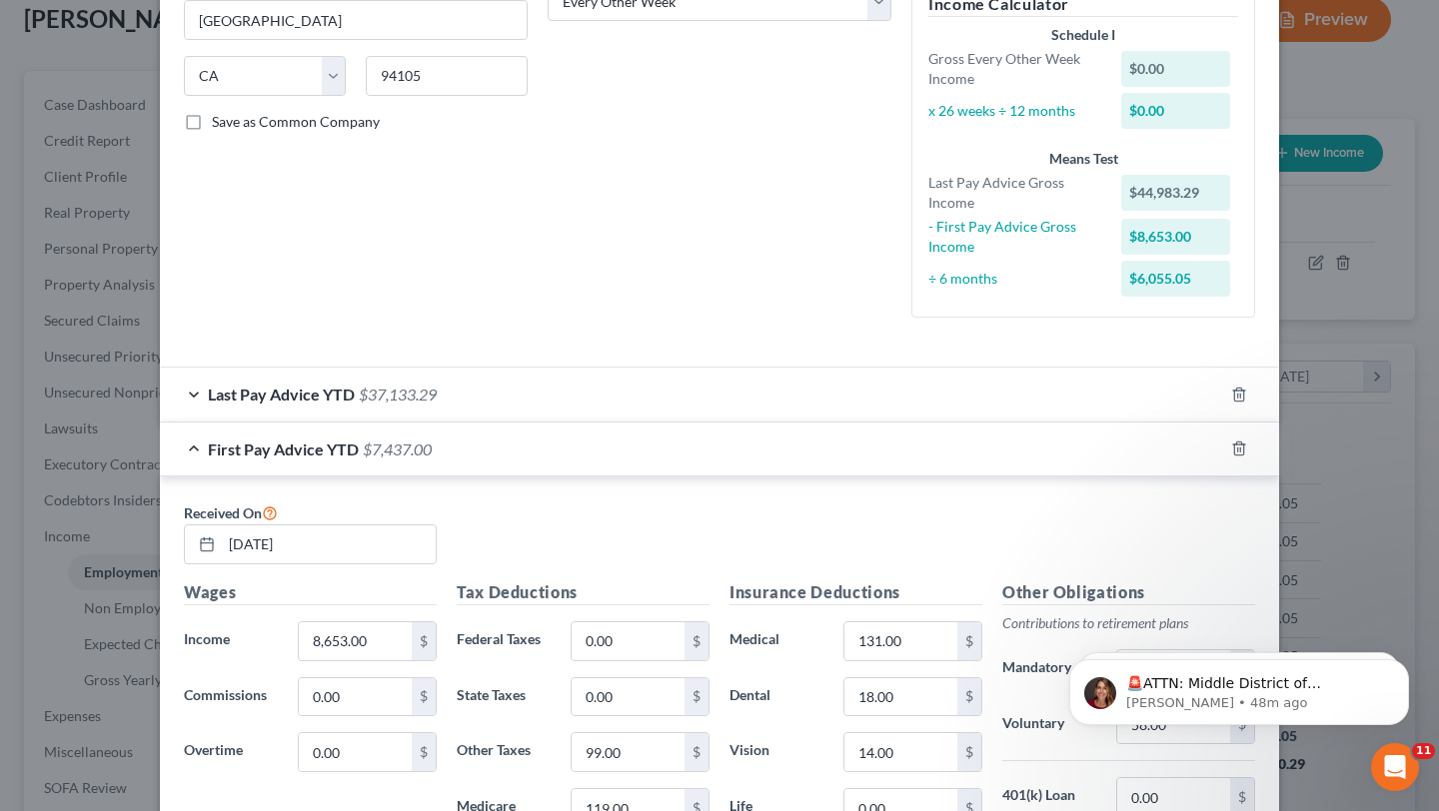
scroll to position [0, 0]
